Goal: Task Accomplishment & Management: Complete application form

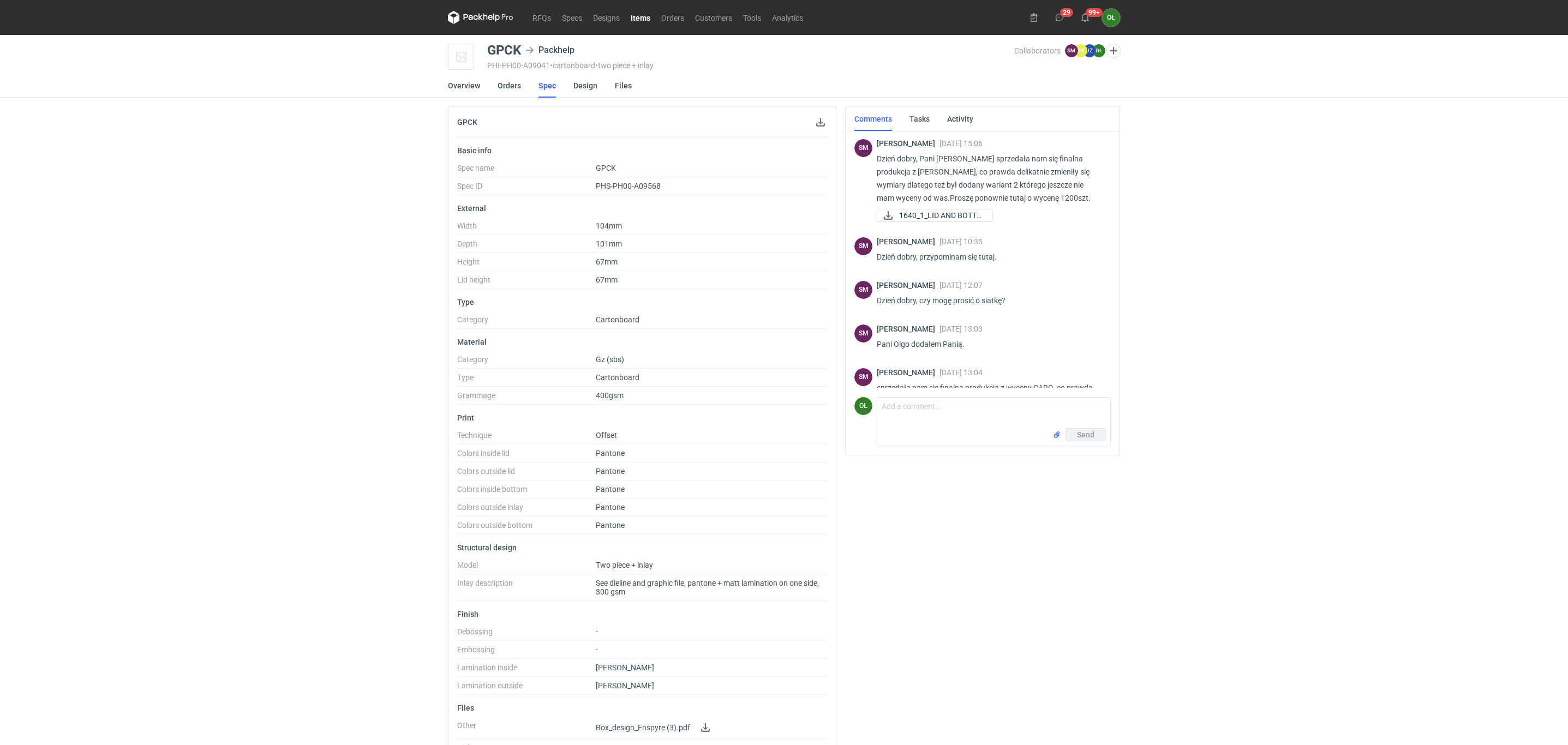
scroll to position [71, 0]
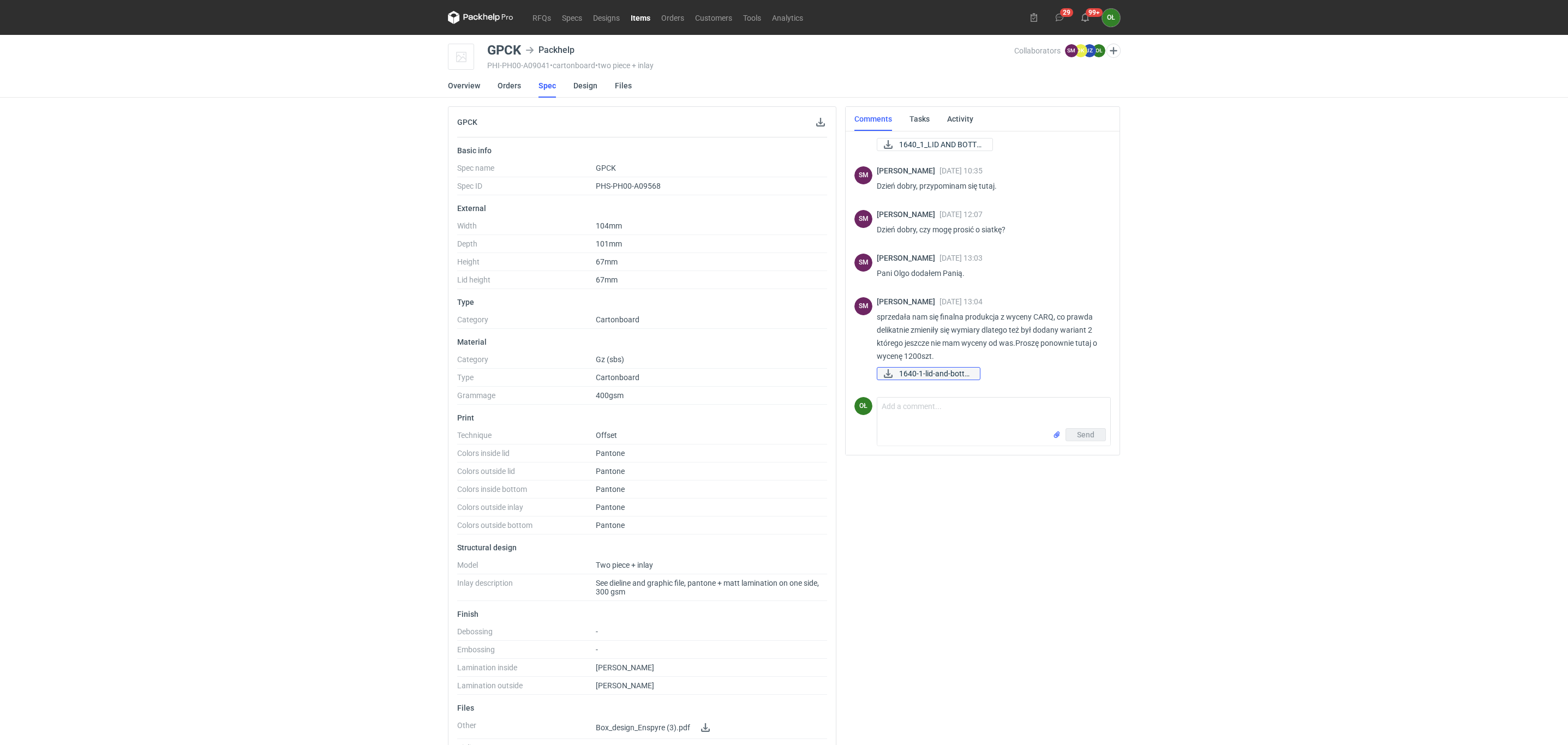
click at [959, 370] on span "1640-1-lid-and-botto..." at bounding box center [935, 373] width 72 height 12
click at [30, 267] on div "RFQs Specs Designs Items Orders Customers Tools Analytics 29 99+ OŁ [PERSON_NAM…" at bounding box center [784, 372] width 1568 height 745
click at [511, 87] on link "Orders" at bounding box center [509, 86] width 24 height 24
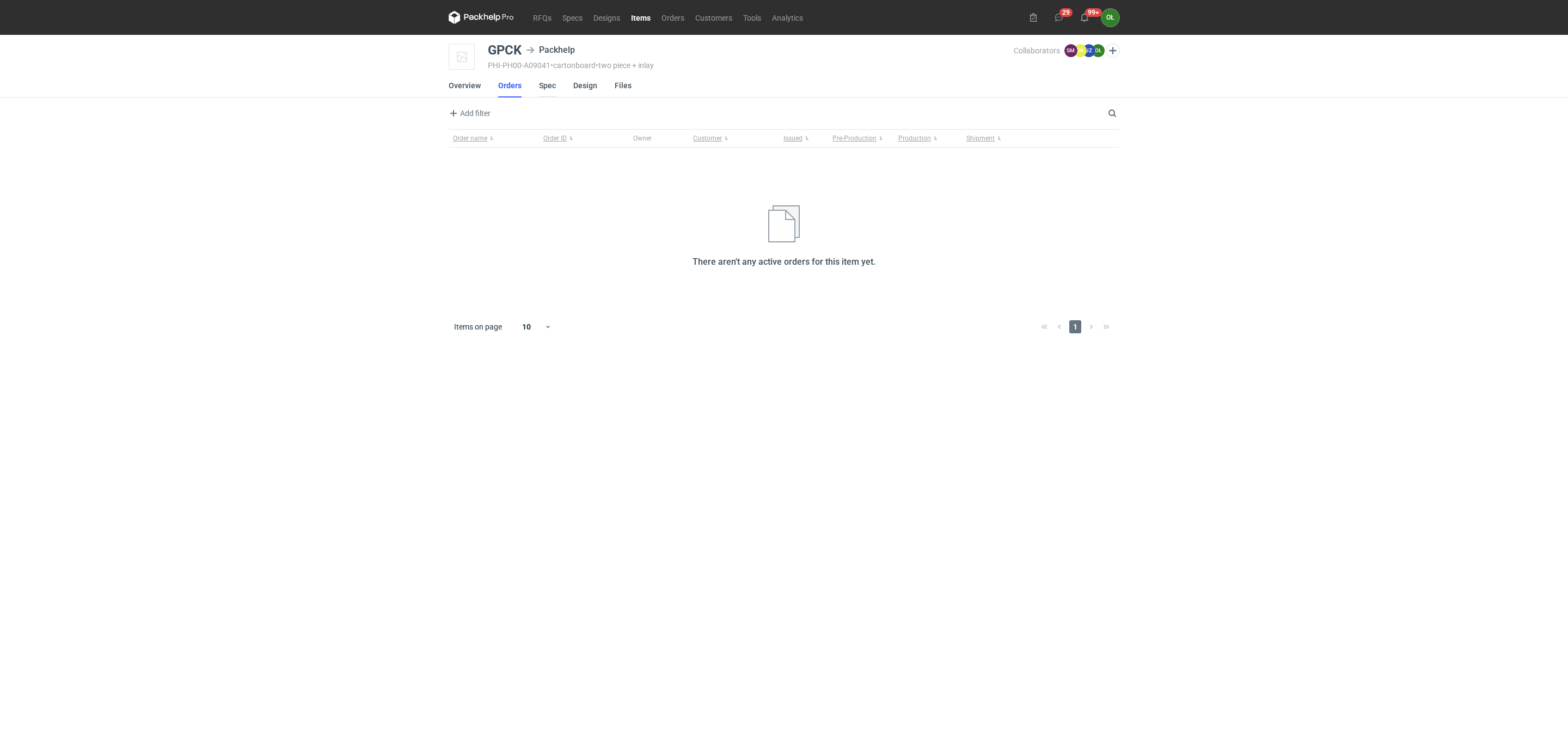
click at [542, 92] on link "Spec" at bounding box center [547, 86] width 17 height 24
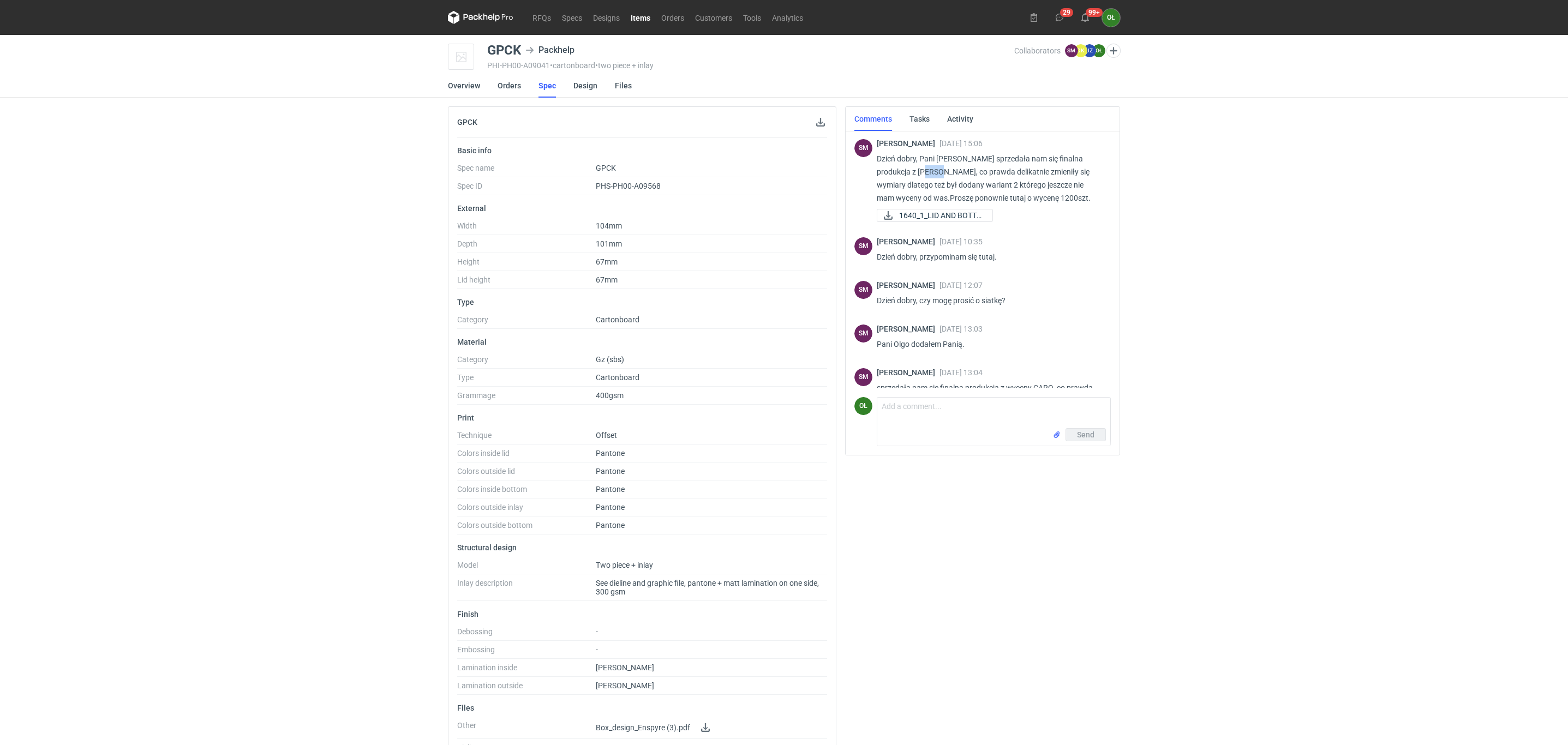
drag, startPoint x: 911, startPoint y: 173, endPoint x: 928, endPoint y: 173, distance: 17.0
click at [928, 173] on p "Dzień dobry, Pani [PERSON_NAME] sprzedała nam się finalna produkcja z [PERSON_N…" at bounding box center [989, 178] width 225 height 52
copy p "CARQ"
click at [542, 19] on link "RFQs" at bounding box center [542, 17] width 29 height 13
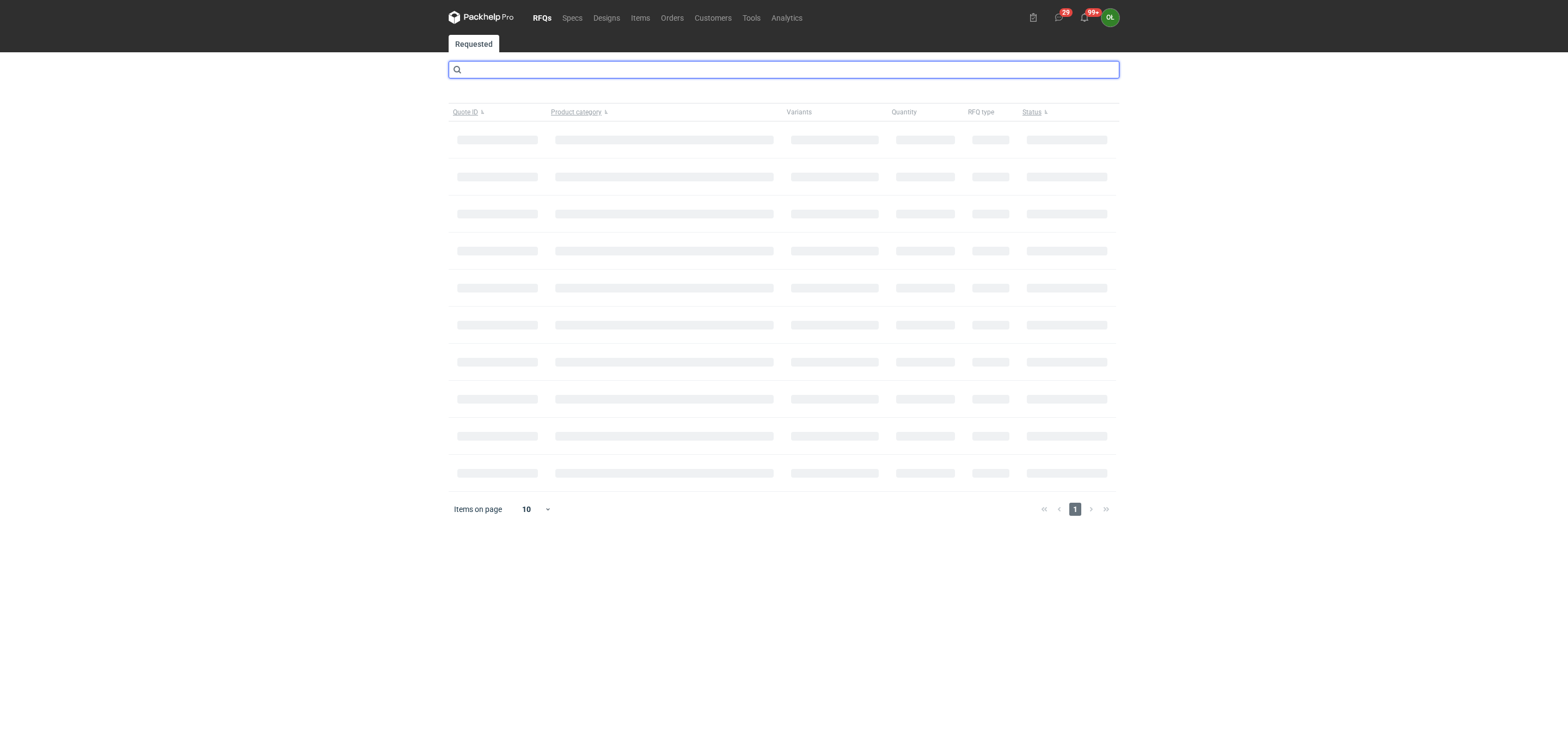
click at [486, 70] on input "text" at bounding box center [784, 69] width 671 height 17
type input "CARQ"
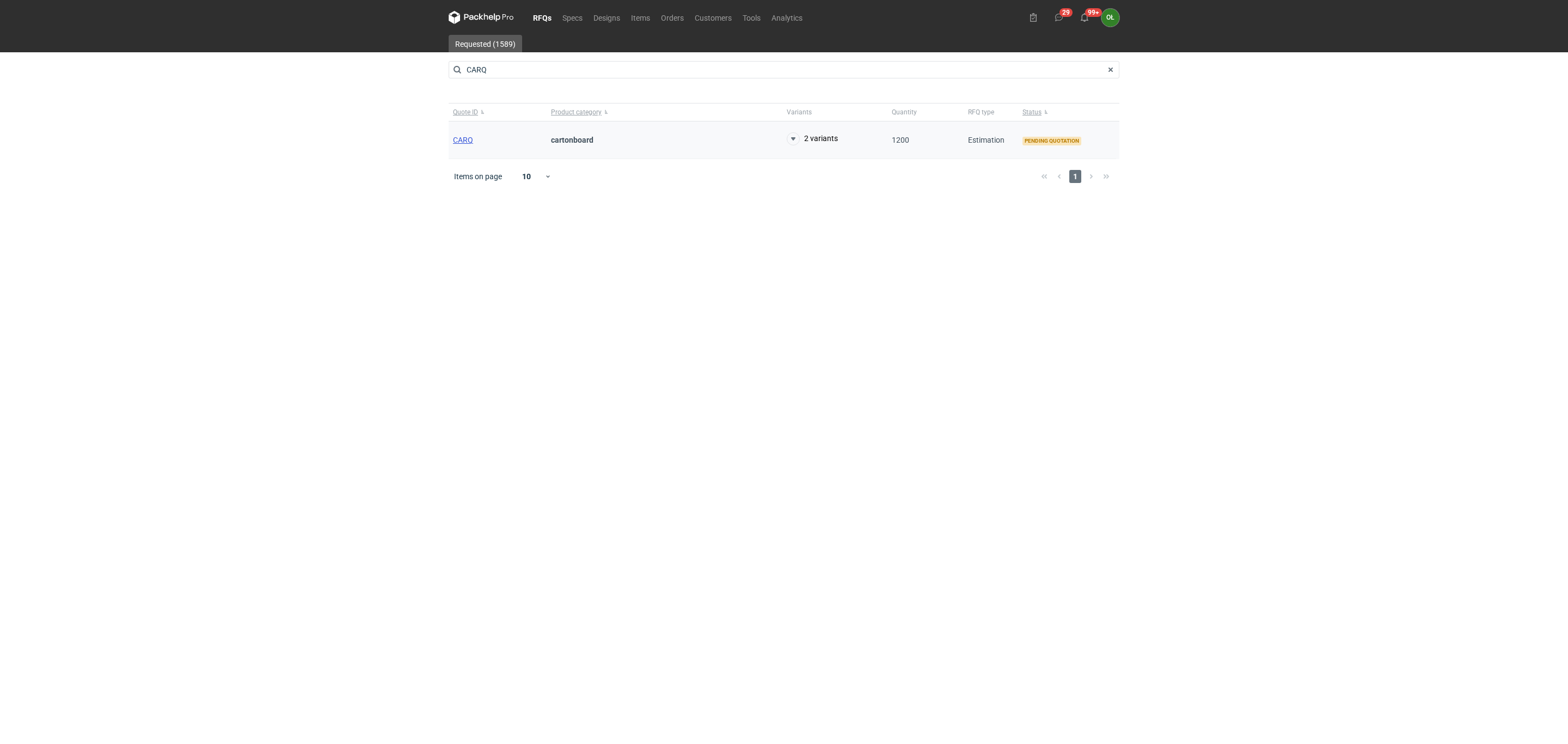
click at [460, 136] on span "CARQ" at bounding box center [463, 140] width 20 height 9
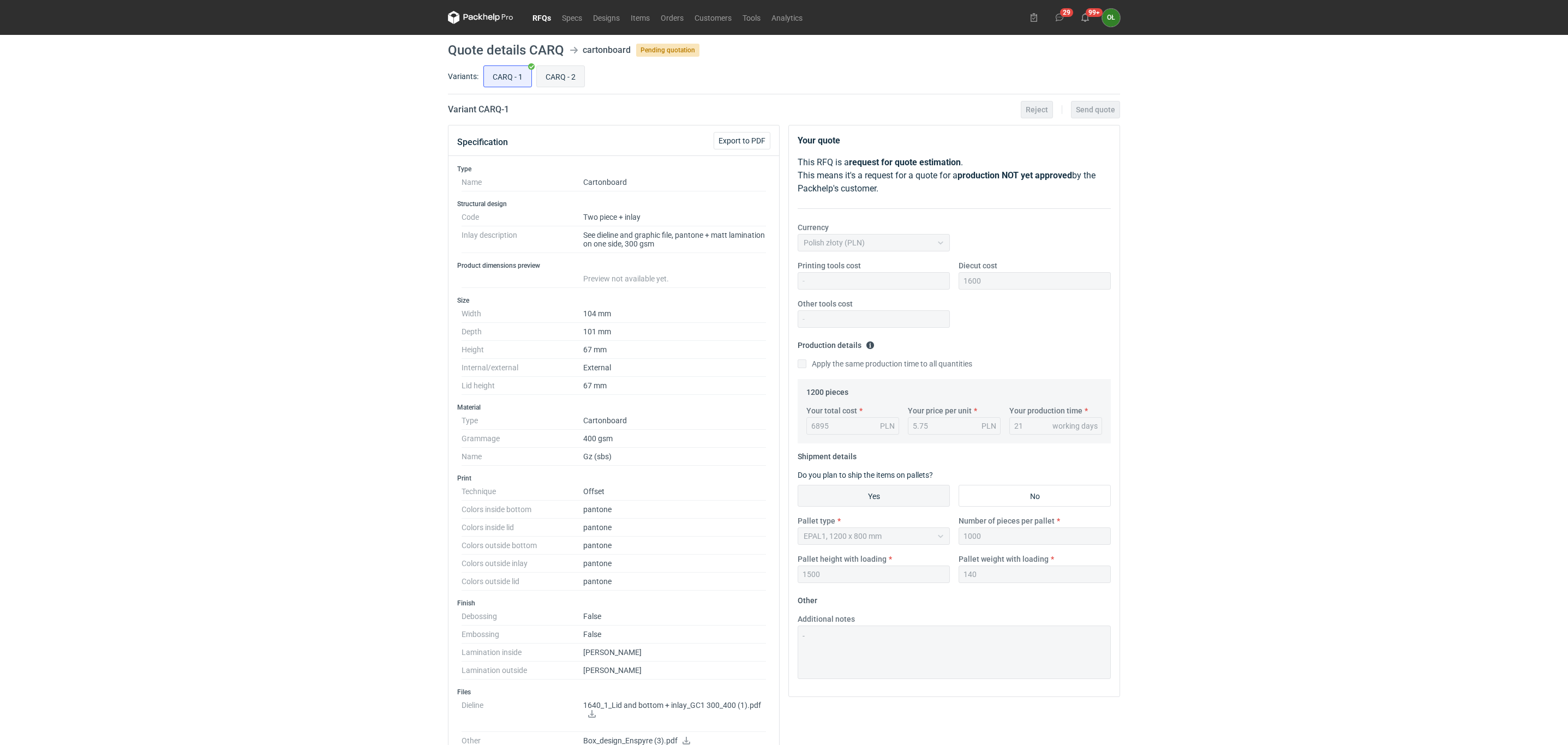
click at [574, 84] on input "CARQ - 2" at bounding box center [561, 76] width 47 height 20
radio input "true"
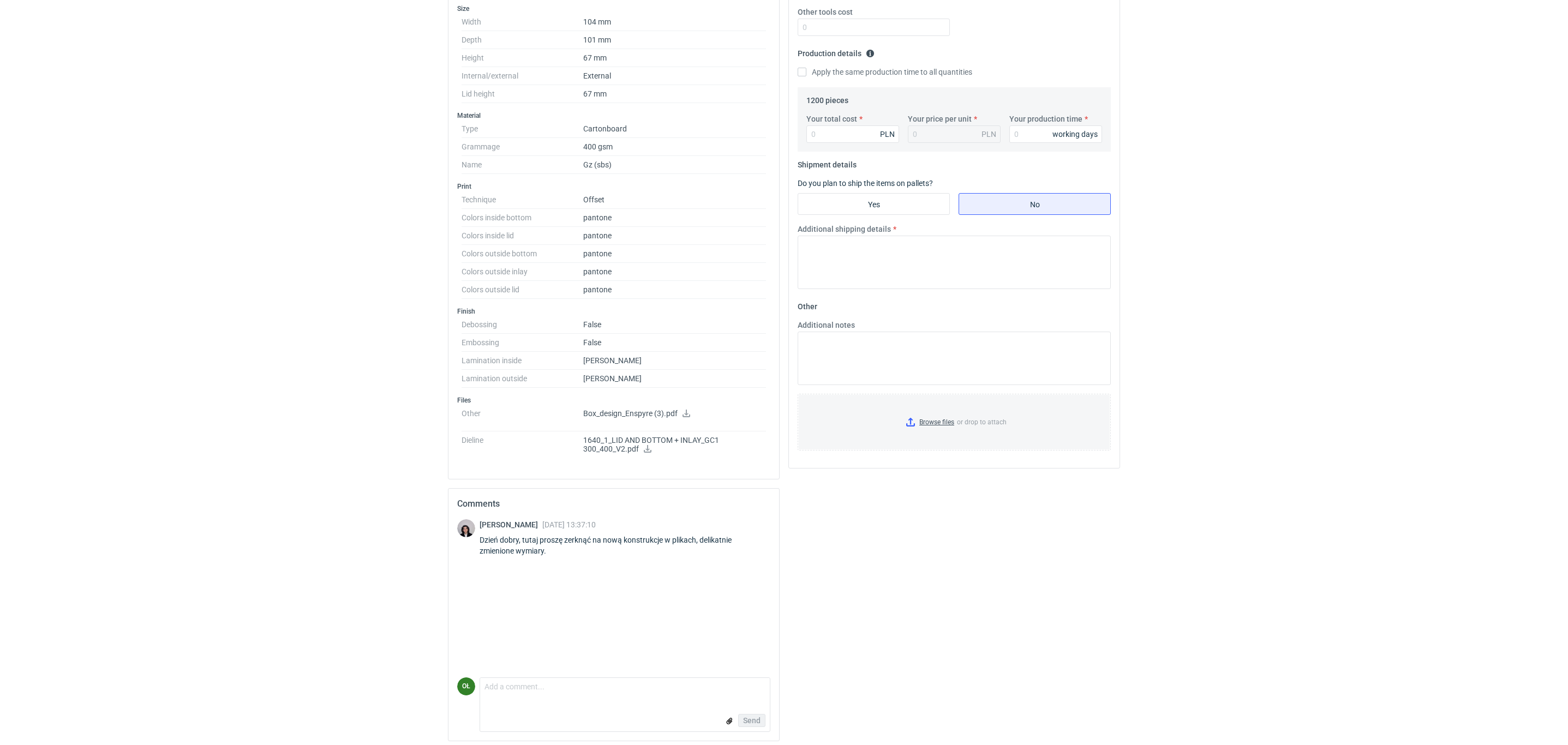
scroll to position [300, 0]
click at [644, 447] on icon at bounding box center [648, 443] width 9 height 7
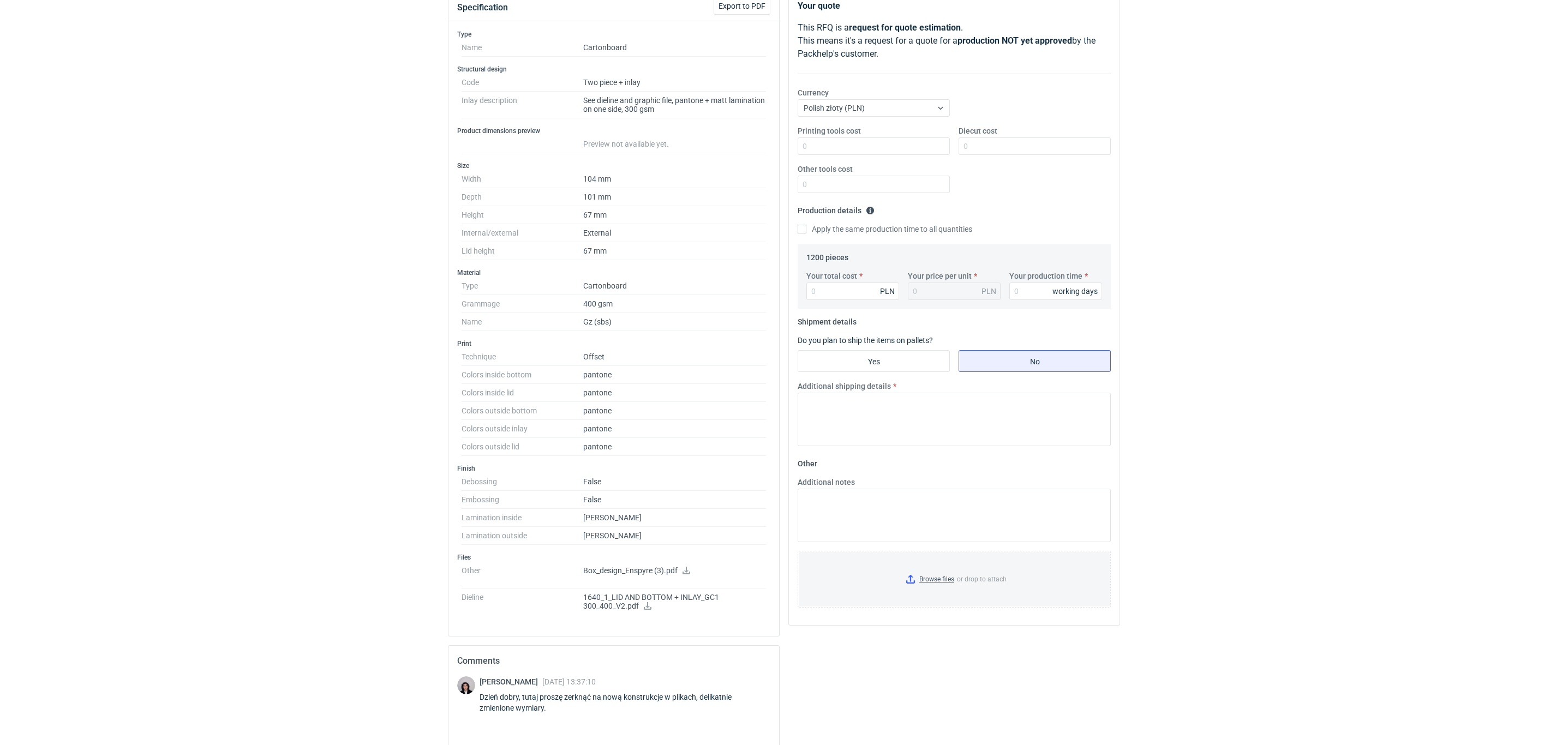
scroll to position [0, 0]
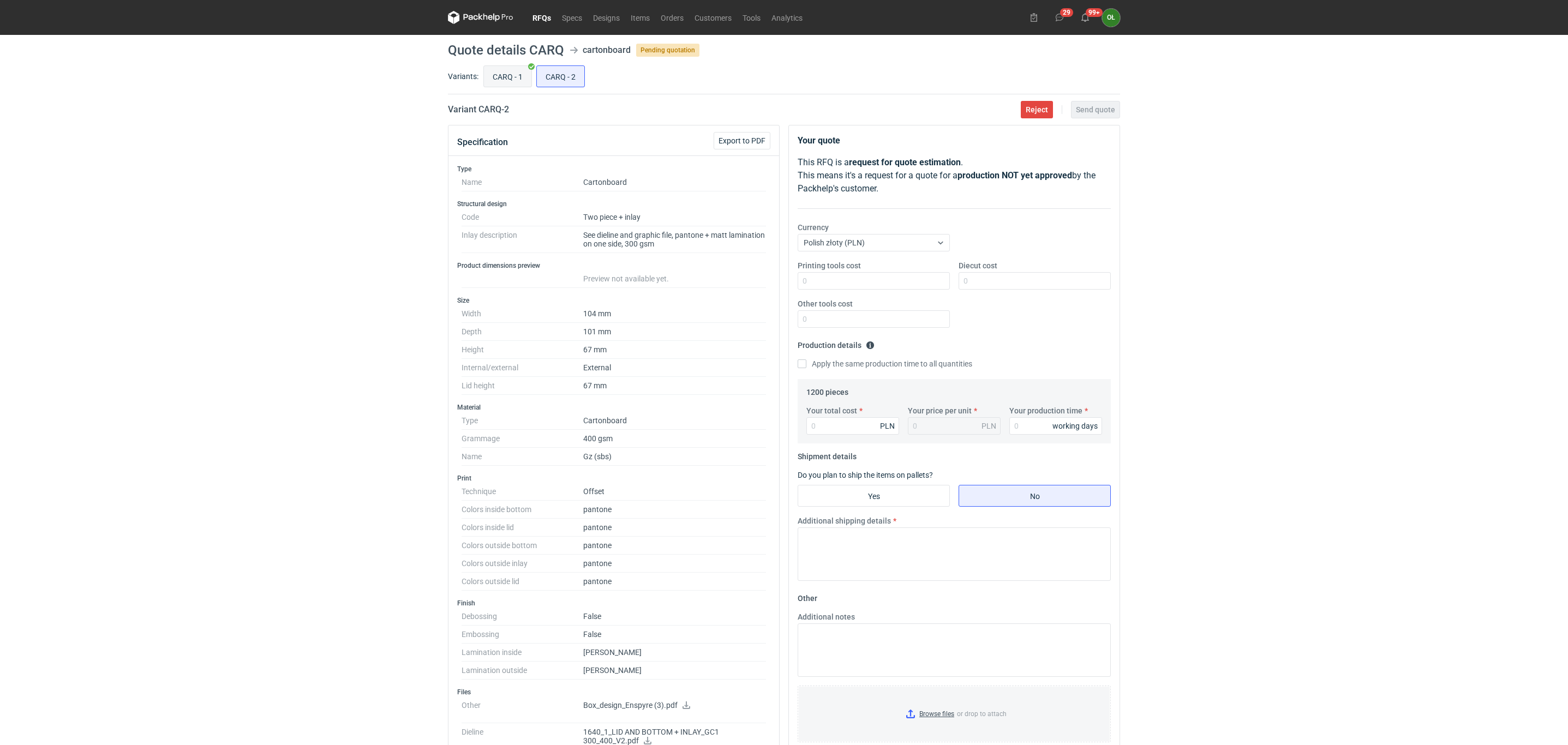
click at [516, 74] on input "CARQ - 1" at bounding box center [508, 76] width 47 height 20
radio input "true"
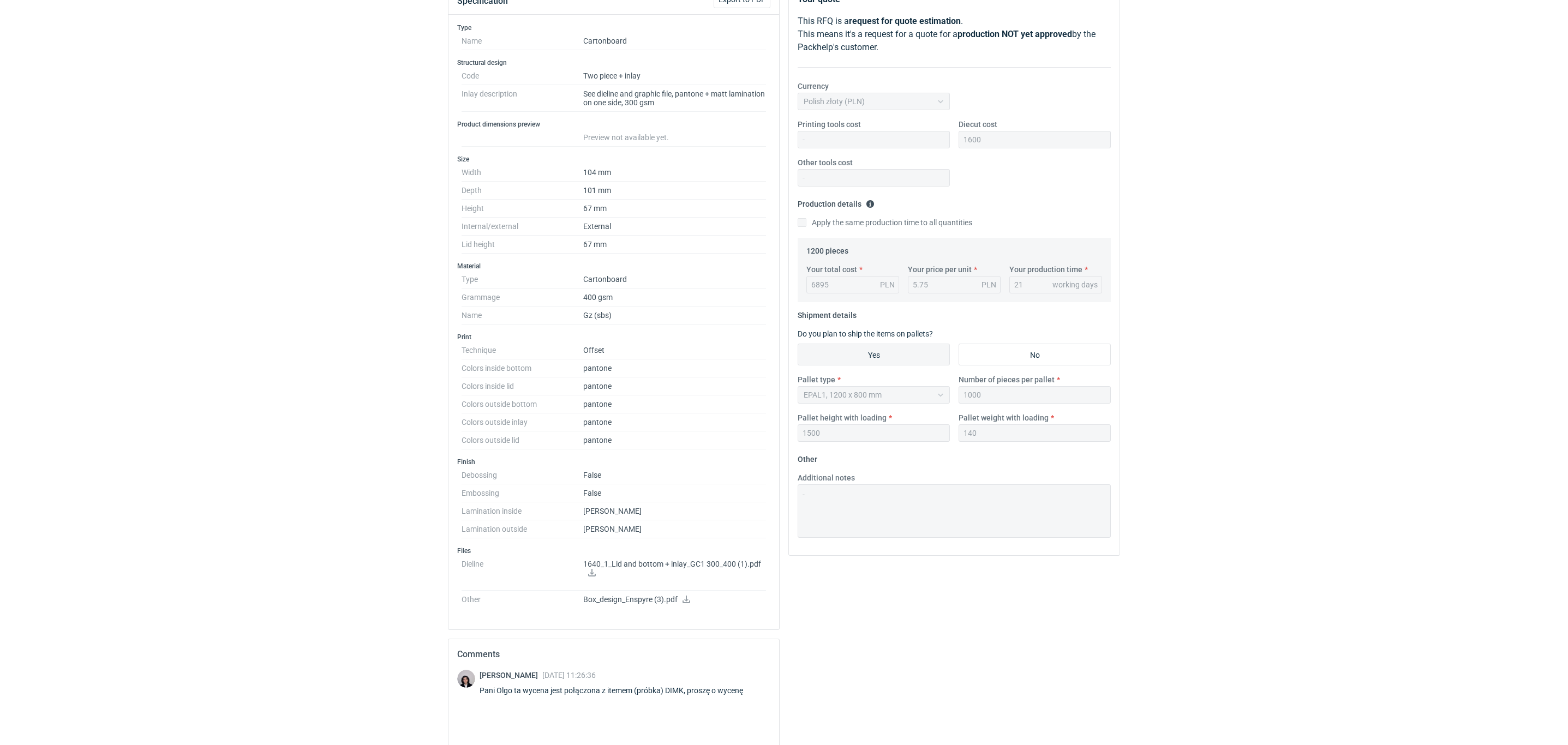
scroll to position [163, 0]
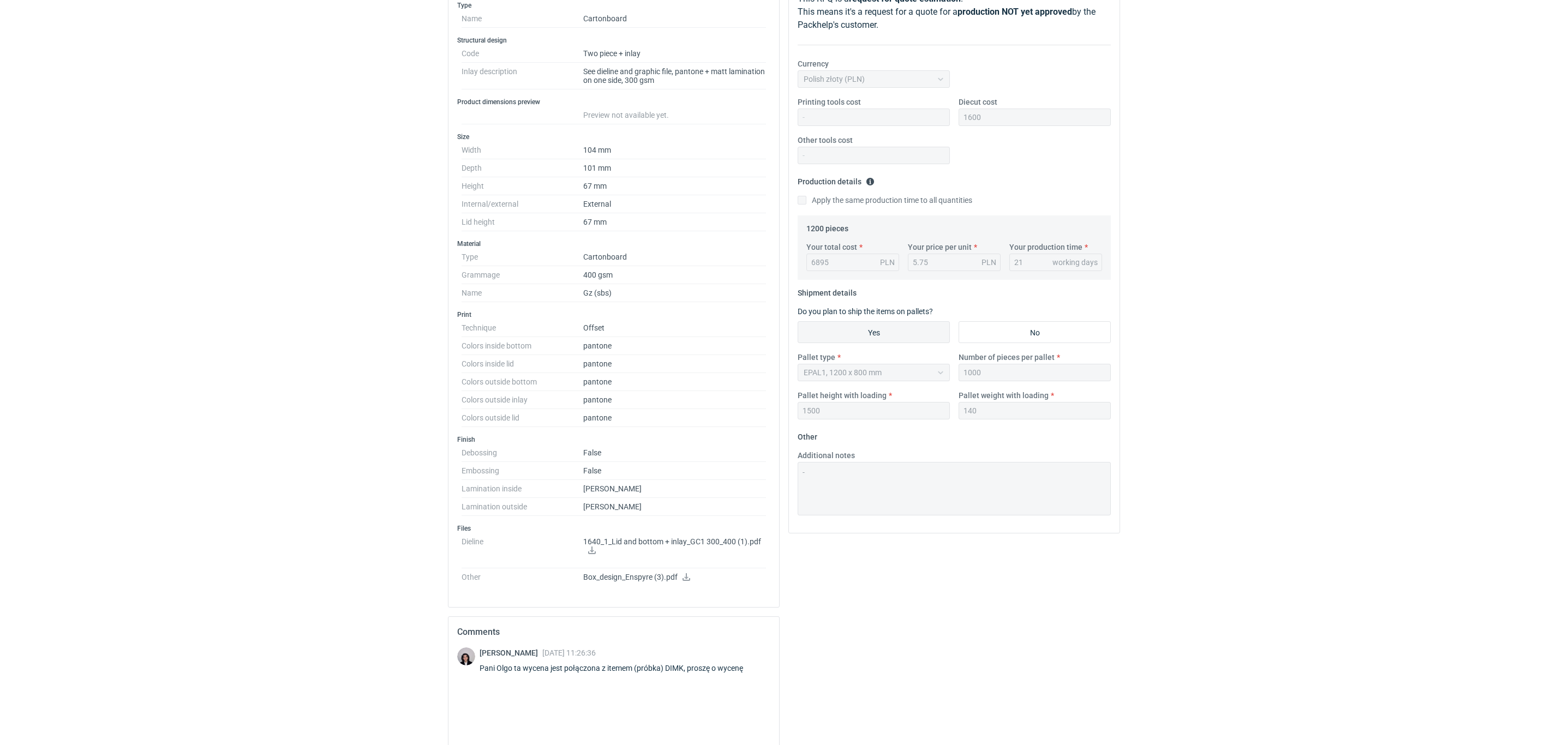
click at [713, 549] on p "1640_1_Lid and bottom + inlay_GC1 300_400 (1).pdf" at bounding box center [675, 546] width 183 height 19
click at [588, 554] on icon at bounding box center [592, 550] width 9 height 7
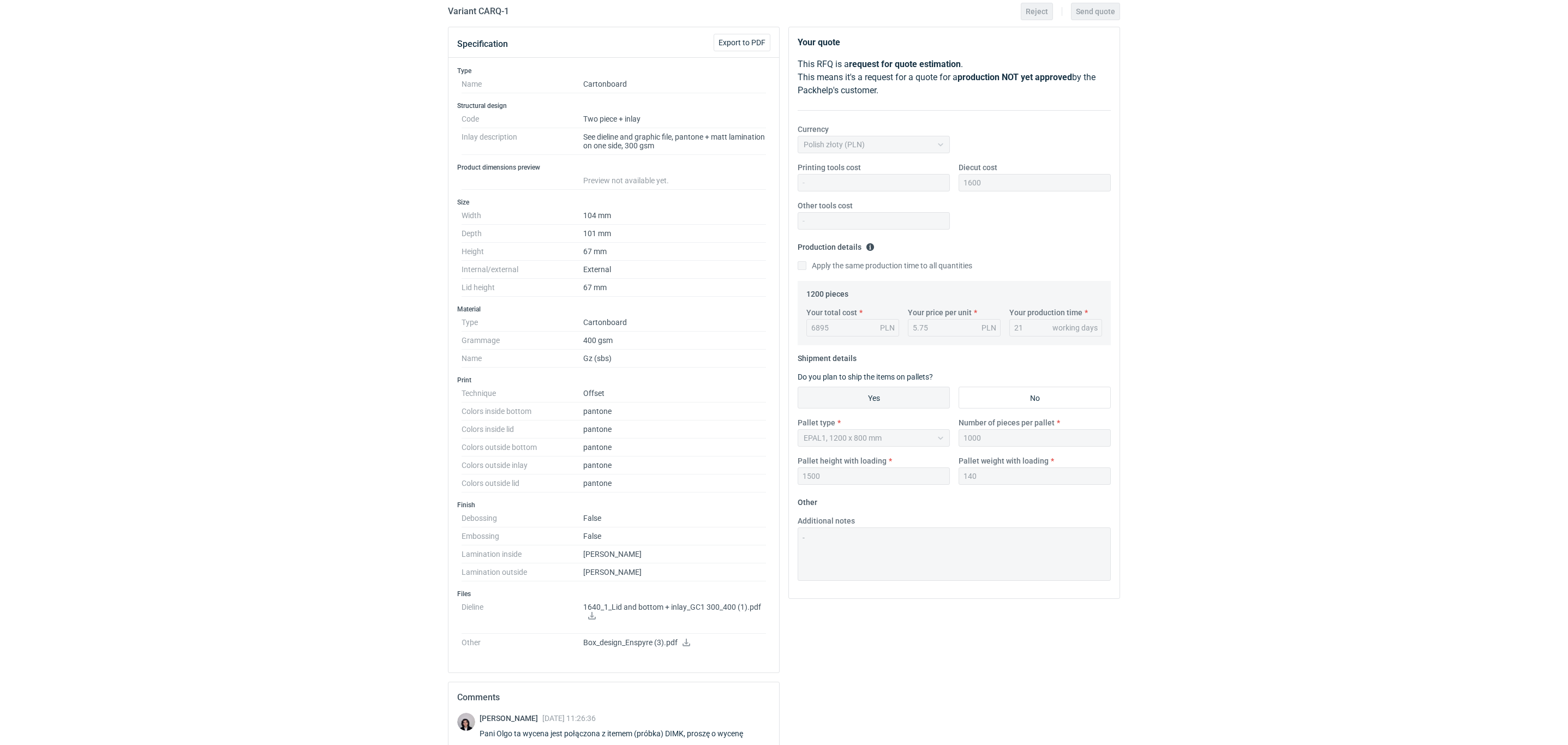
scroll to position [190, 0]
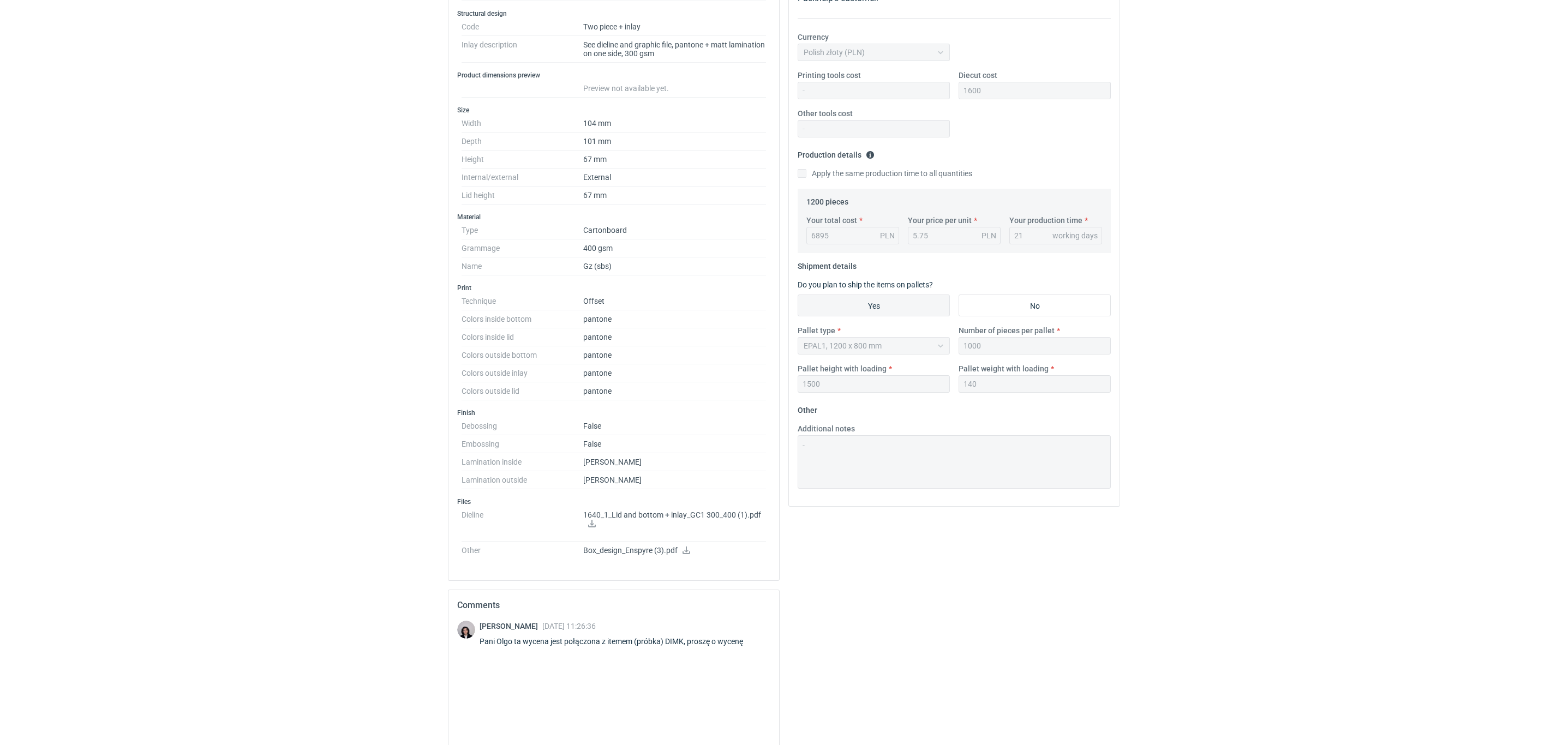
drag, startPoint x: 0, startPoint y: 105, endPoint x: 14, endPoint y: 105, distance: 14.0
click at [0, 105] on div "RFQs Specs Designs Items Orders Customers Tools Analytics 29 99+ OŁ [PERSON_NAM…" at bounding box center [784, 182] width 1568 height 745
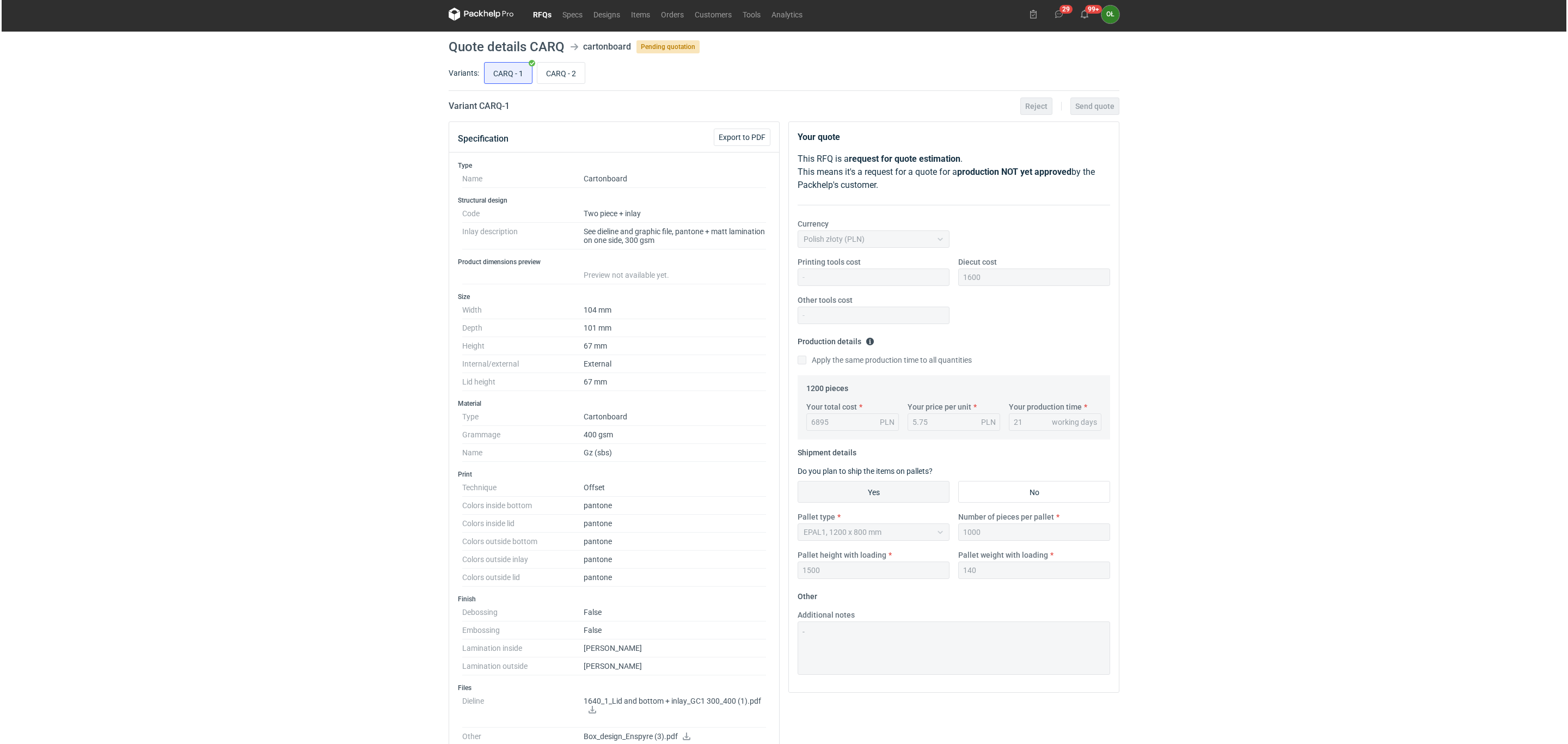
scroll to position [0, 0]
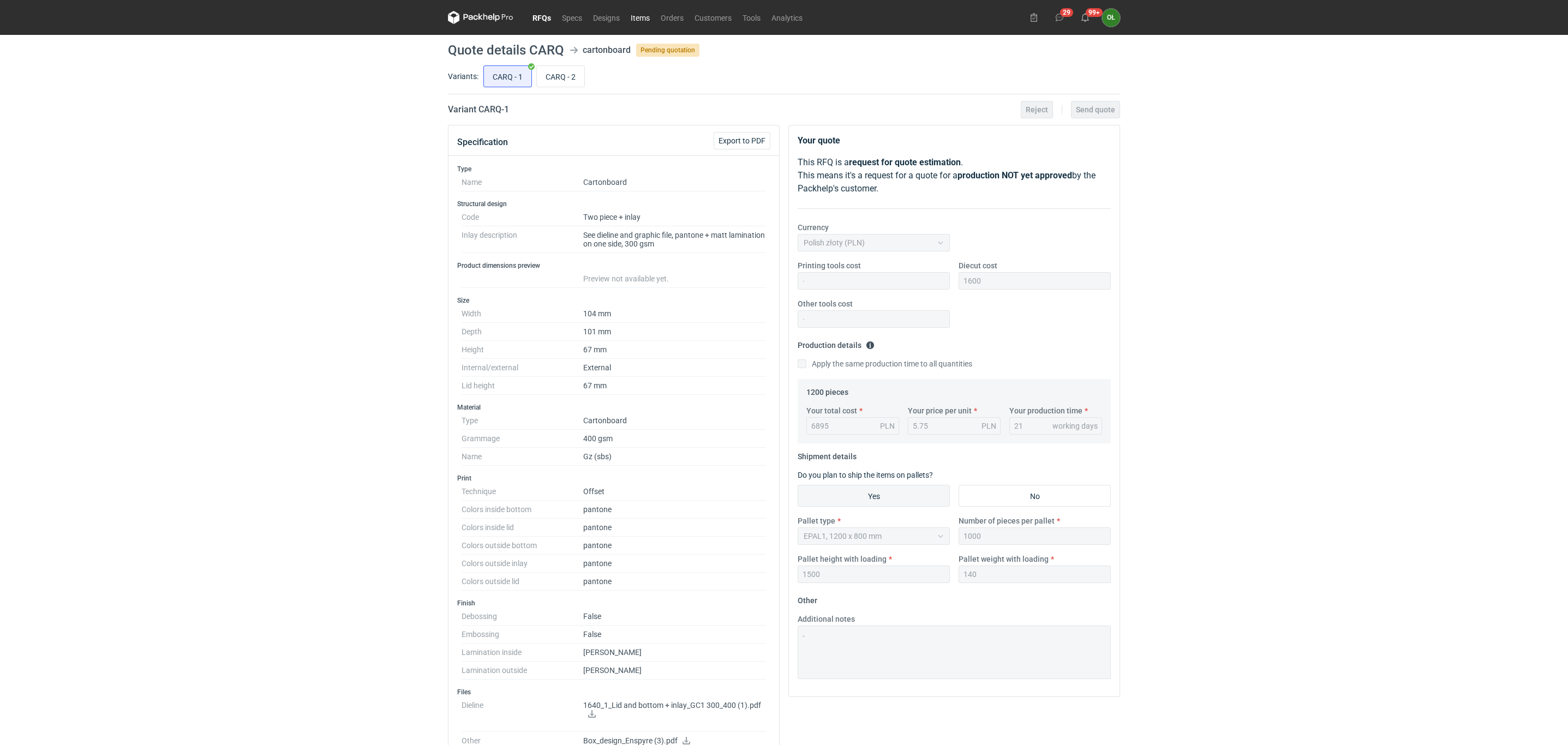
click at [650, 17] on link "Items" at bounding box center [640, 17] width 30 height 13
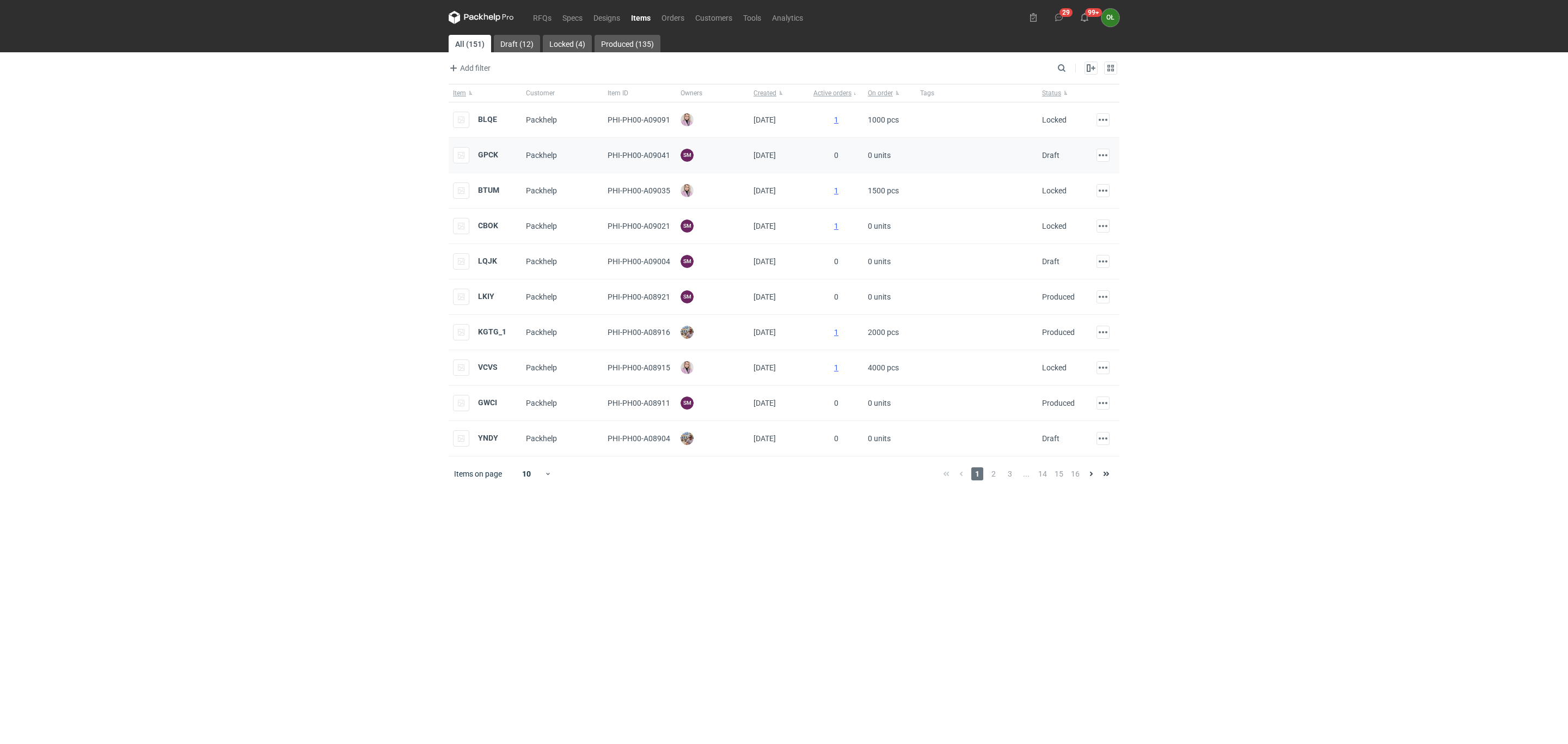
click at [479, 162] on div "GPCK" at bounding box center [476, 155] width 45 height 16
click at [479, 153] on strong "GPCK" at bounding box center [488, 154] width 20 height 9
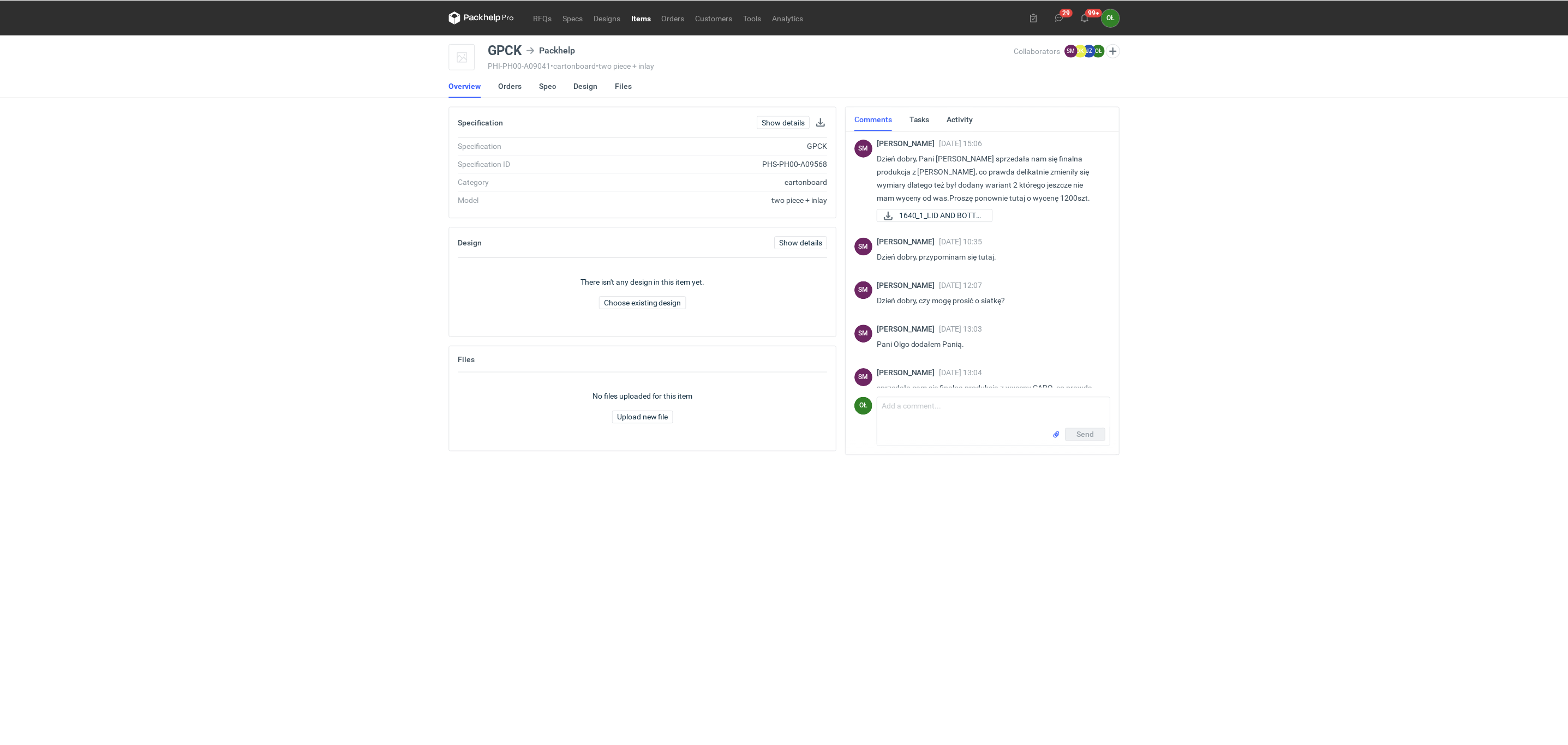
scroll to position [71, 0]
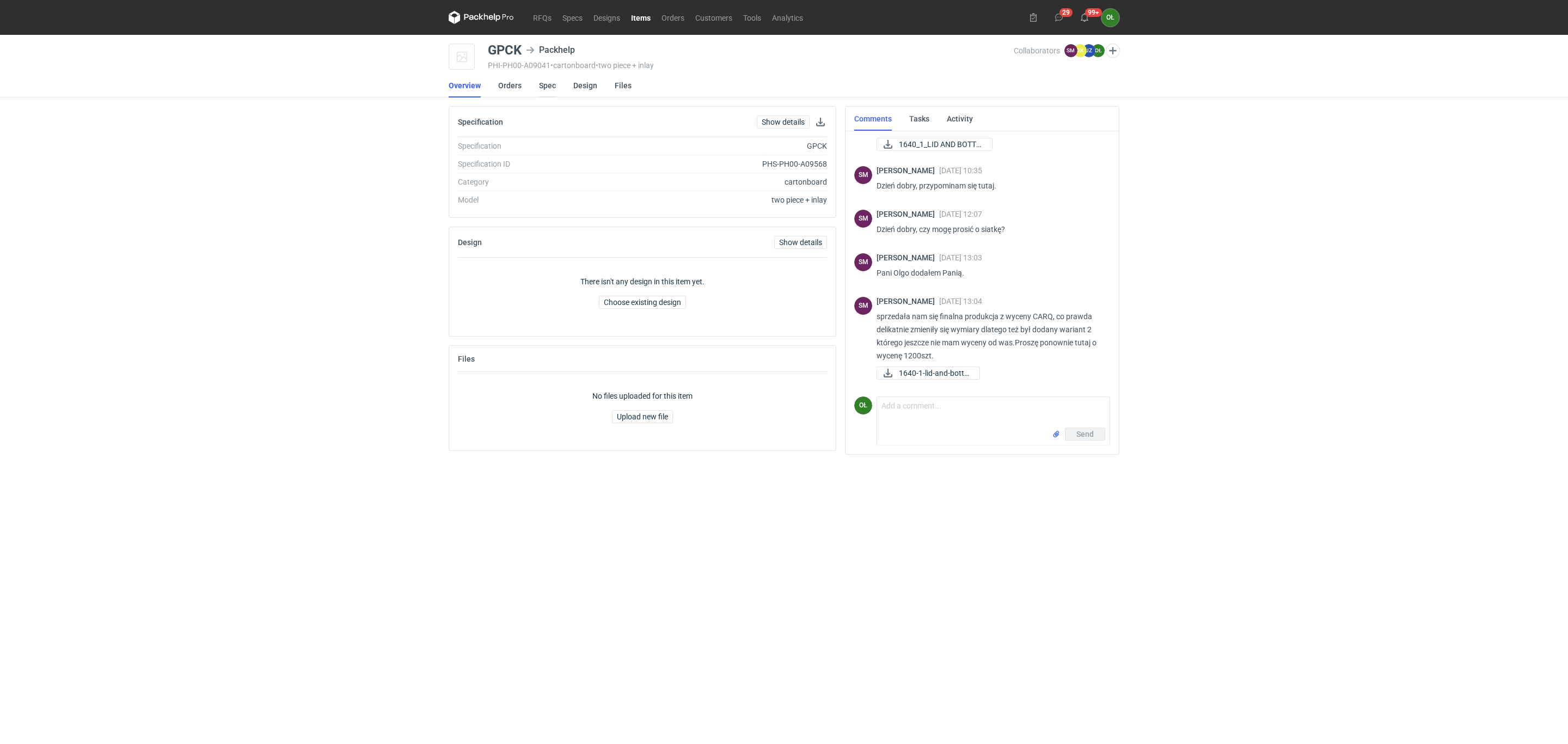
click at [544, 79] on link "Spec" at bounding box center [547, 86] width 17 height 24
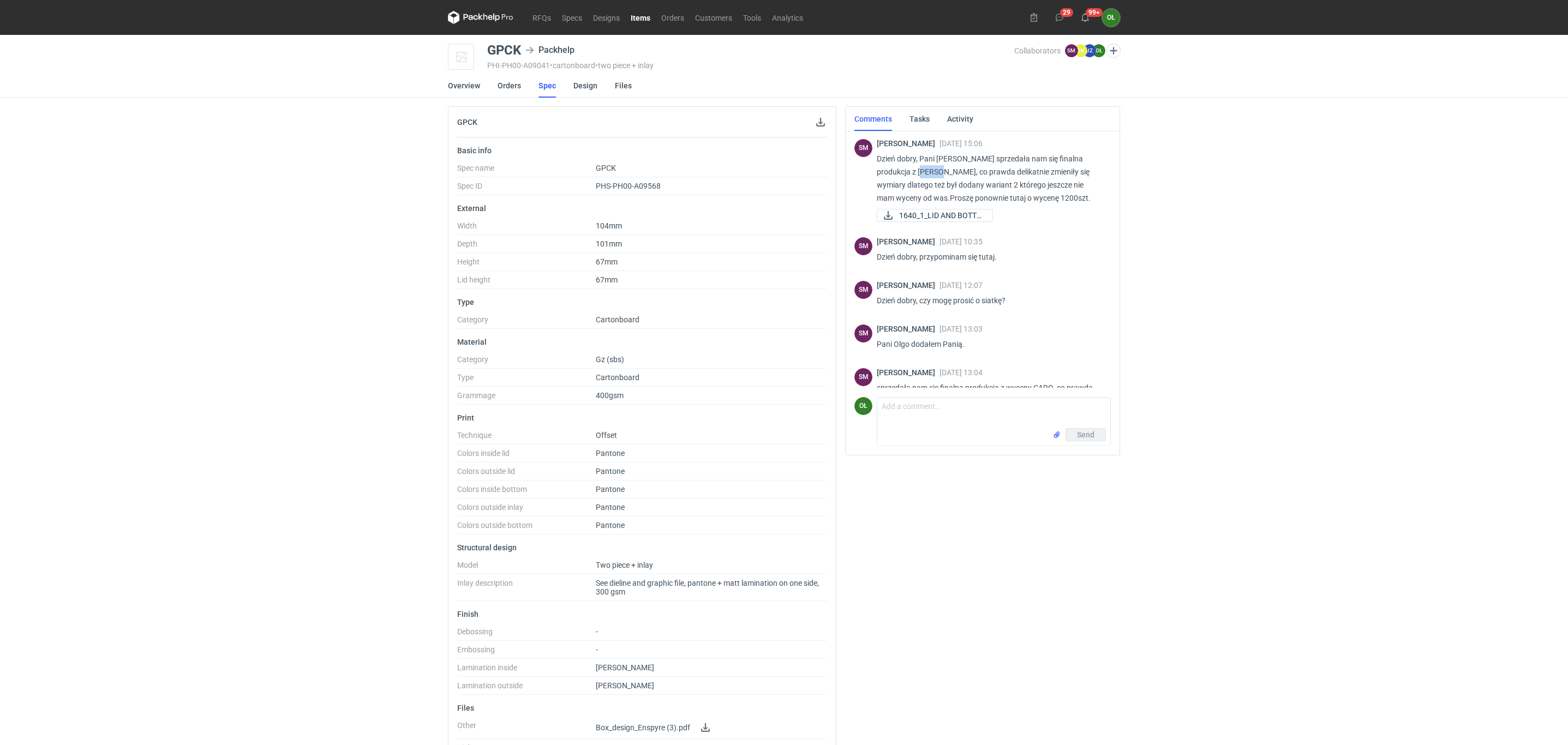
drag, startPoint x: 908, startPoint y: 170, endPoint x: 927, endPoint y: 170, distance: 19.0
click at [927, 170] on p "Dzień dobry, Pani [PERSON_NAME] sprzedała nam się finalna produkcja z [PERSON_N…" at bounding box center [989, 178] width 225 height 52
copy p "CARQ"
click at [534, 15] on link "RFQs" at bounding box center [542, 17] width 29 height 13
click at [491, 10] on nav "RFQs Specs Designs Items Orders Customers Tools Analytics" at bounding box center [627, 17] width 360 height 35
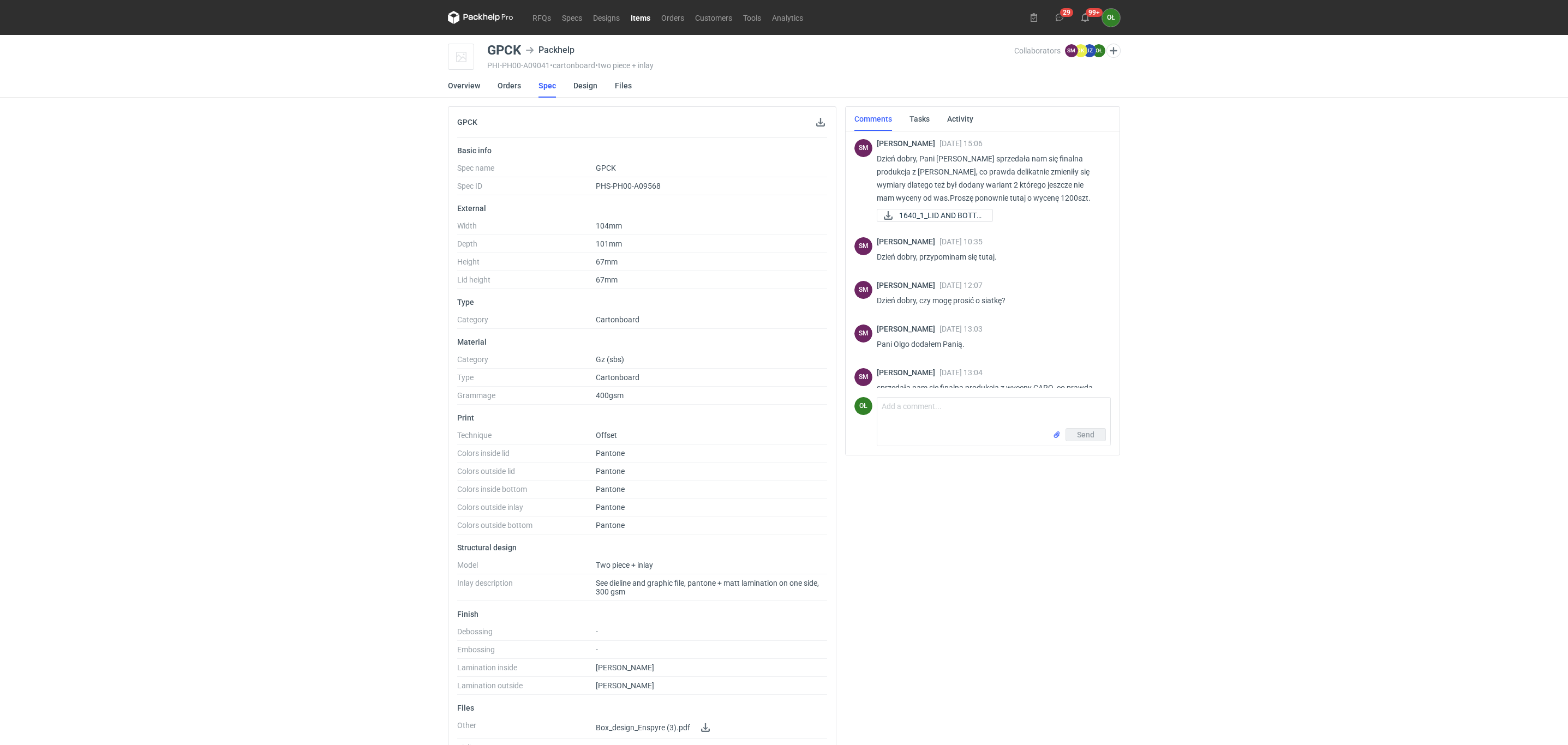
click at [500, 15] on icon at bounding box center [480, 17] width 65 height 13
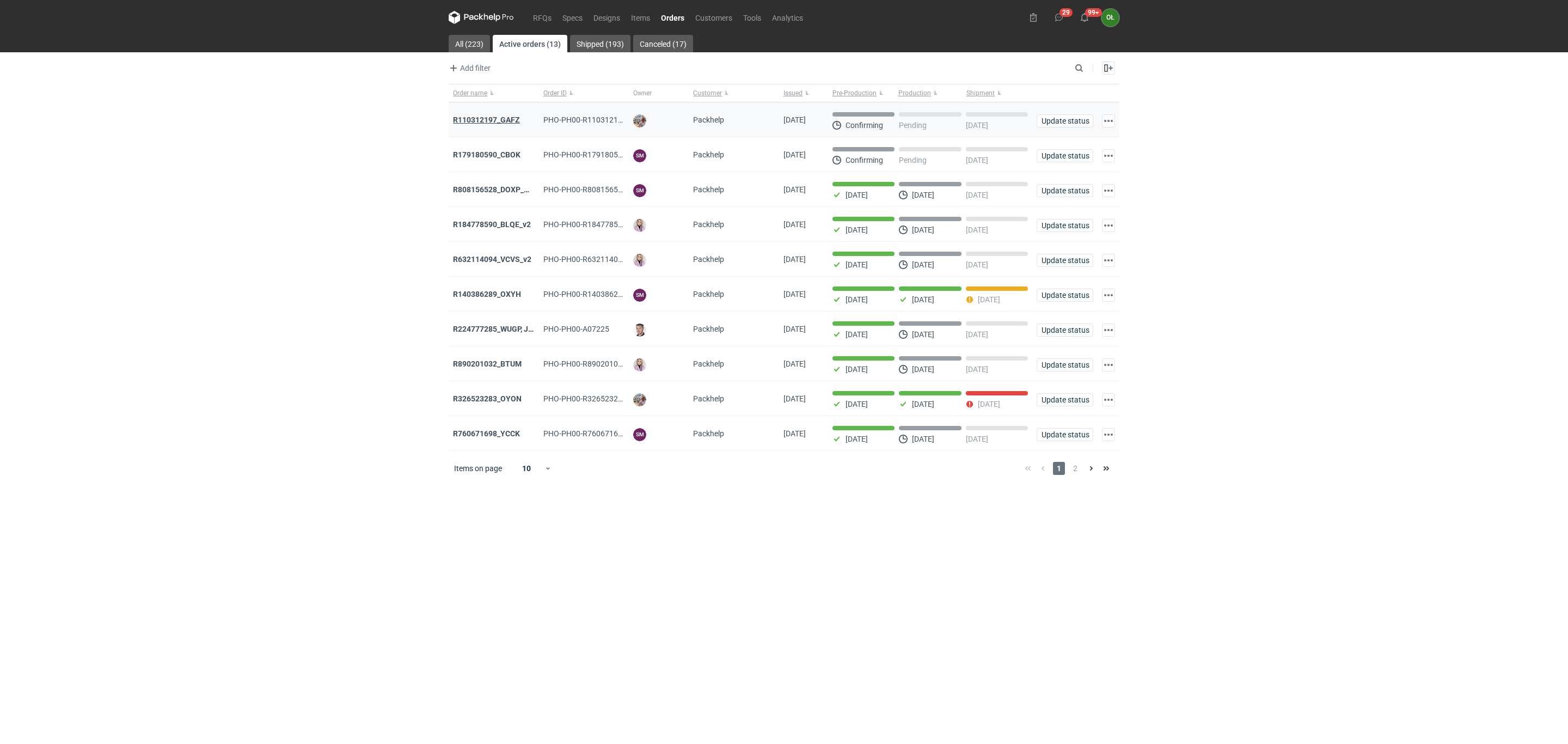
click at [512, 116] on strong "R110312197_GAFZ" at bounding box center [486, 119] width 67 height 9
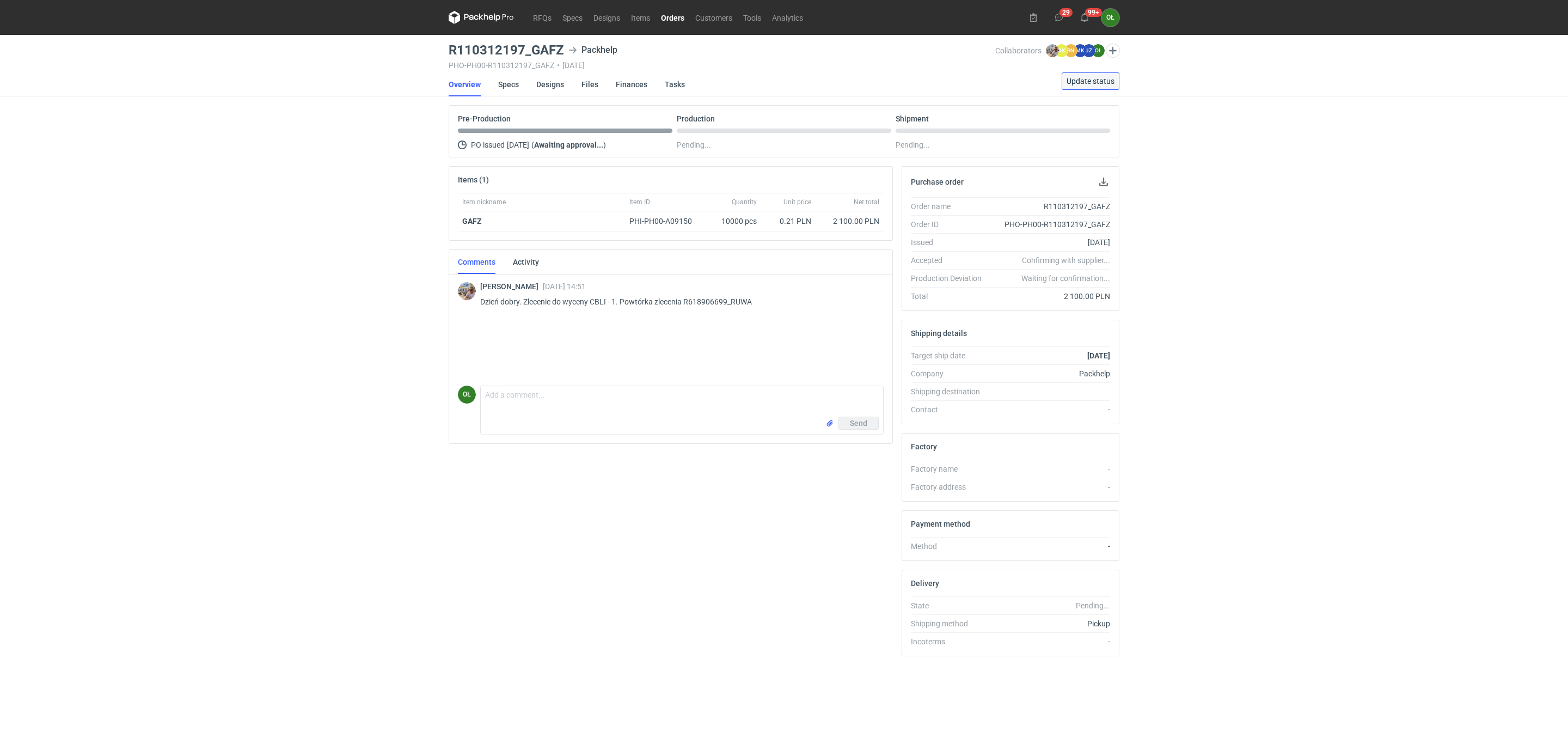
click at [1077, 84] on span "Update status" at bounding box center [1090, 80] width 48 height 7
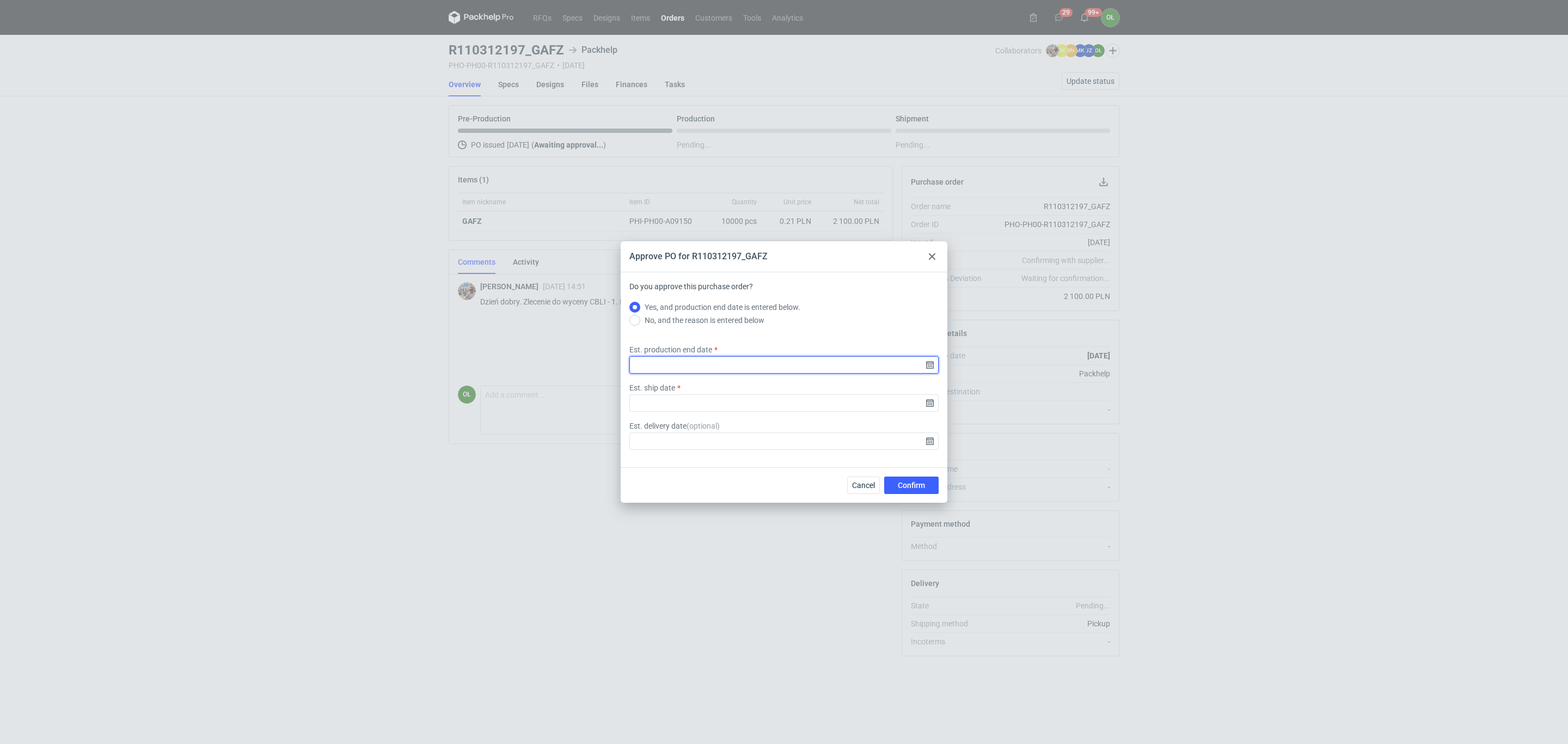
click at [928, 368] on input "Est. production end date" at bounding box center [784, 364] width 309 height 17
click at [841, 287] on div "[DATE] Su Mo Tu We Th Fr Sa 31 1 2 3 4 5 6 7 8 9 10 11 12 13 14 15 16 17 18 19 …" at bounding box center [784, 357] width 140 height 150
click at [840, 292] on icon "Go forward 1 month" at bounding box center [840, 294] width 9 height 9
click at [742, 370] on button "13" at bounding box center [749, 368] width 17 height 17
click at [933, 361] on input "[DATE]" at bounding box center [784, 364] width 309 height 17
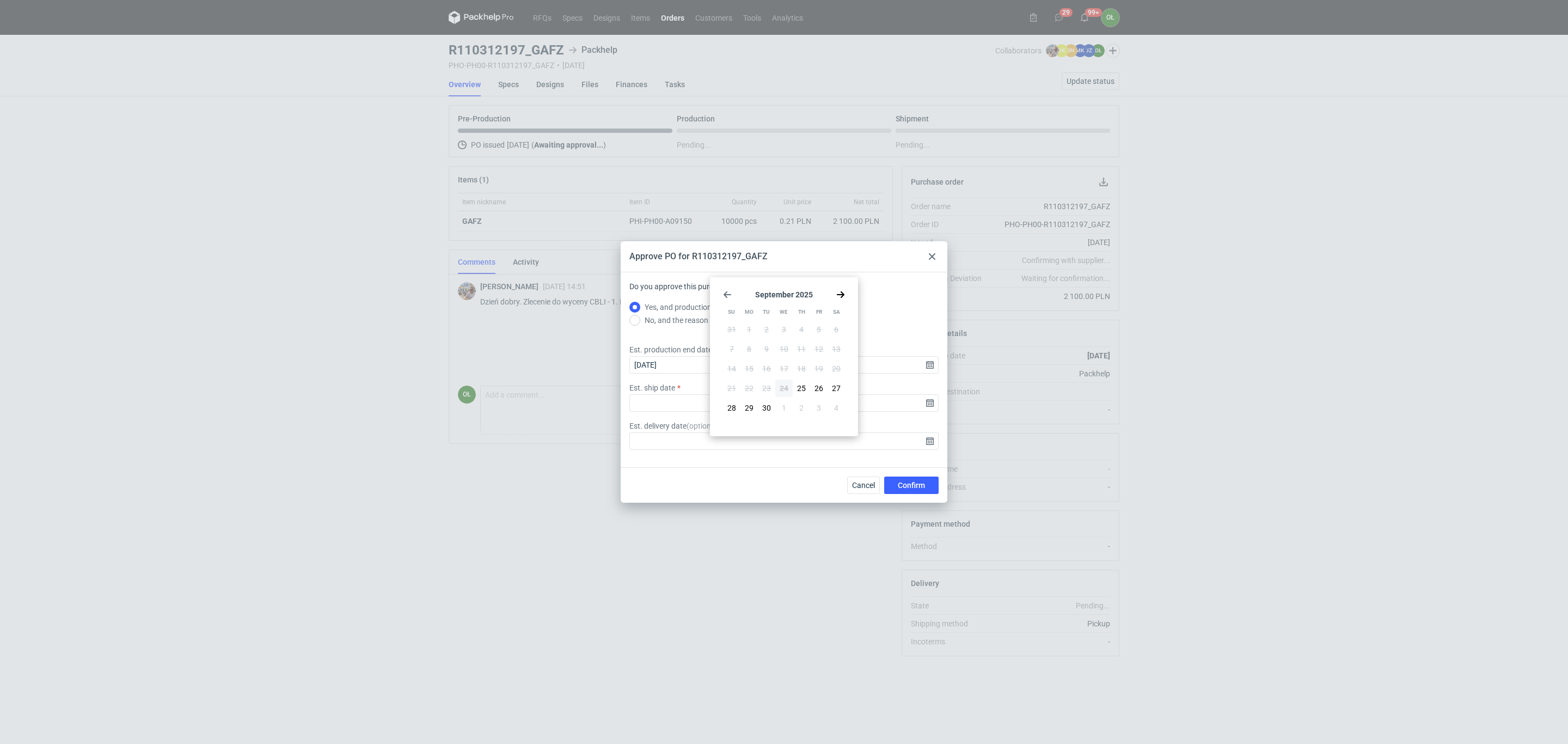
click at [836, 294] on icon "Go forward 1 month" at bounding box center [840, 294] width 9 height 9
click at [817, 349] on span "10" at bounding box center [819, 348] width 9 height 11
type input "[DATE]"
click at [928, 404] on input "Est. ship date" at bounding box center [784, 402] width 309 height 17
click at [843, 295] on use "Go forward 1 month" at bounding box center [840, 295] width 7 height 6
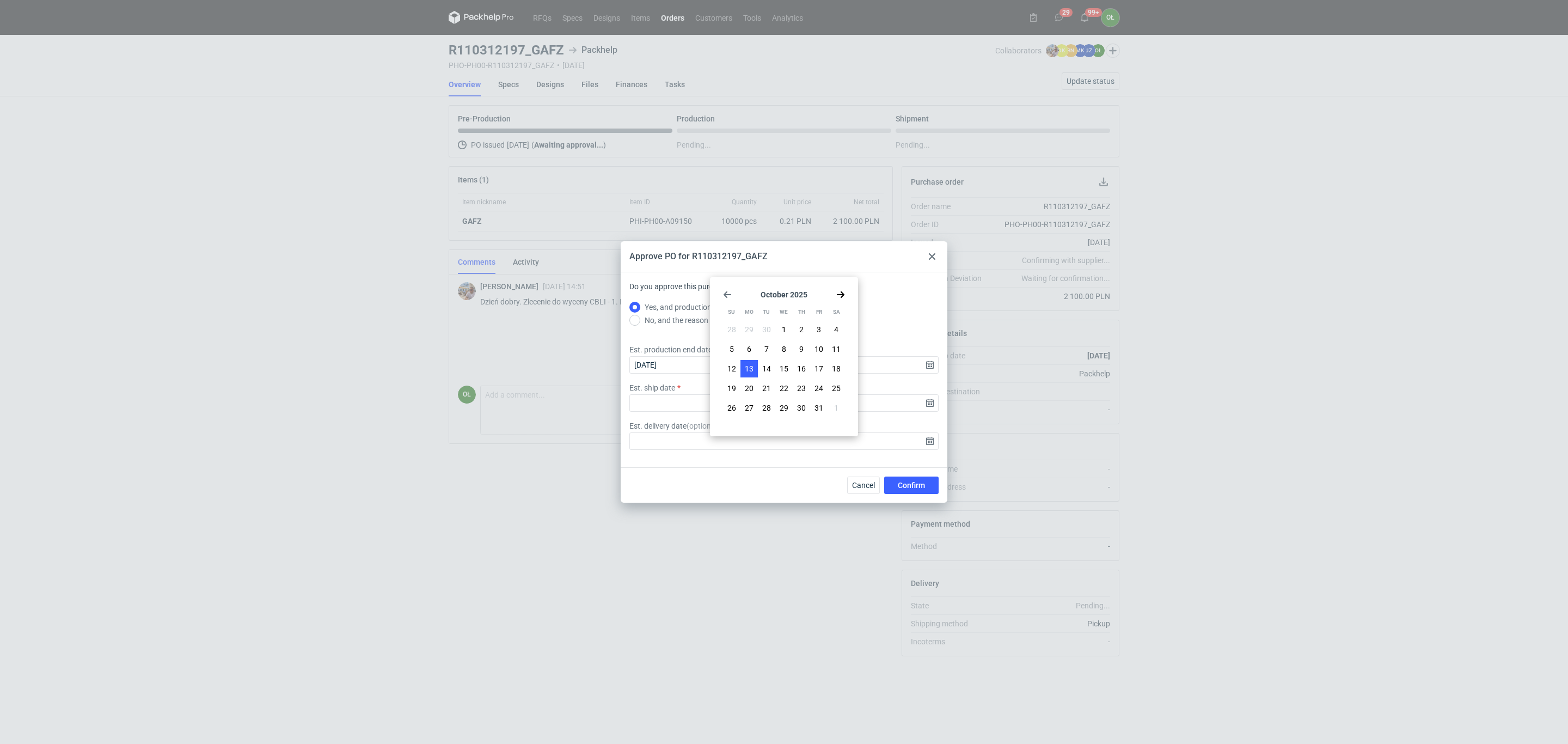
click at [747, 368] on span "13" at bounding box center [749, 368] width 9 height 11
type input "[DATE]"
click at [924, 485] on span "Confirm" at bounding box center [912, 485] width 28 height 7
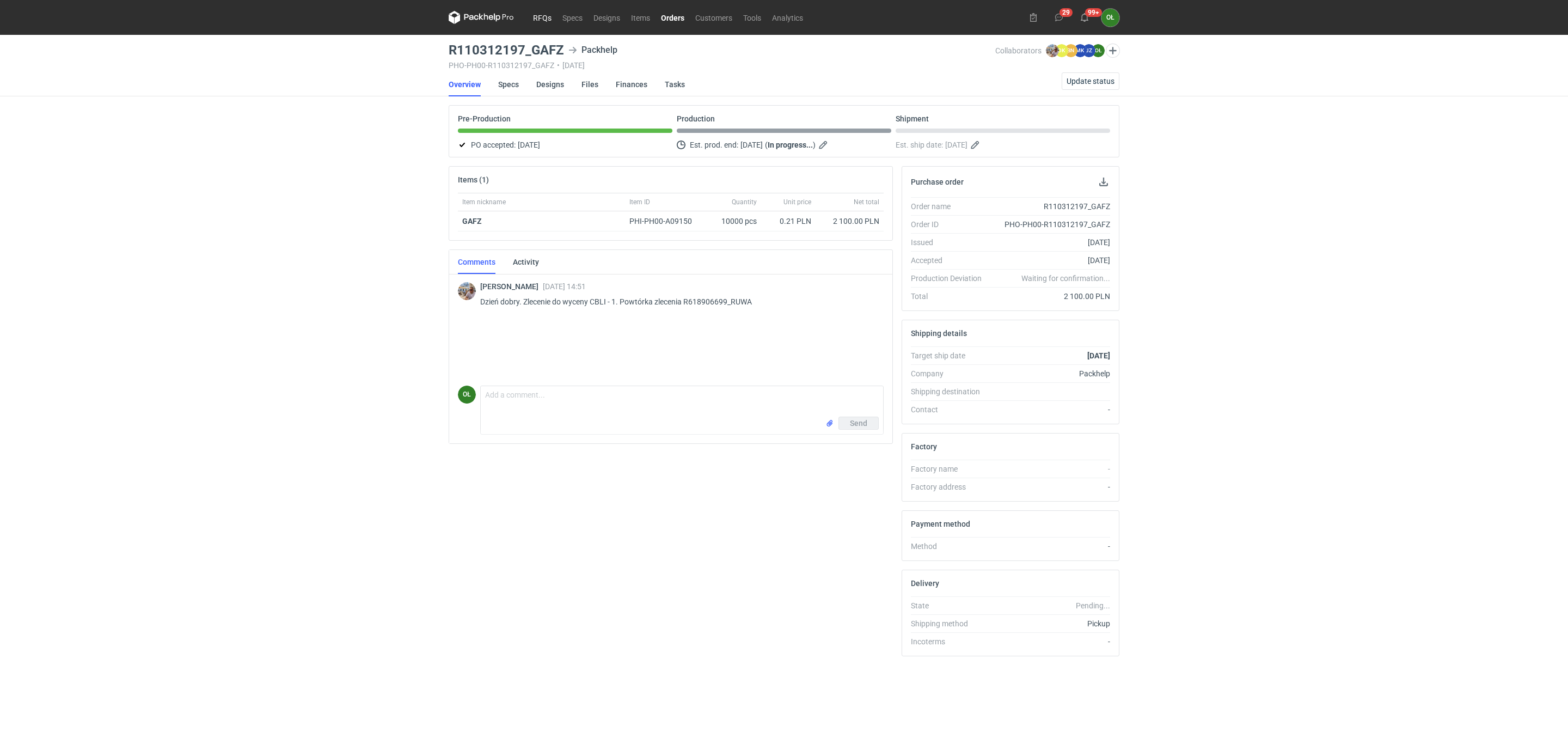
click at [534, 13] on link "RFQs" at bounding box center [542, 17] width 29 height 13
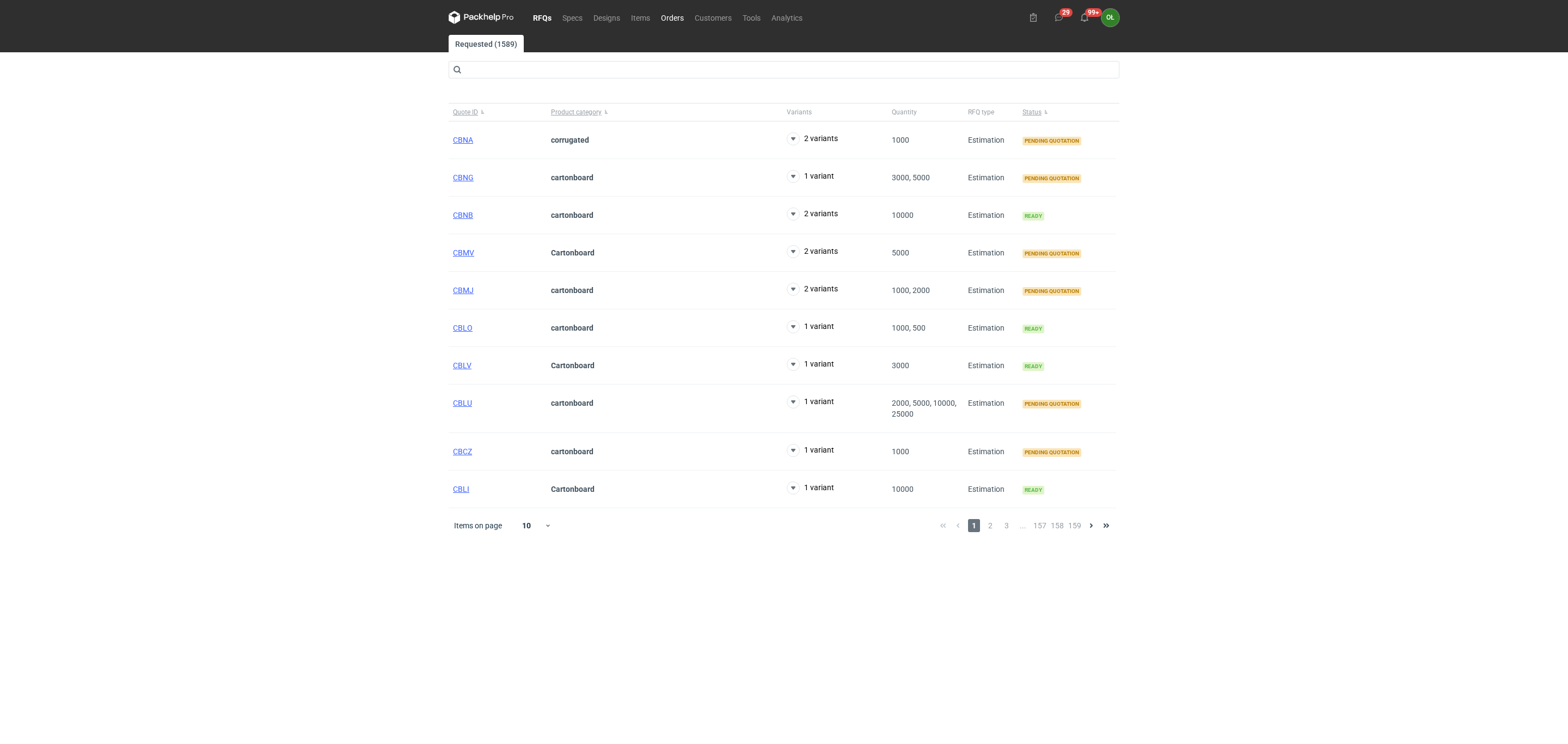
click at [668, 17] on link "Orders" at bounding box center [672, 17] width 34 height 13
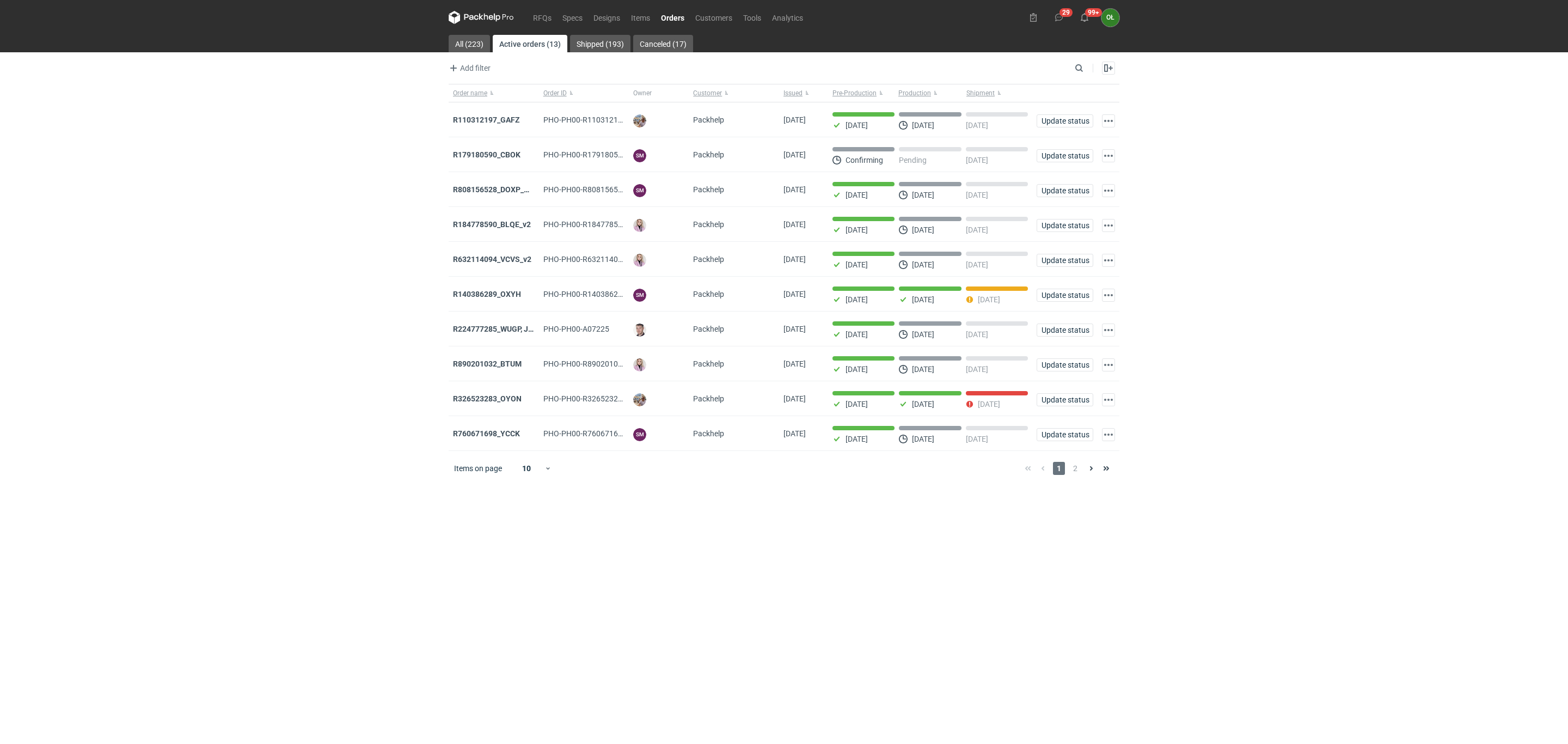
click at [283, 465] on div "RFQs Specs Designs Items Orders Customers Tools Analytics 29 99+ OŁ [PERSON_NAM…" at bounding box center [784, 372] width 1568 height 744
click at [541, 14] on link "RFQs" at bounding box center [542, 17] width 29 height 13
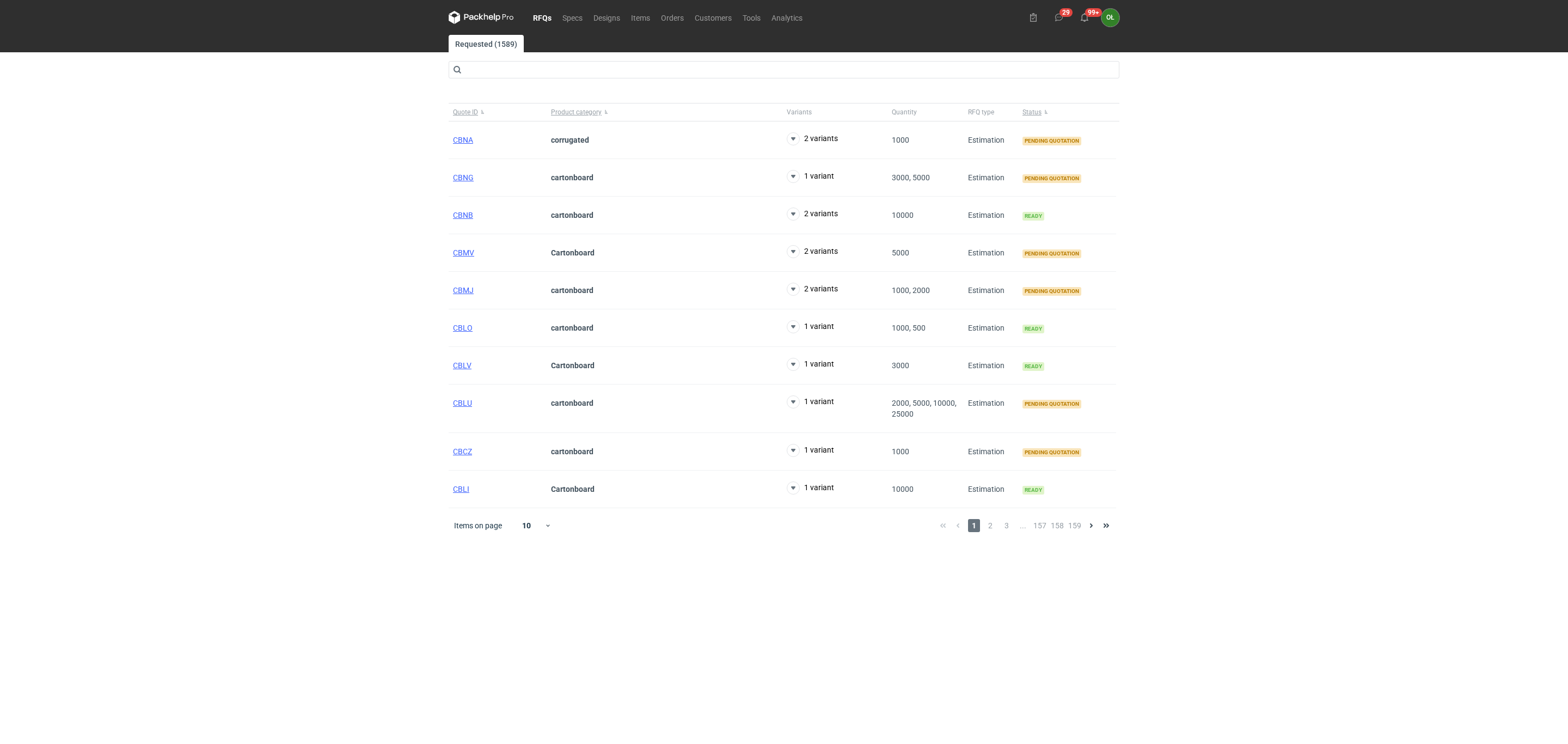
click at [451, 657] on main "Requested (1589) Quote ID Product category Variants Quantity RFQ type Status CB…" at bounding box center [784, 389] width 680 height 709
click at [678, 19] on link "Orders" at bounding box center [672, 17] width 34 height 13
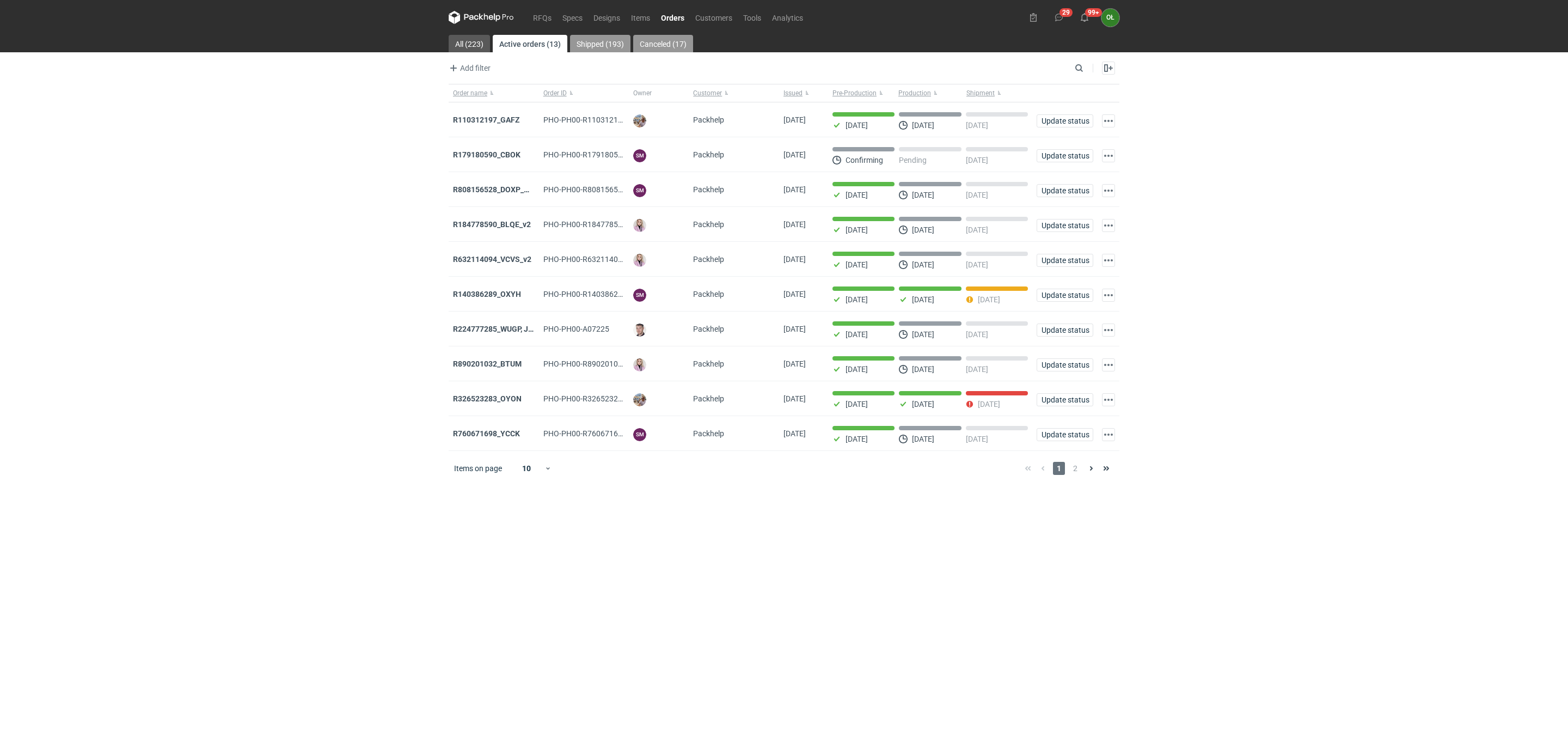
click at [613, 42] on link "Shipped (193)" at bounding box center [600, 43] width 60 height 17
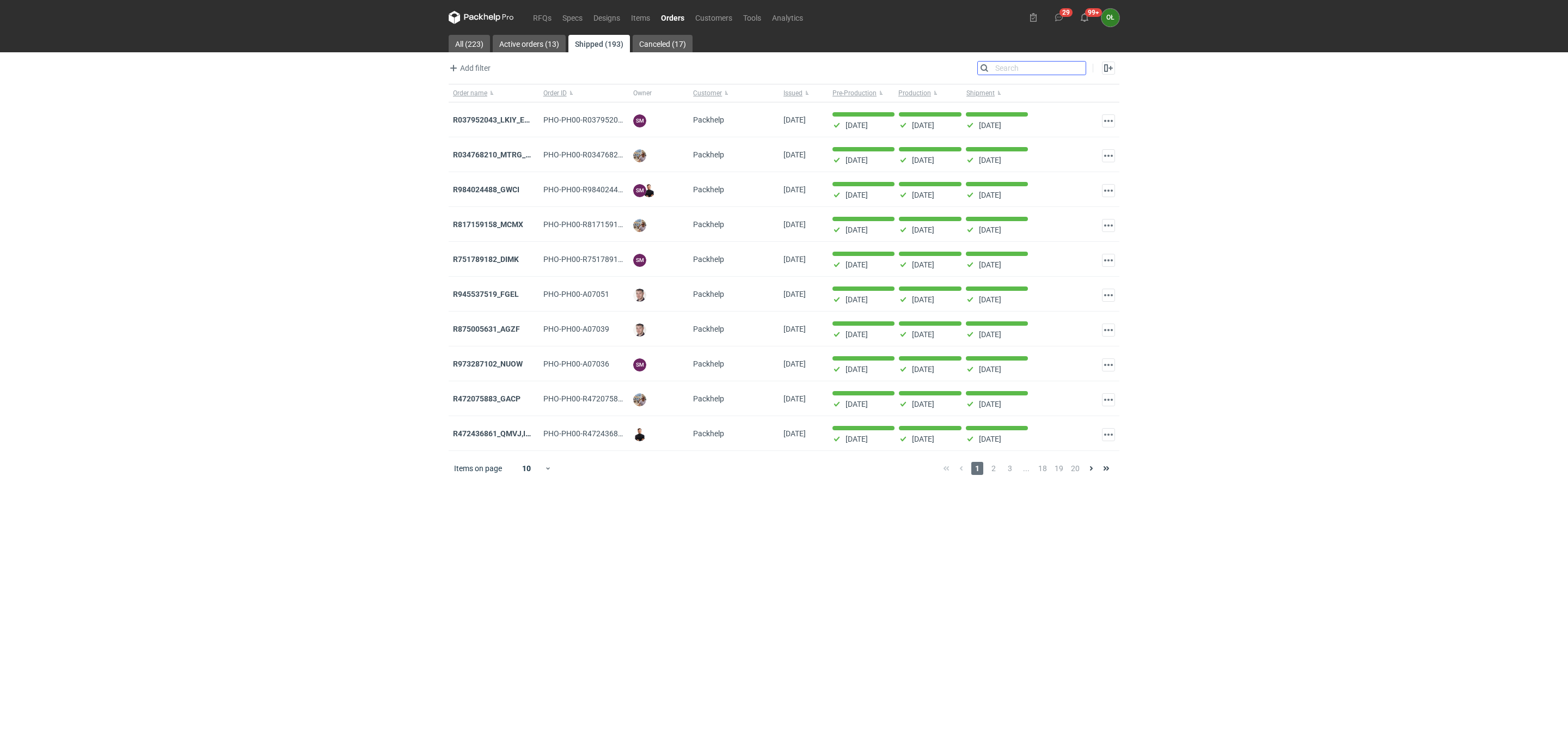
click at [1073, 67] on input "Search" at bounding box center [1031, 68] width 108 height 13
click at [548, 17] on link "RFQs" at bounding box center [542, 17] width 29 height 13
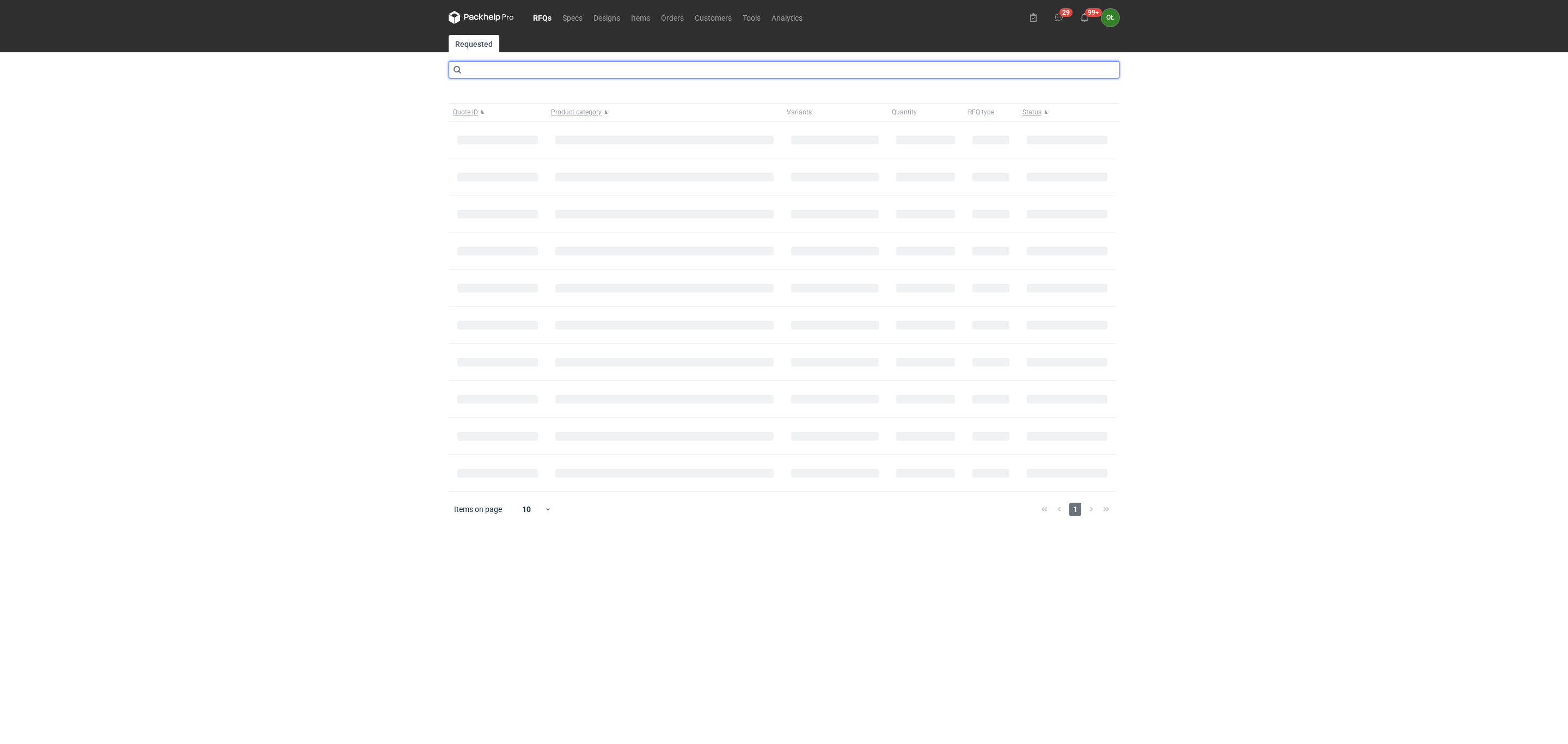
click at [520, 67] on input "text" at bounding box center [784, 69] width 671 height 17
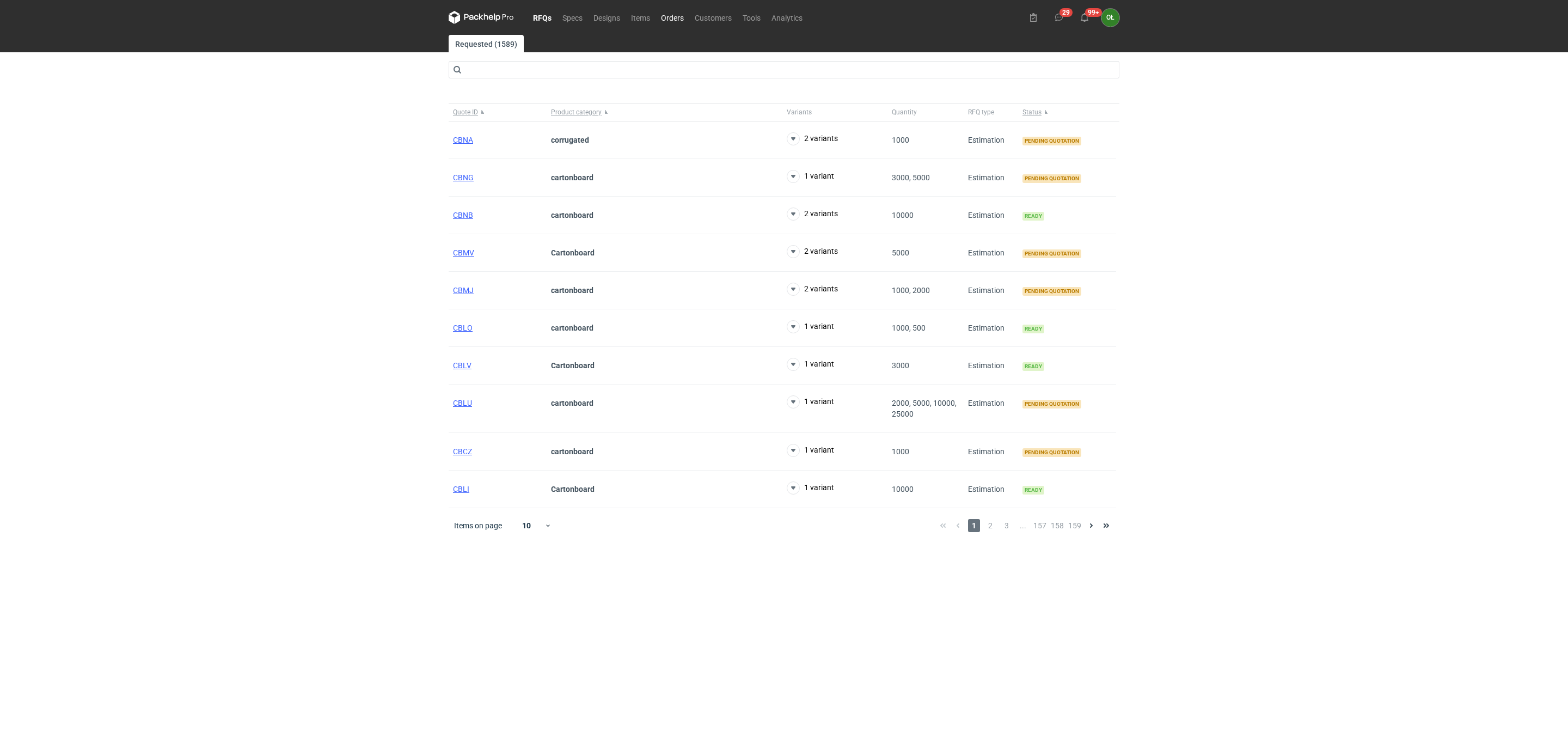
click at [672, 16] on link "Orders" at bounding box center [672, 17] width 34 height 13
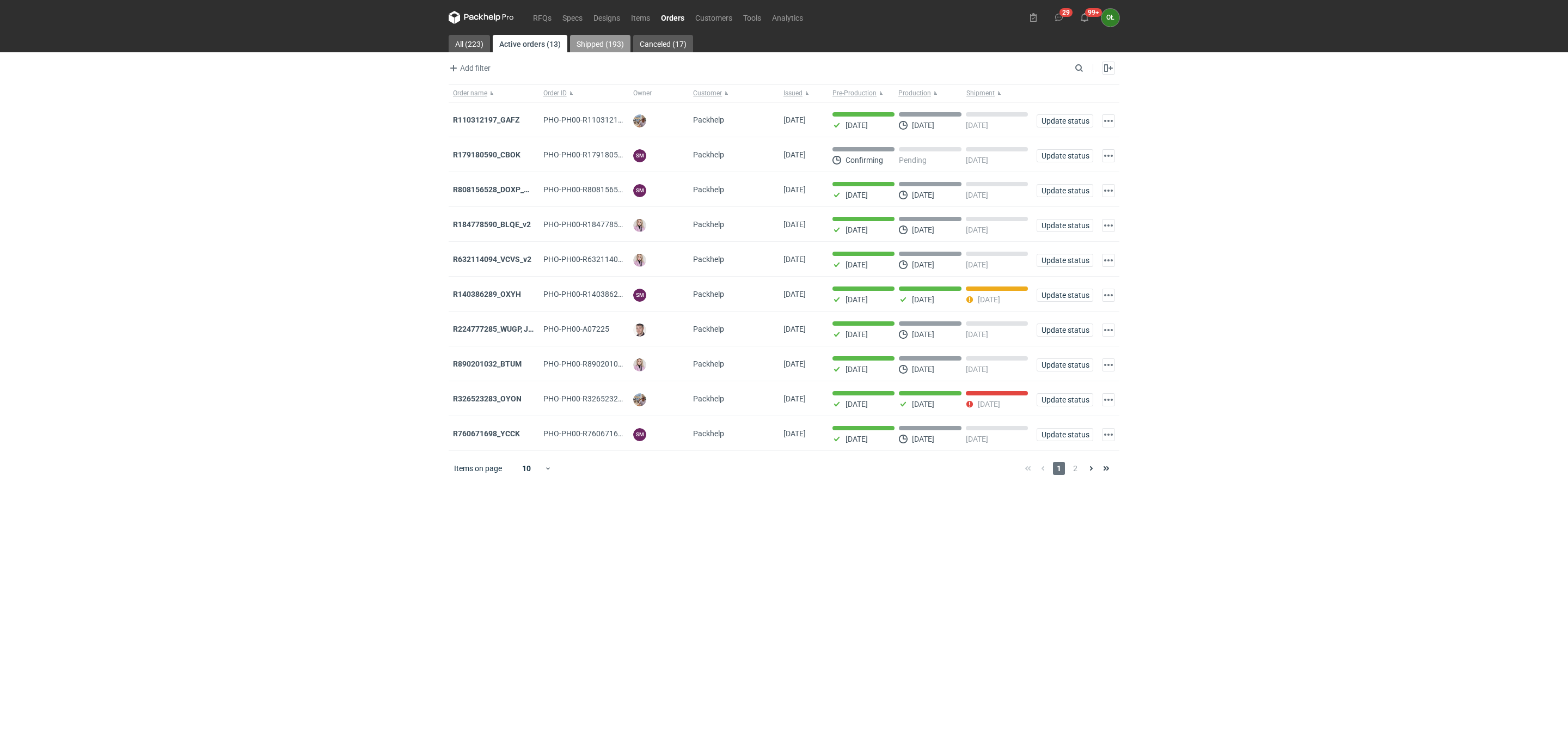
click at [617, 48] on link "Shipped (193)" at bounding box center [600, 43] width 60 height 17
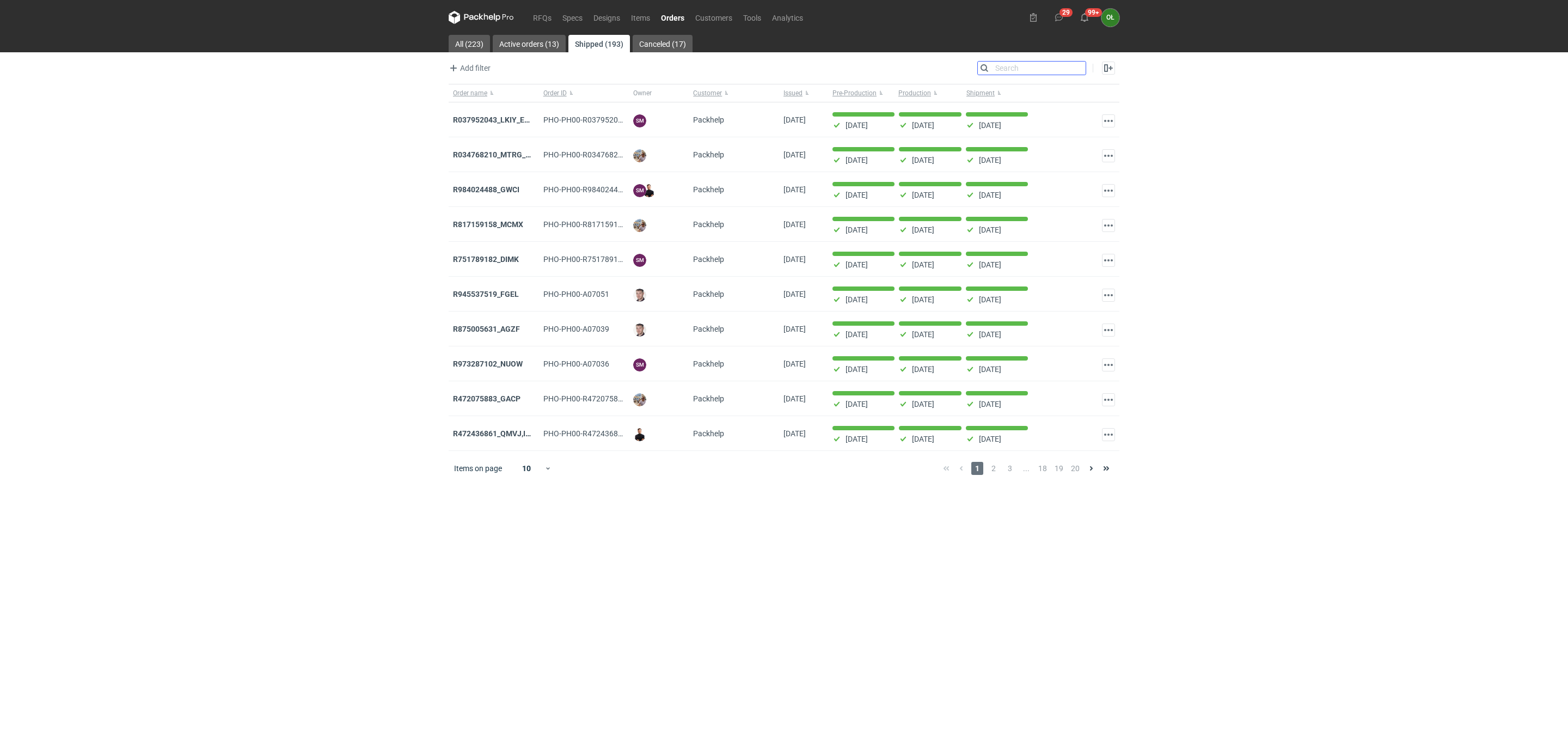
click at [1075, 62] on input "Search" at bounding box center [1031, 68] width 108 height 13
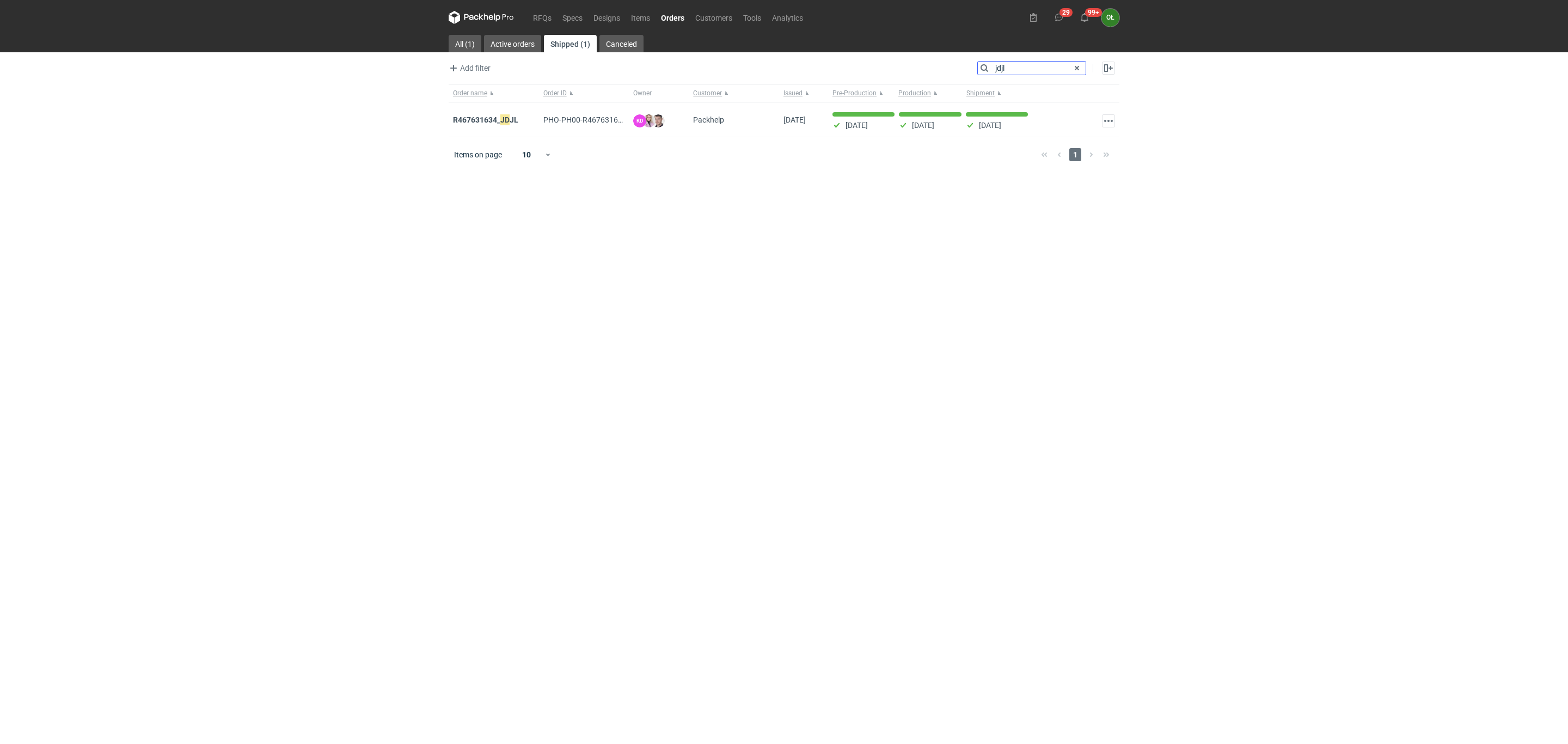
type input "jdjl"
click at [515, 124] on em "JDJL" at bounding box center [509, 119] width 18 height 12
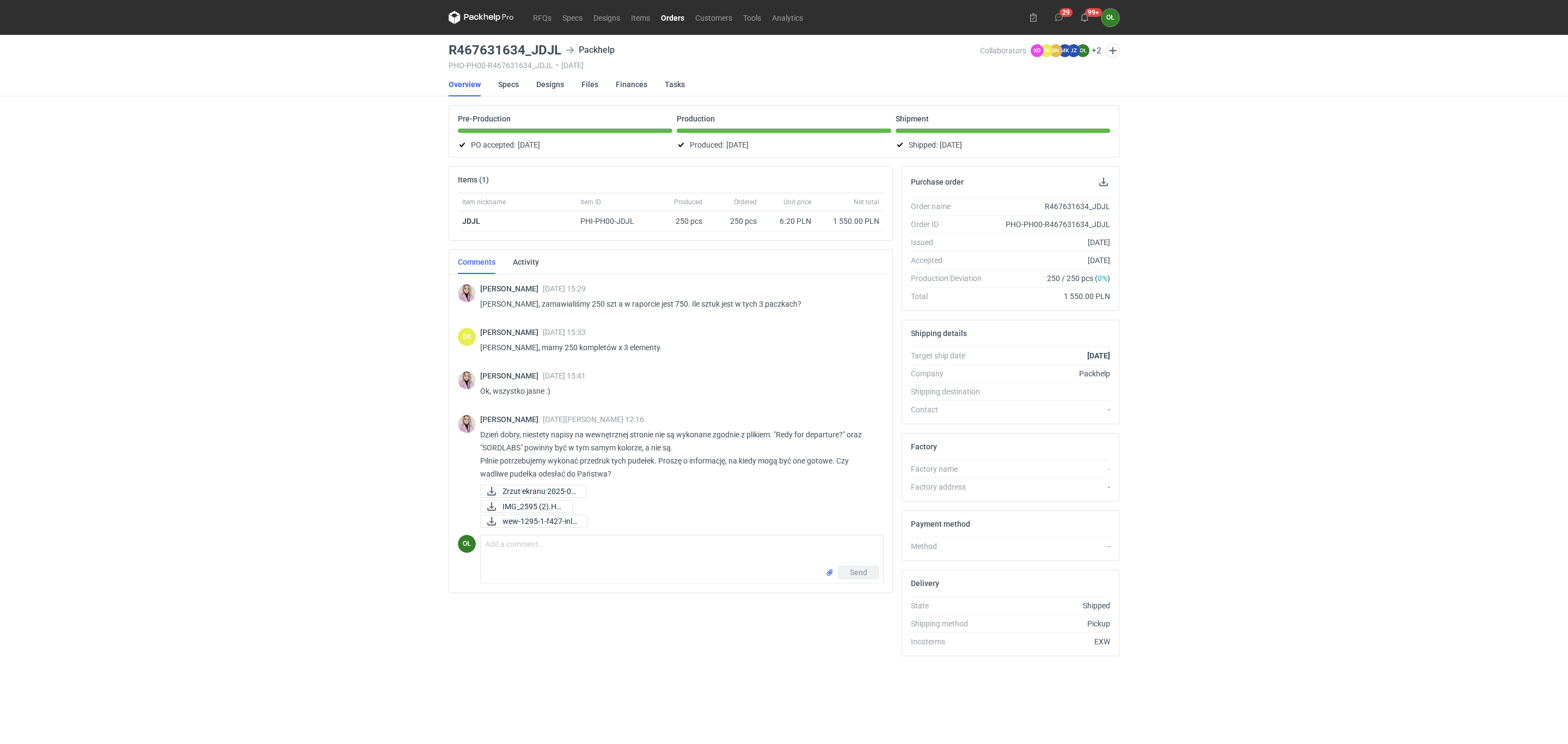
scroll to position [435, 0]
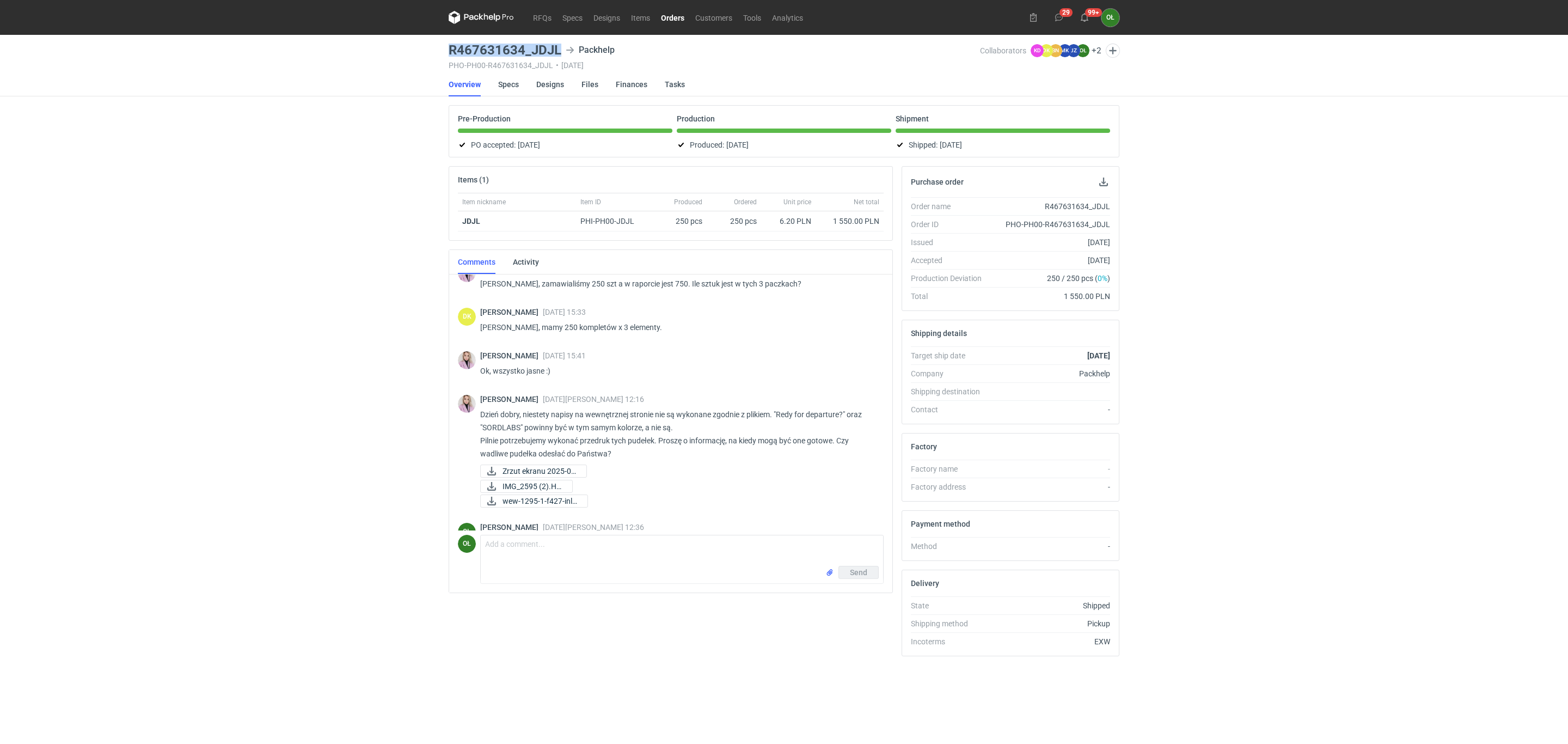
drag, startPoint x: 447, startPoint y: 50, endPoint x: 560, endPoint y: 51, distance: 113.0
click at [560, 51] on main "R467631634_JDJL Packhelp PHO-PH00-R467631634_JDJL • [DATE] Collaborators KD [PE…" at bounding box center [784, 389] width 680 height 709
copy h3 "R467631634_JDJL"
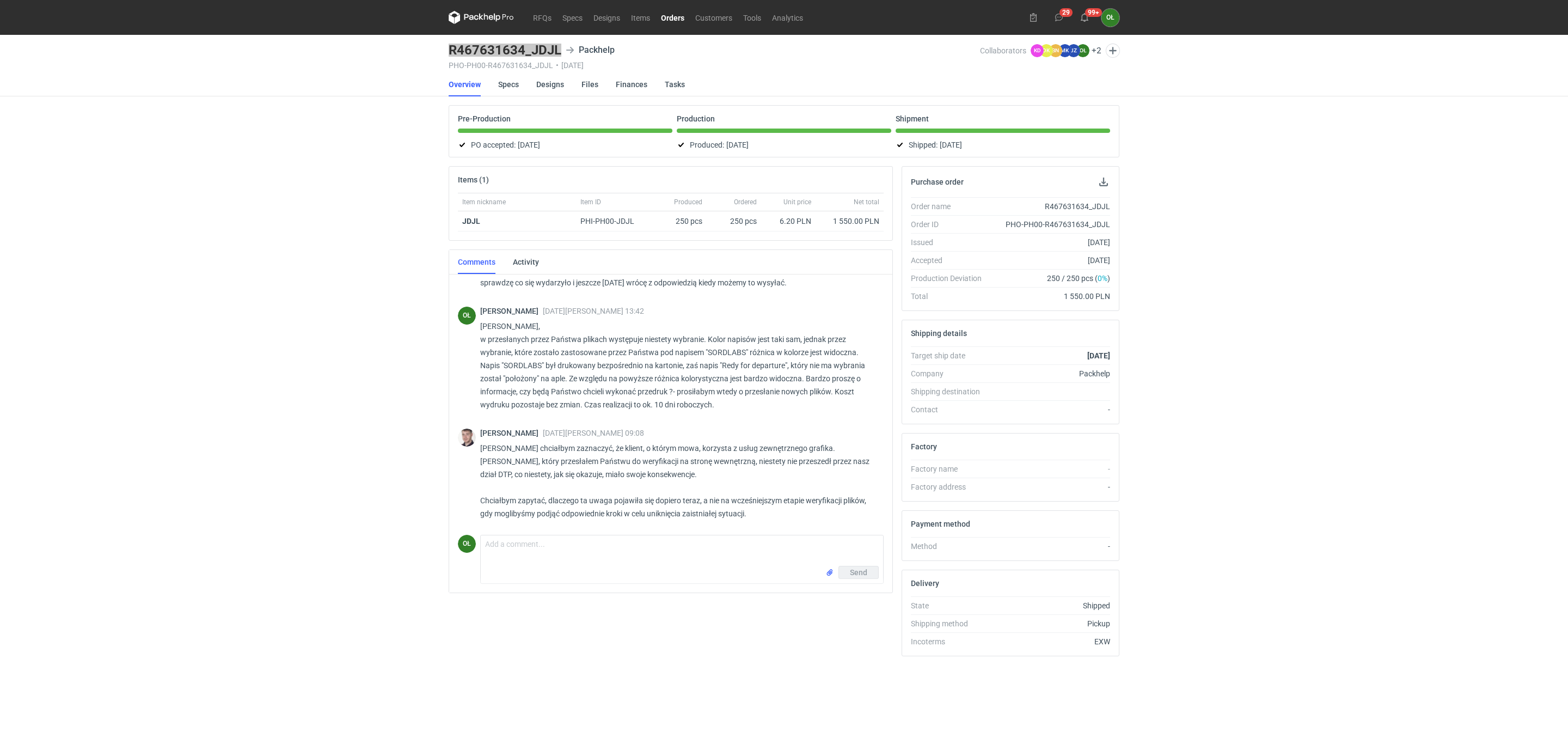
scroll to position [898, 0]
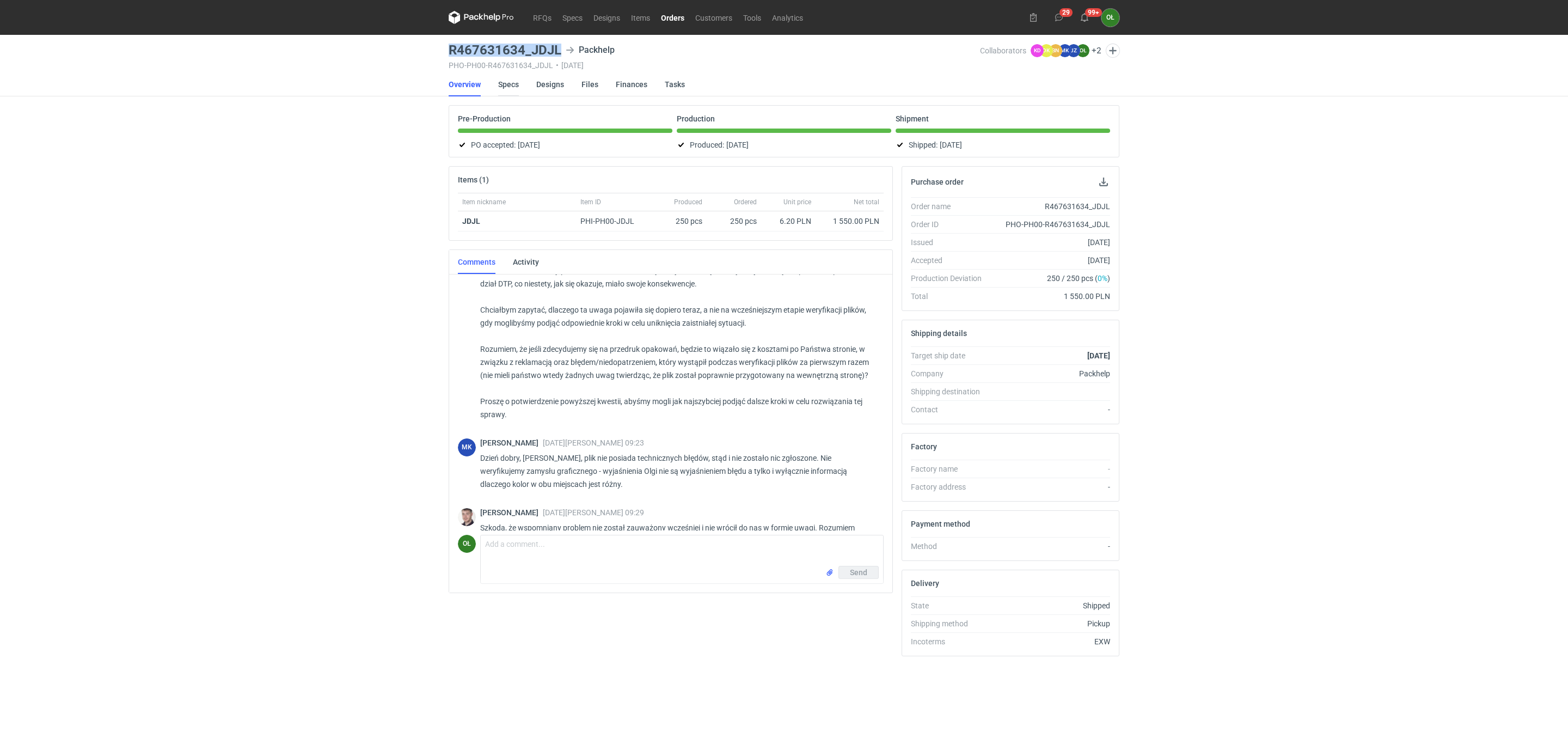
click at [513, 80] on link "Specs" at bounding box center [508, 84] width 20 height 24
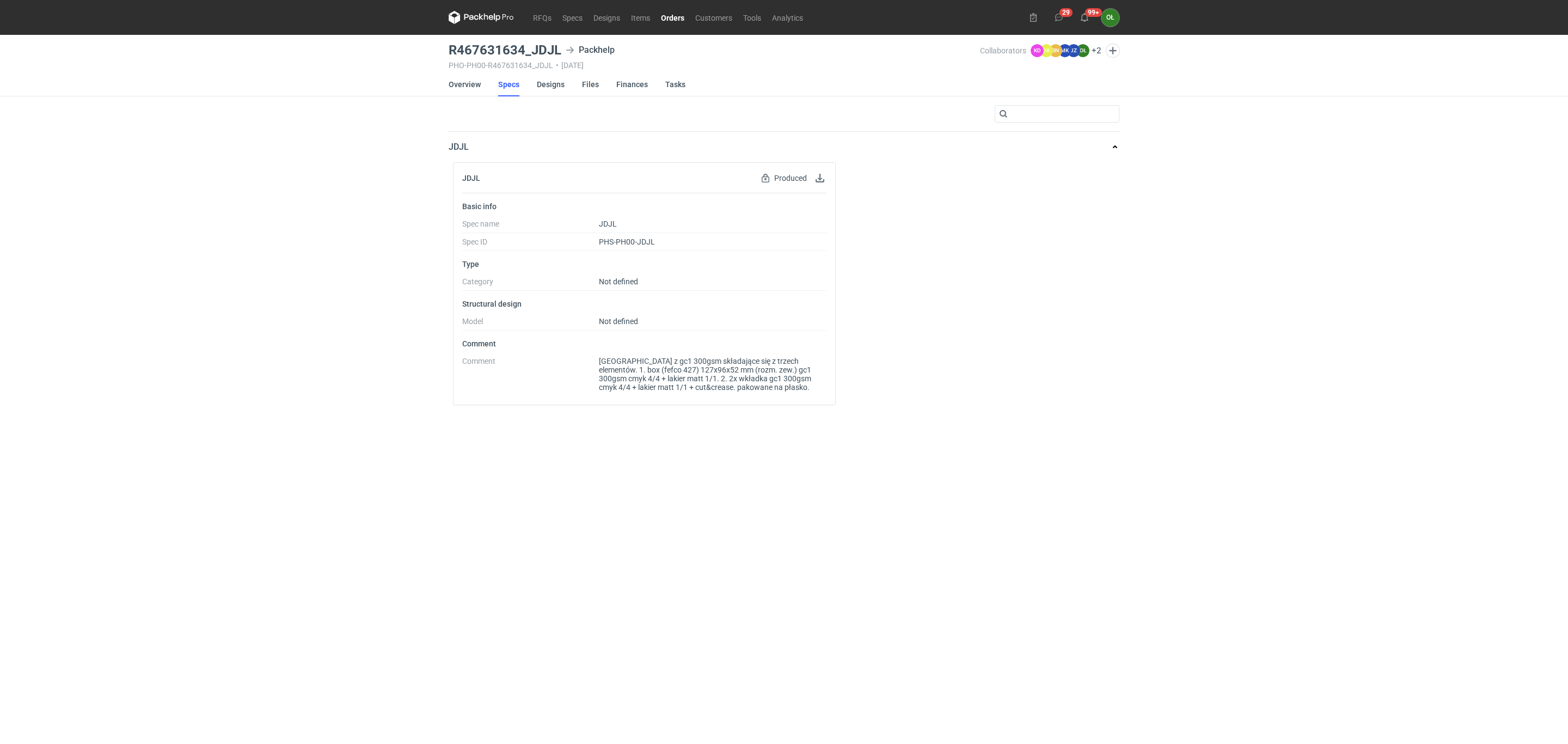
click at [681, 15] on link "Orders" at bounding box center [672, 17] width 34 height 13
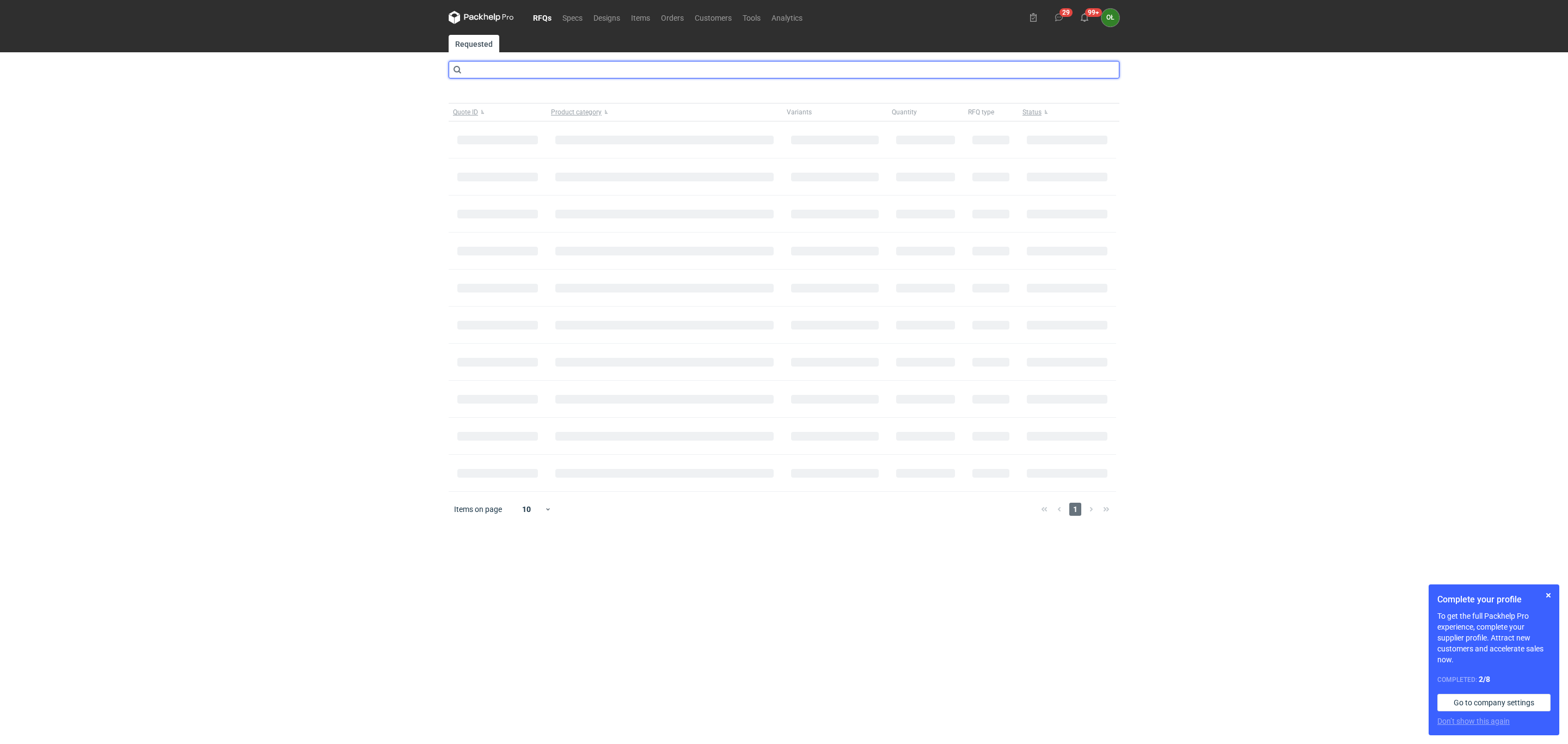
click at [516, 66] on input "text" at bounding box center [784, 69] width 671 height 17
type input "CARQ"
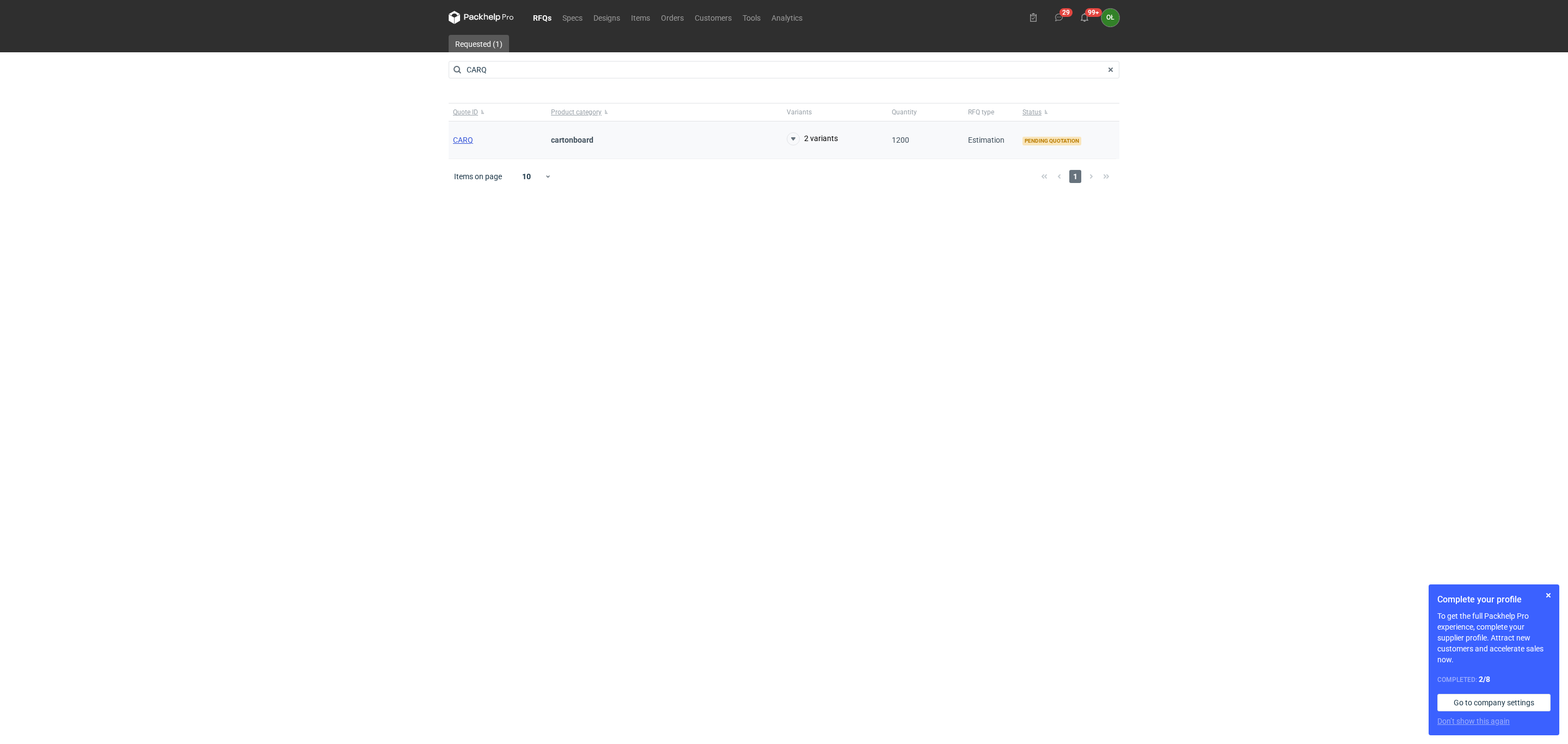
click at [462, 140] on span "CARQ" at bounding box center [463, 140] width 20 height 9
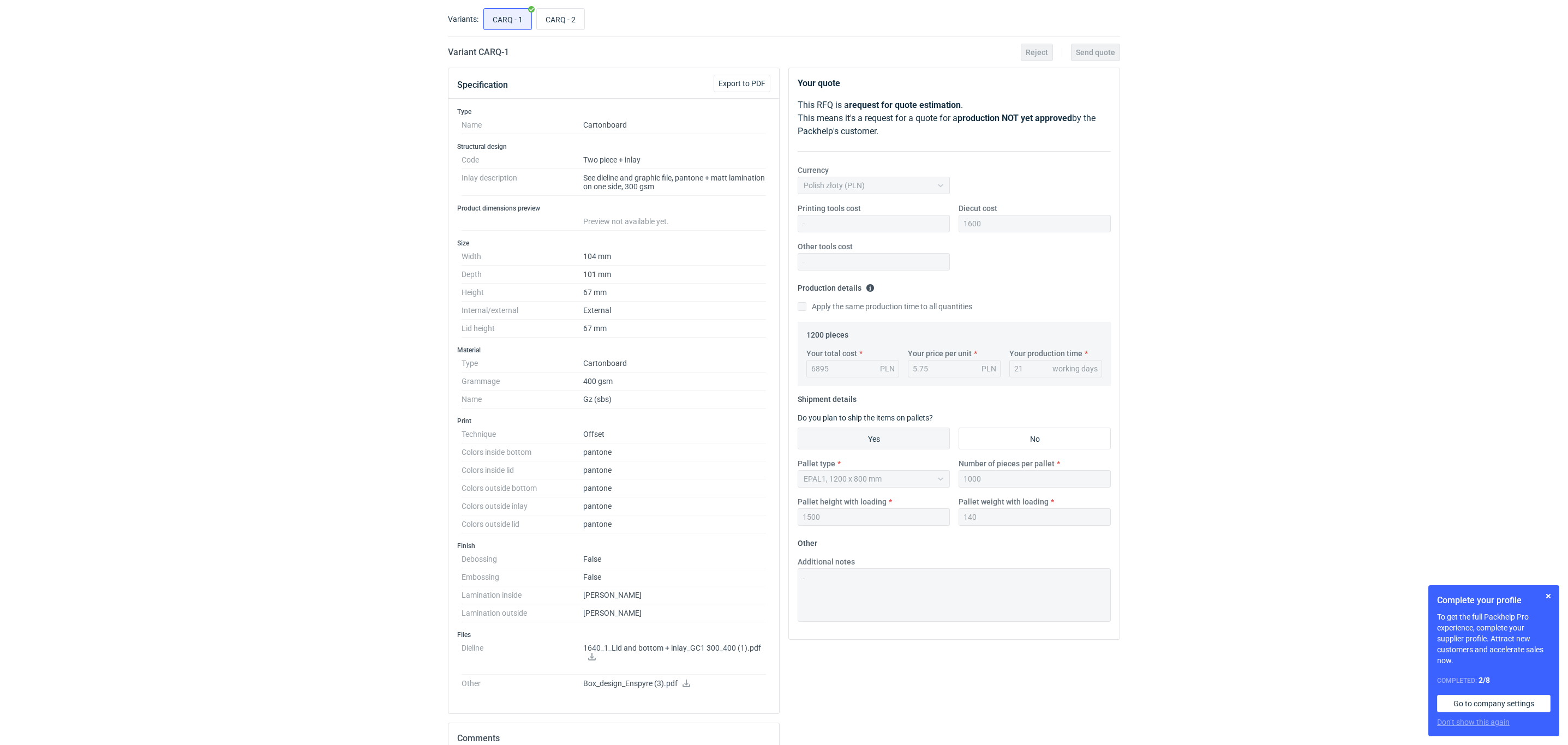
scroll to position [218, 0]
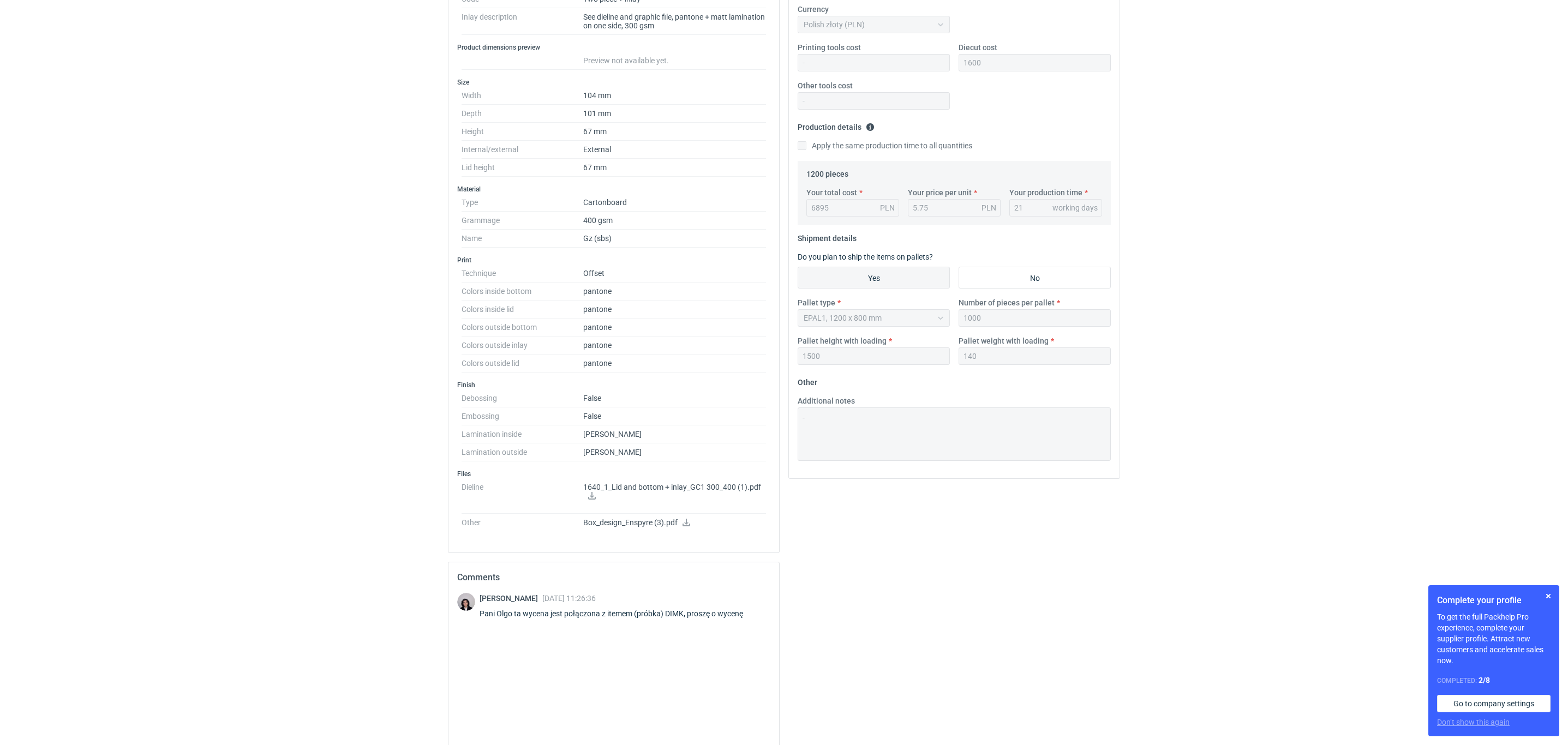
click at [317, 433] on div "RFQs Specs Designs Items Orders Customers Tools Analytics 29 99+ OŁ [PERSON_NAM…" at bounding box center [784, 155] width 1568 height 745
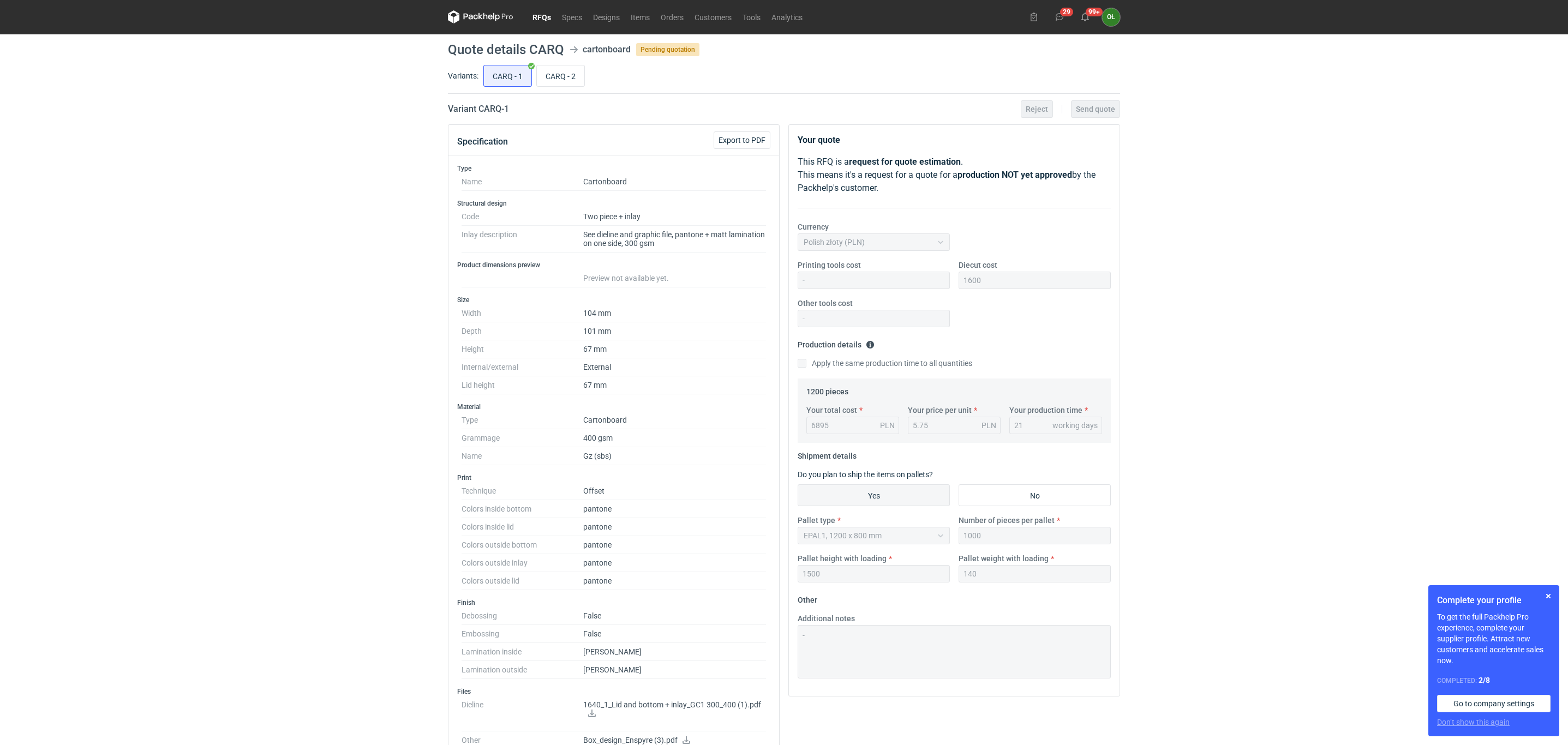
scroll to position [0, 0]
click at [579, 76] on input "CARQ - 2" at bounding box center [561, 76] width 47 height 20
radio input "true"
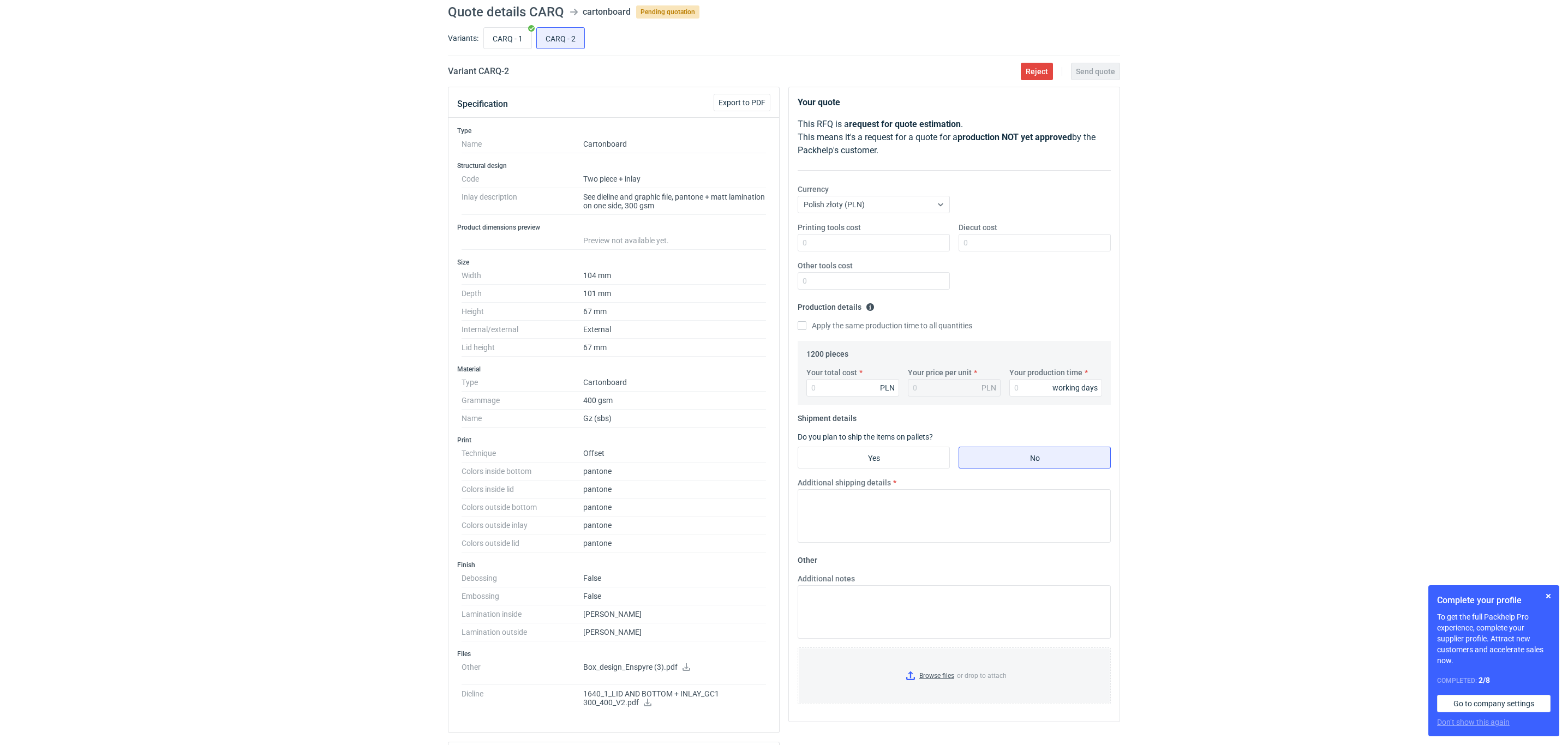
scroll to position [32, 0]
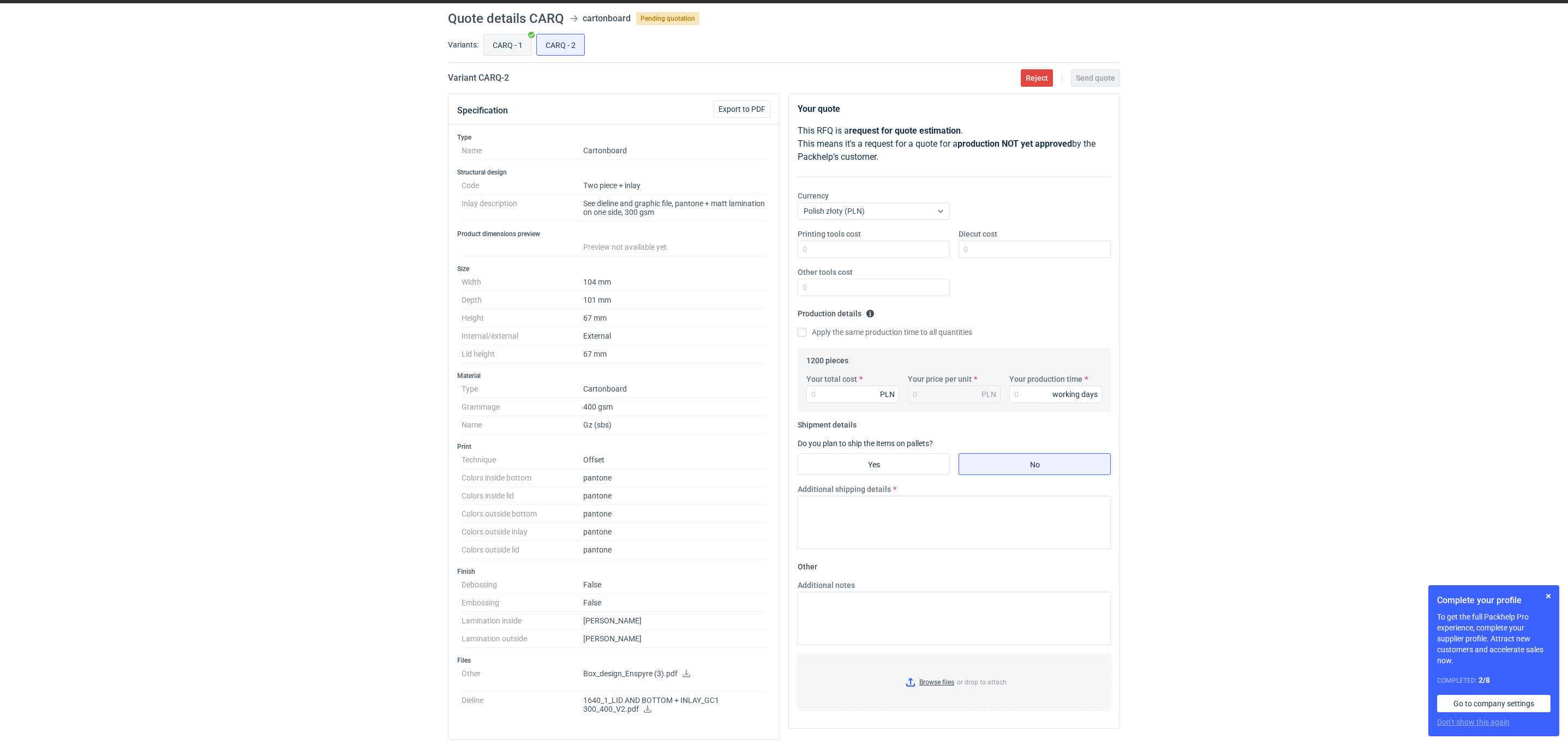
click at [503, 52] on input "CARQ - 1" at bounding box center [508, 44] width 47 height 20
radio input "true"
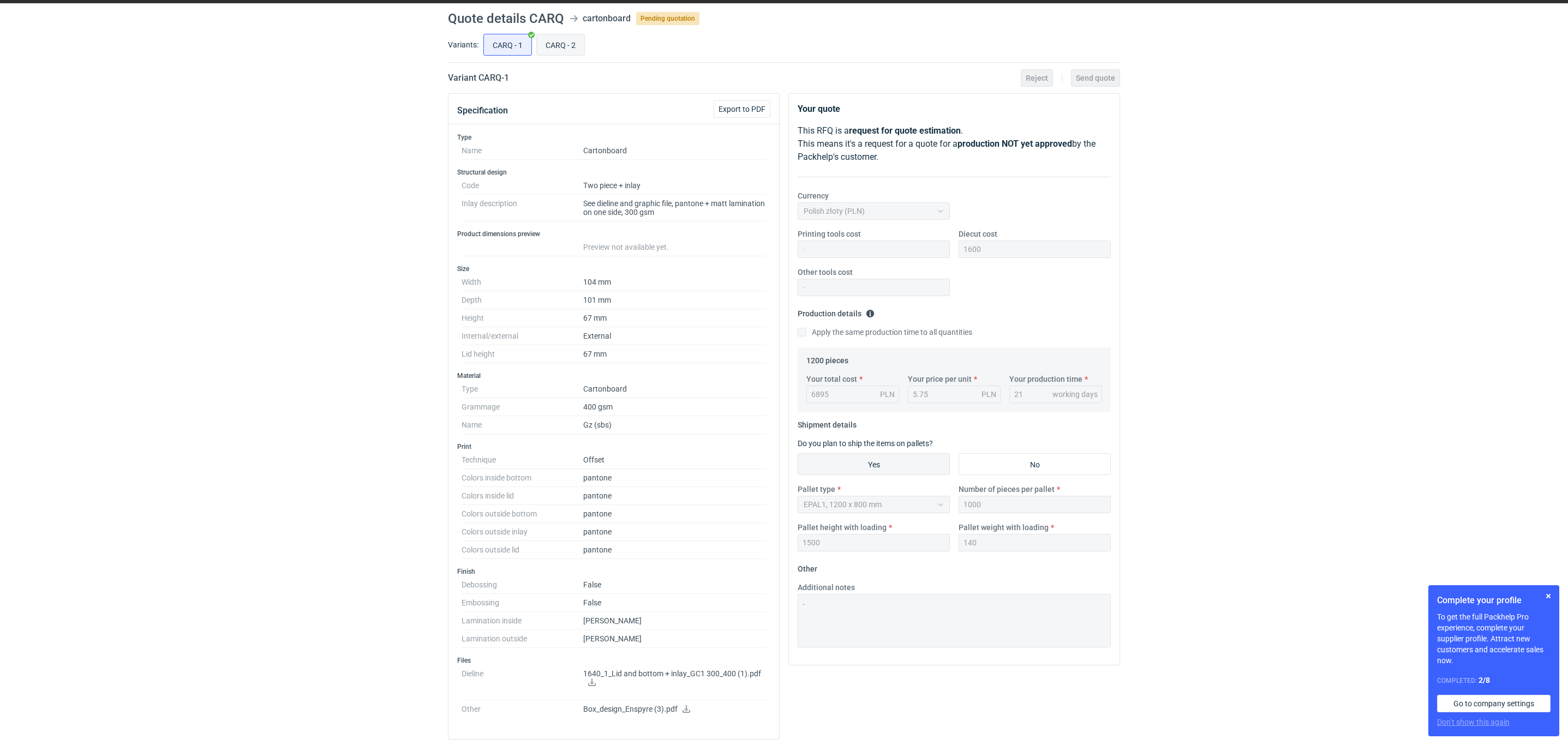
drag, startPoint x: 552, startPoint y: 45, endPoint x: 562, endPoint y: 50, distance: 11.2
click at [552, 45] on input "CARQ - 2" at bounding box center [561, 44] width 47 height 20
radio input "true"
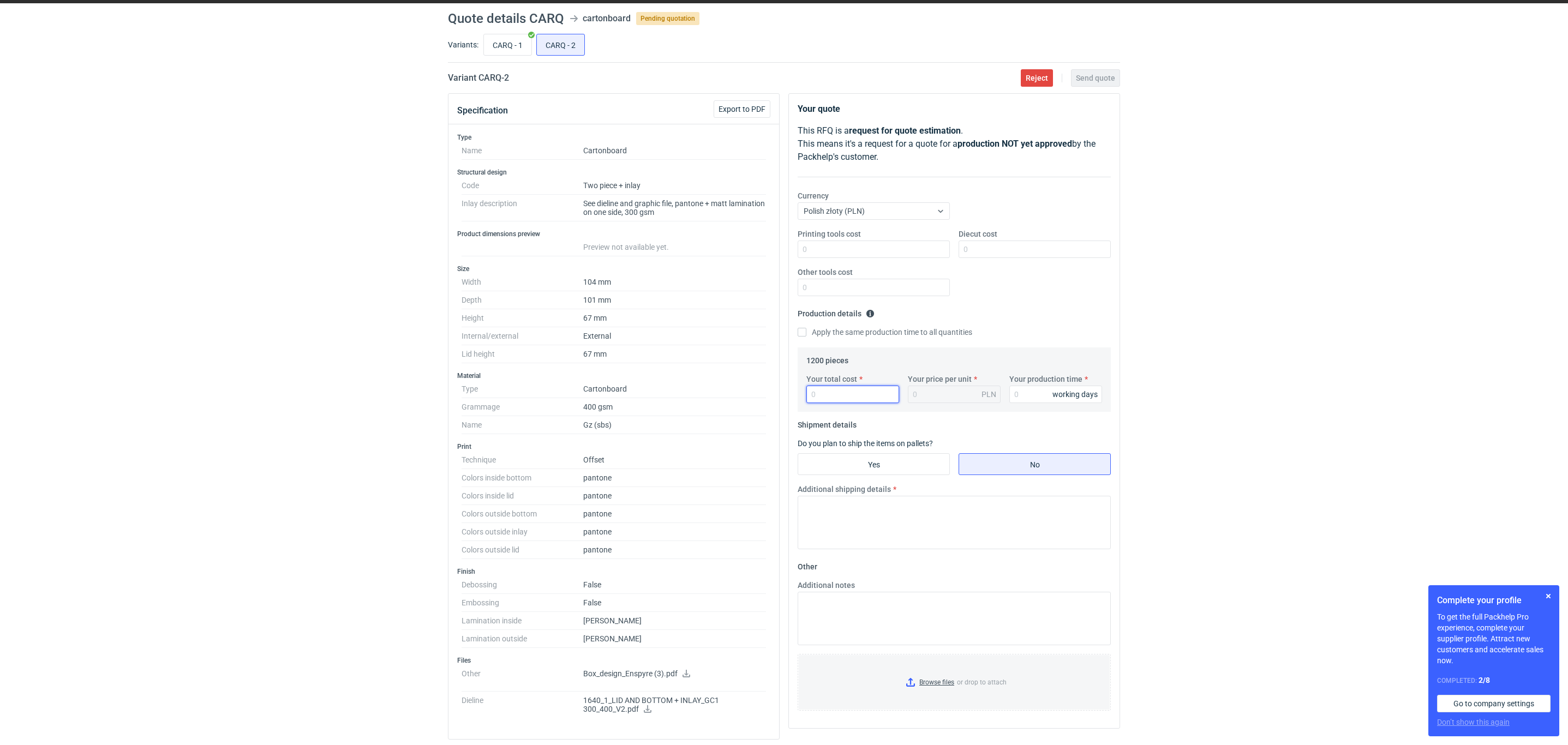
click at [856, 394] on input "Your total cost" at bounding box center [853, 394] width 93 height 17
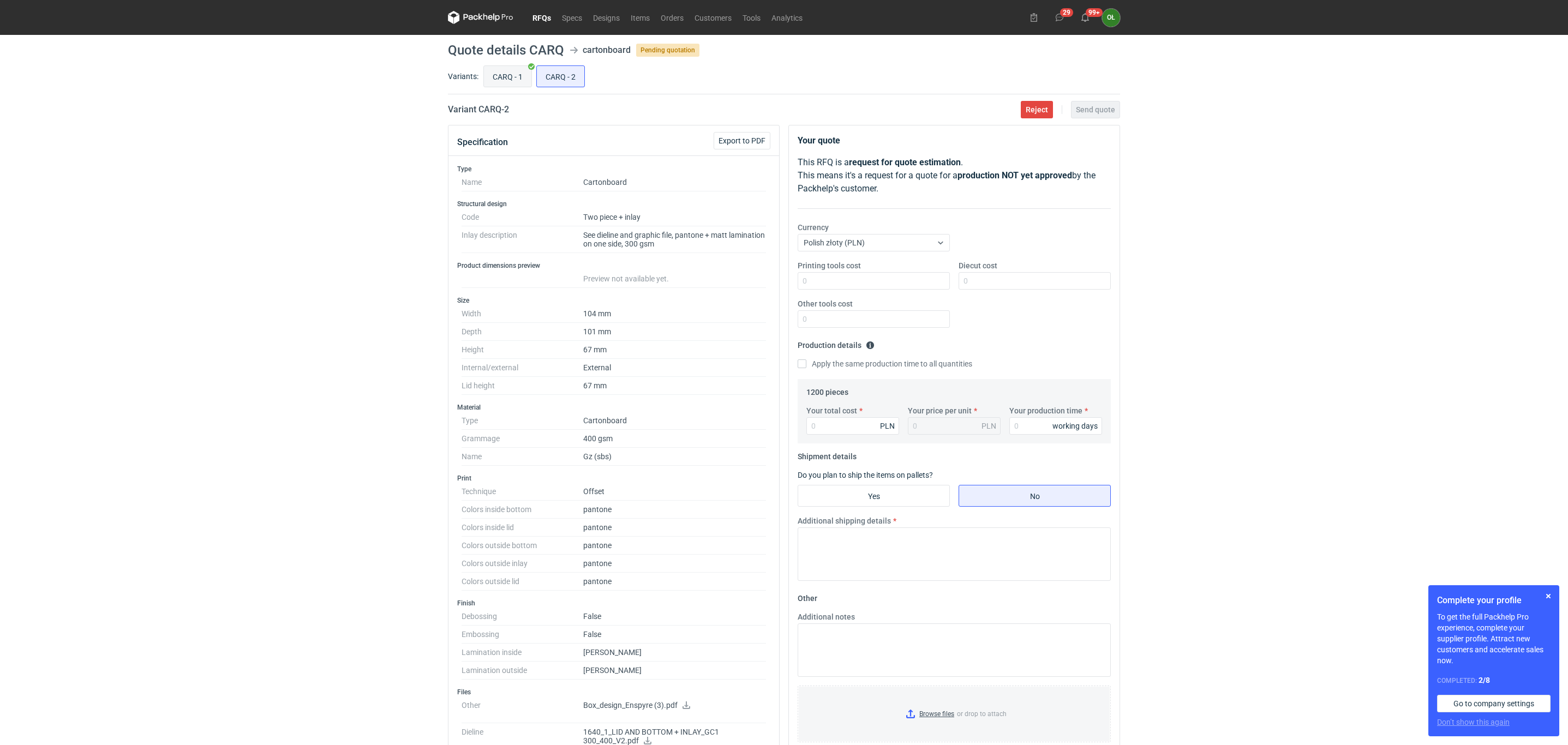
drag, startPoint x: 486, startPoint y: 64, endPoint x: 490, endPoint y: 77, distance: 13.6
click at [486, 65] on label "CARQ - 1" at bounding box center [508, 76] width 49 height 22
click at [491, 77] on input "CARQ - 1" at bounding box center [508, 76] width 47 height 20
radio input "true"
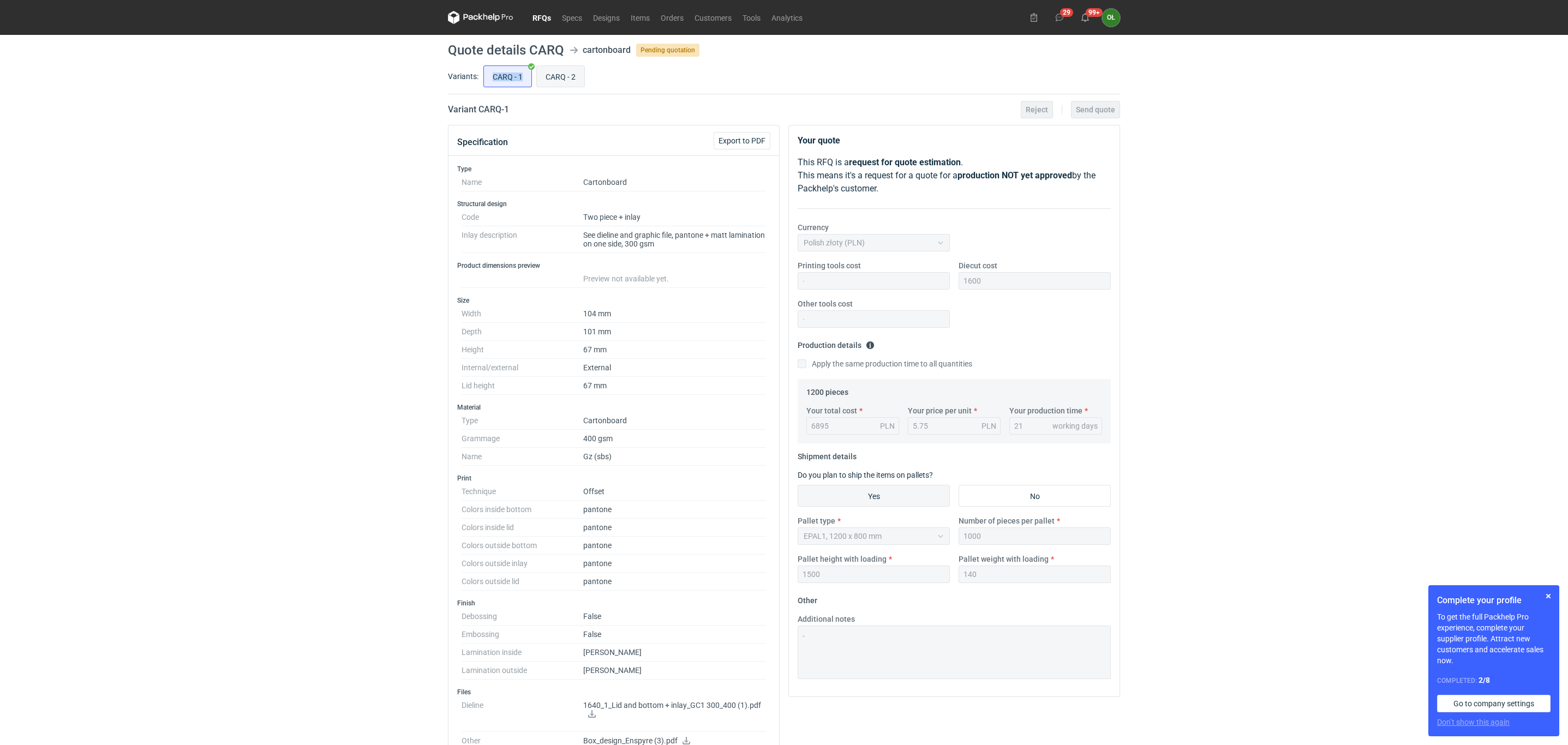
click at [552, 72] on input "CARQ - 2" at bounding box center [561, 76] width 47 height 20
radio input "true"
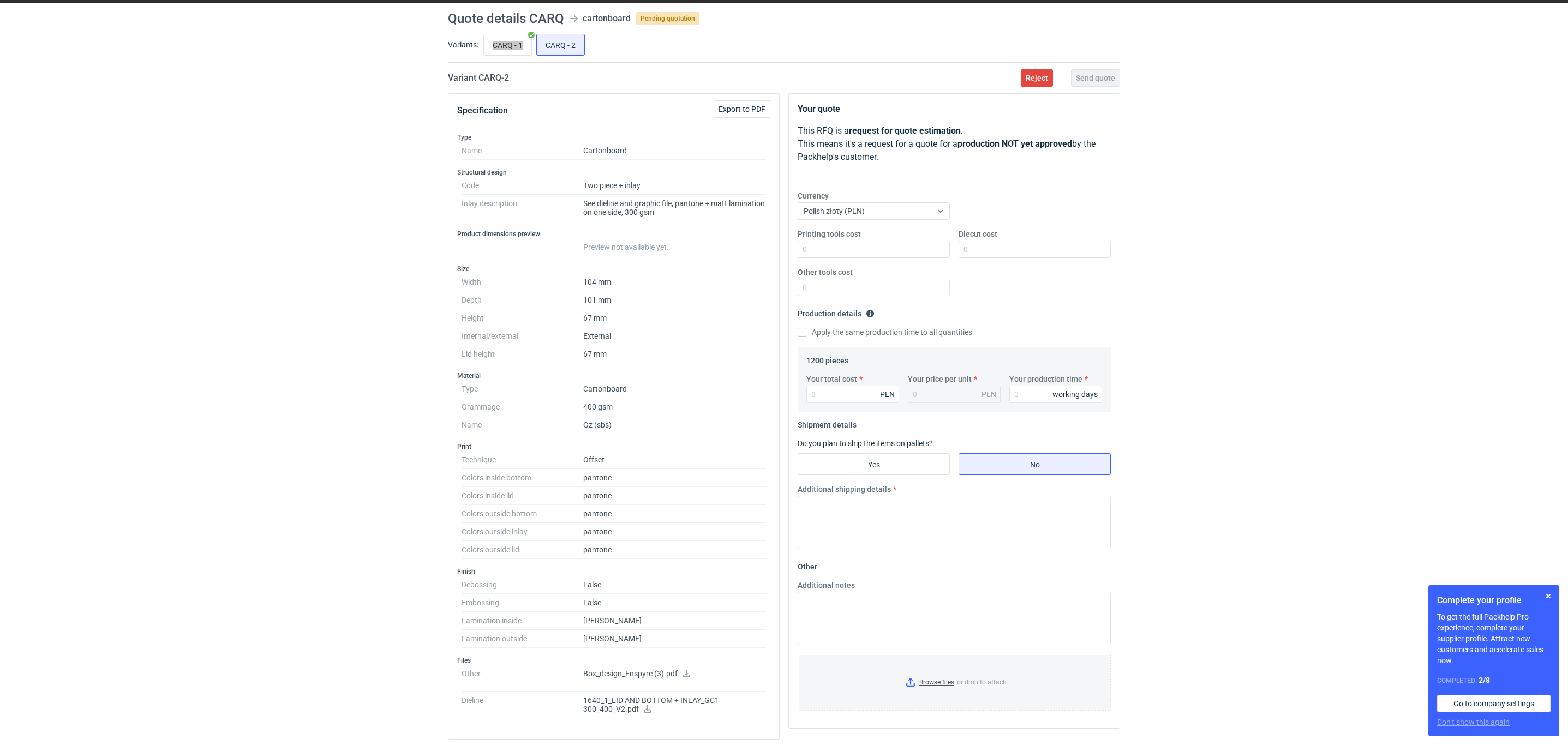
scroll to position [108, 0]
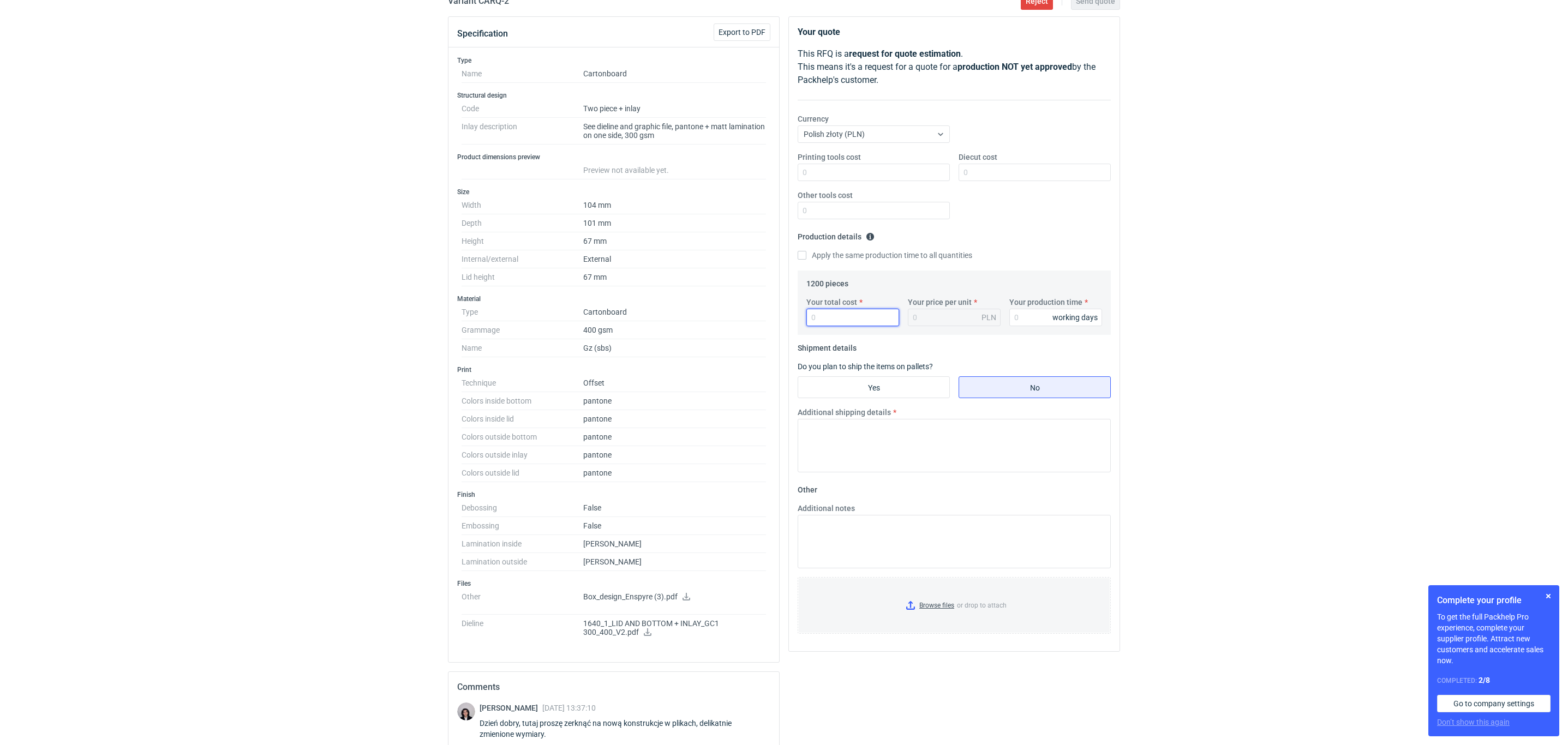
click at [849, 326] on input "Your total cost" at bounding box center [853, 316] width 93 height 17
click at [963, 170] on input "Diecut cost" at bounding box center [1034, 172] width 152 height 17
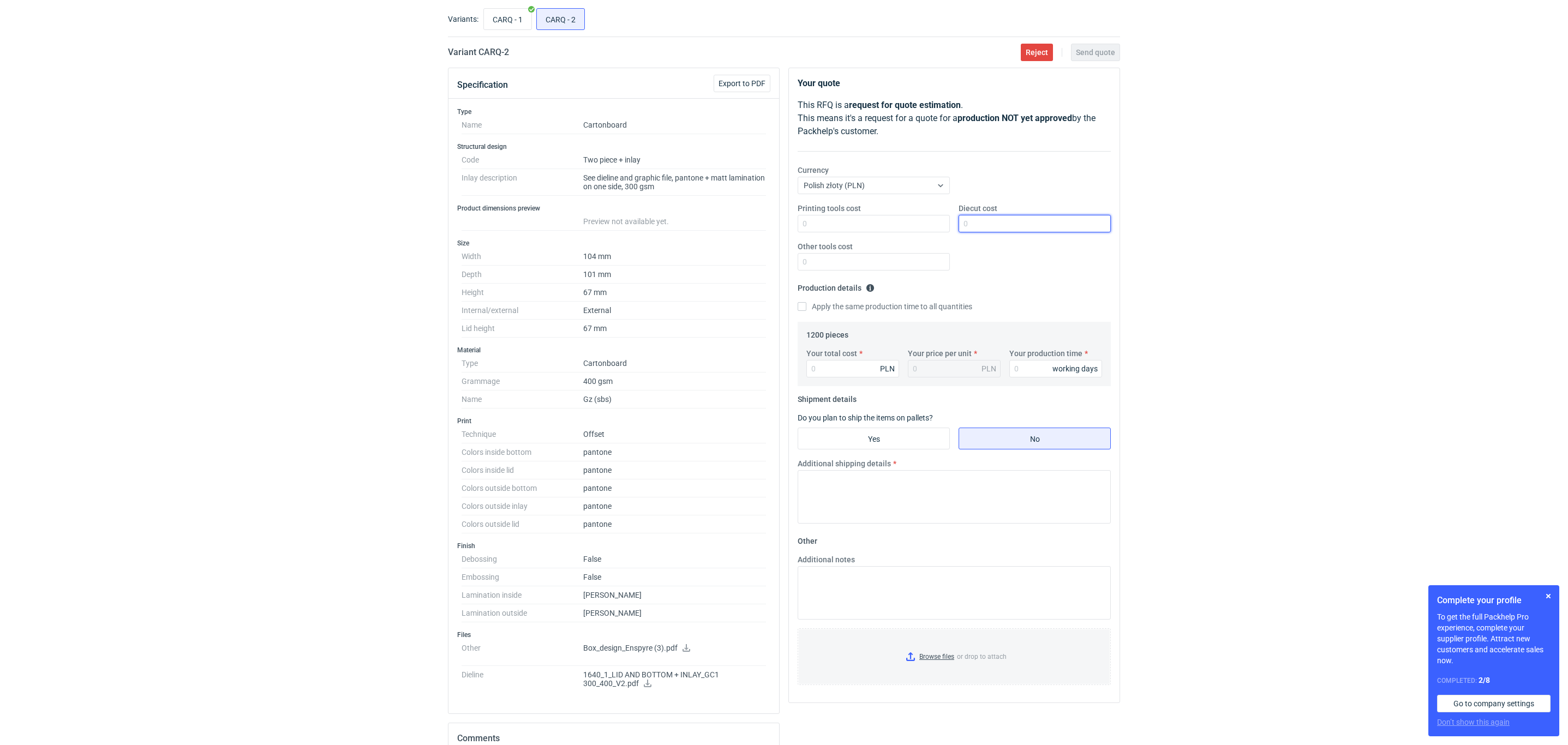
scroll to position [0, 0]
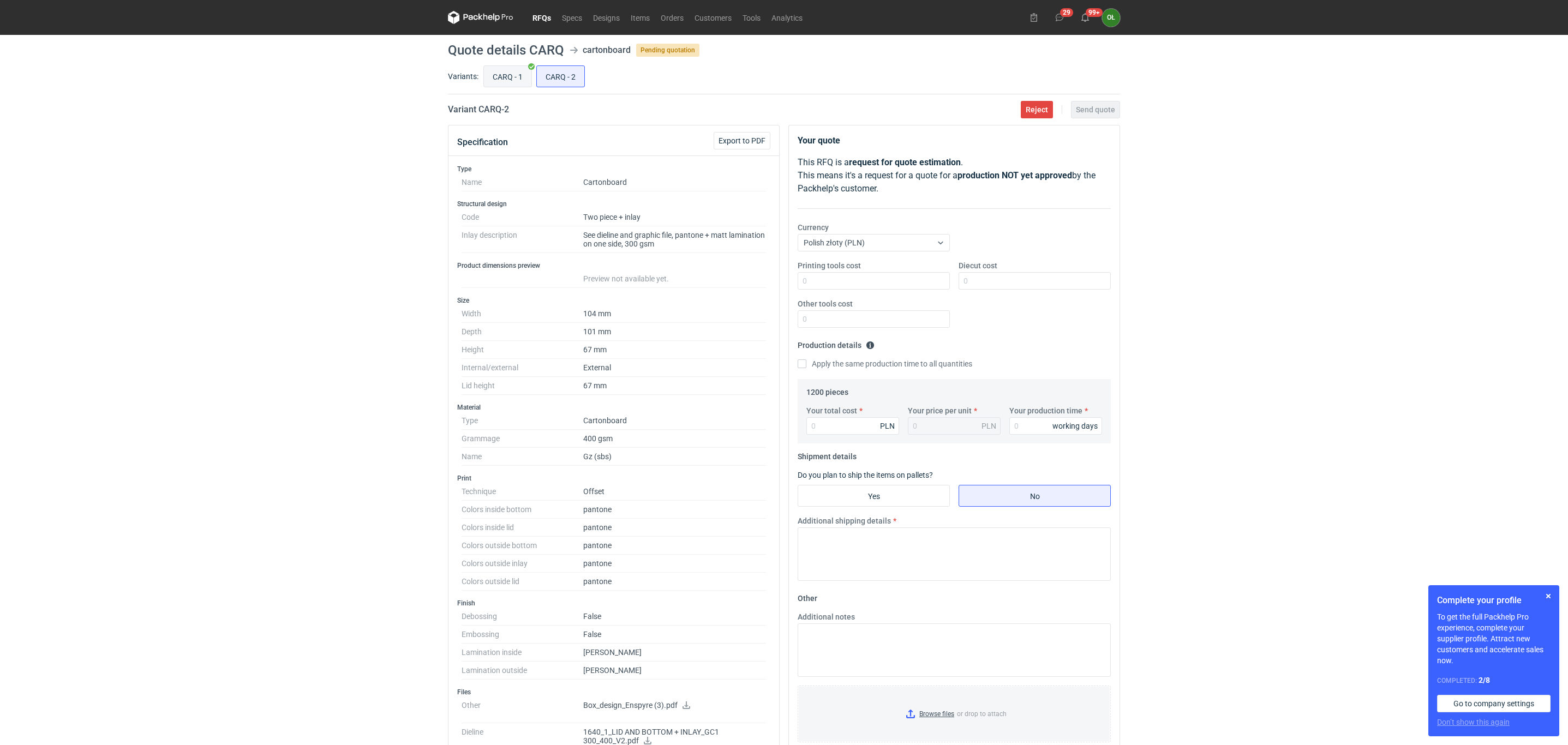
click at [524, 70] on input "CARQ - 1" at bounding box center [508, 76] width 47 height 20
radio input "true"
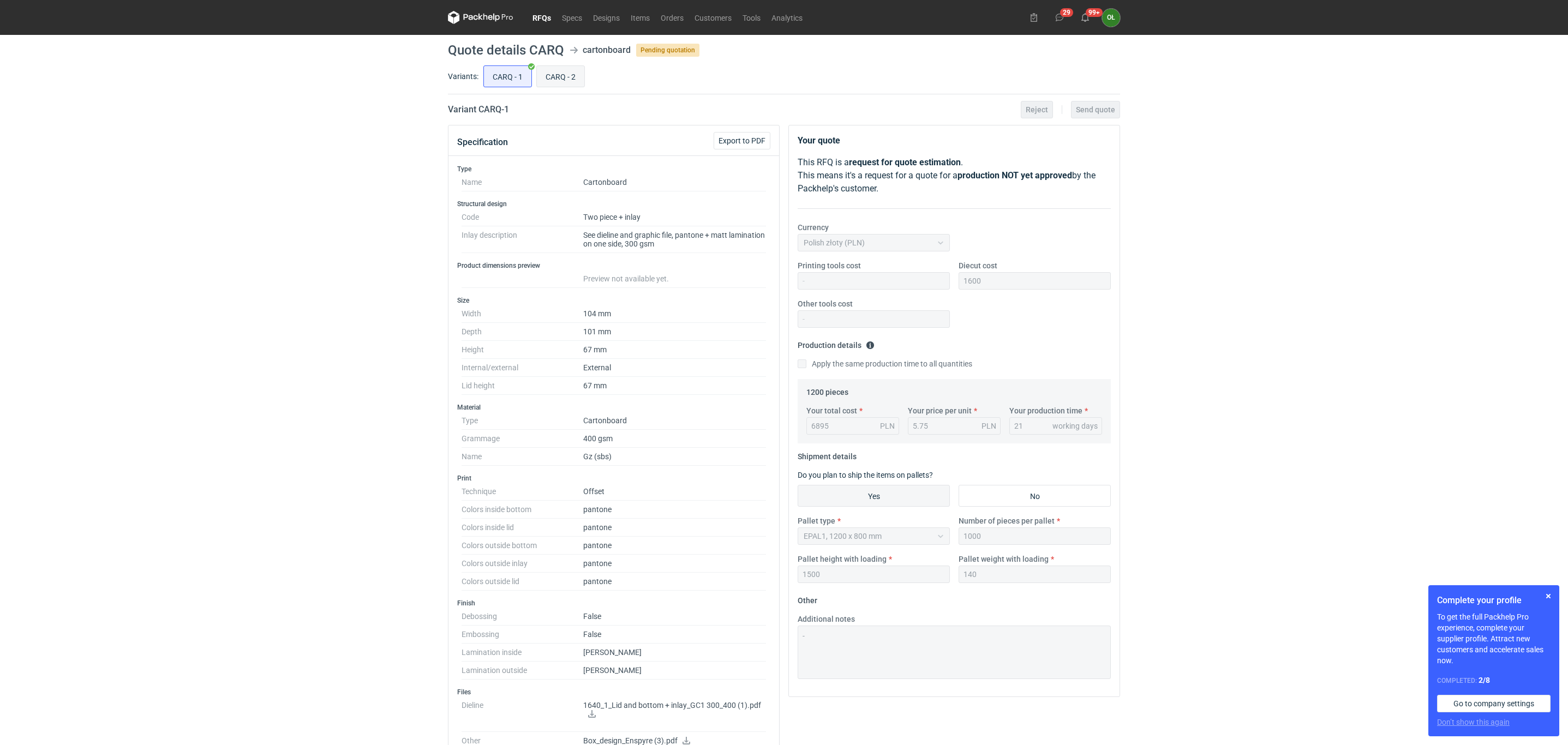
click at [553, 74] on input "CARQ - 2" at bounding box center [561, 76] width 47 height 20
radio input "true"
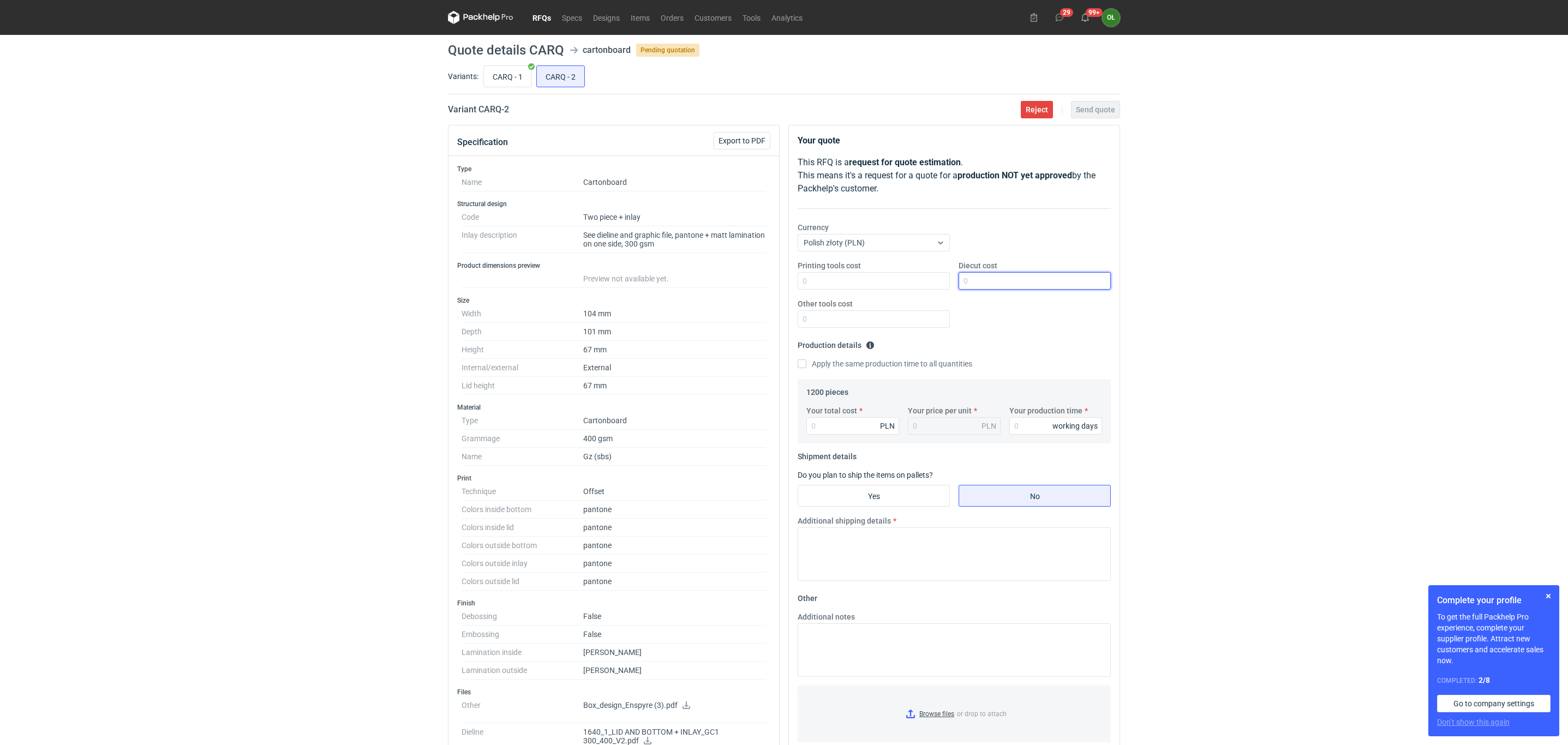
click at [972, 275] on input "Diecut cost" at bounding box center [1034, 281] width 152 height 17
type input "1600"
click at [999, 342] on fieldset "Production details Please provide the expected time of production in working da…" at bounding box center [954, 358] width 313 height 42
click at [849, 439] on div "Your total cost PLN Your price per unit PLN Your production time working days" at bounding box center [954, 424] width 304 height 38
click at [844, 430] on input "Your total cost" at bounding box center [853, 425] width 93 height 17
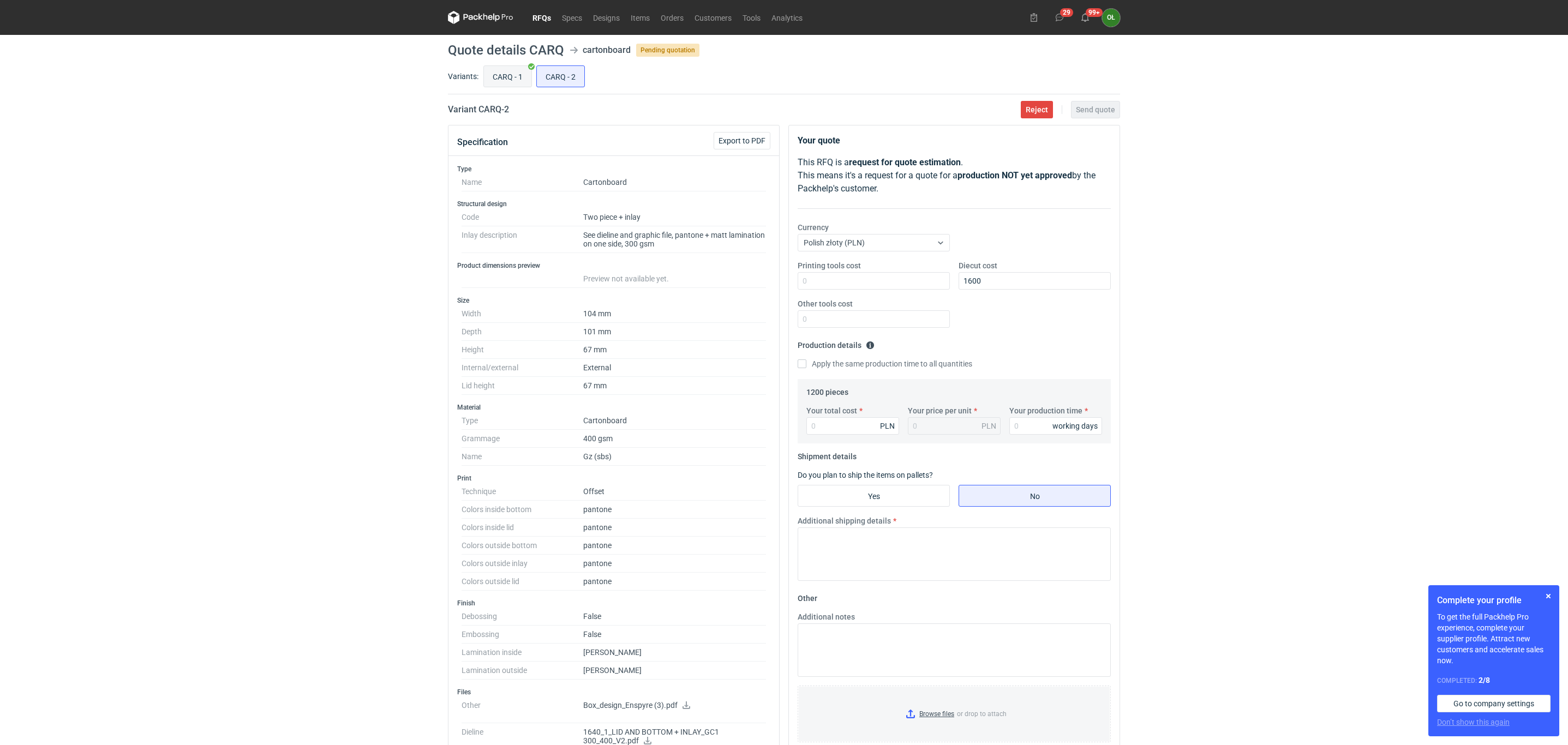
click at [491, 74] on input "CARQ - 1" at bounding box center [508, 76] width 47 height 20
radio input "true"
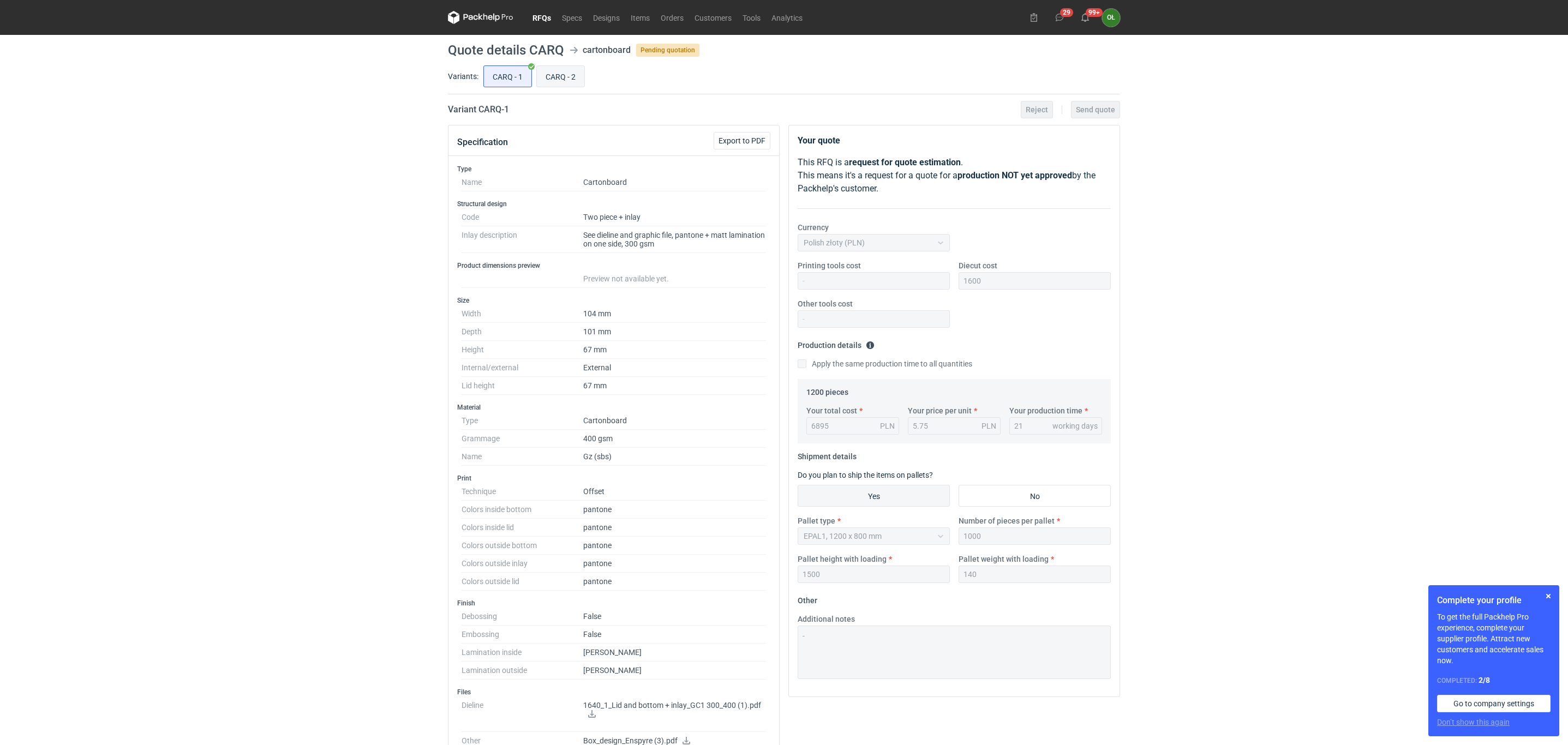
click at [568, 81] on input "CARQ - 2" at bounding box center [561, 76] width 47 height 20
radio input "true"
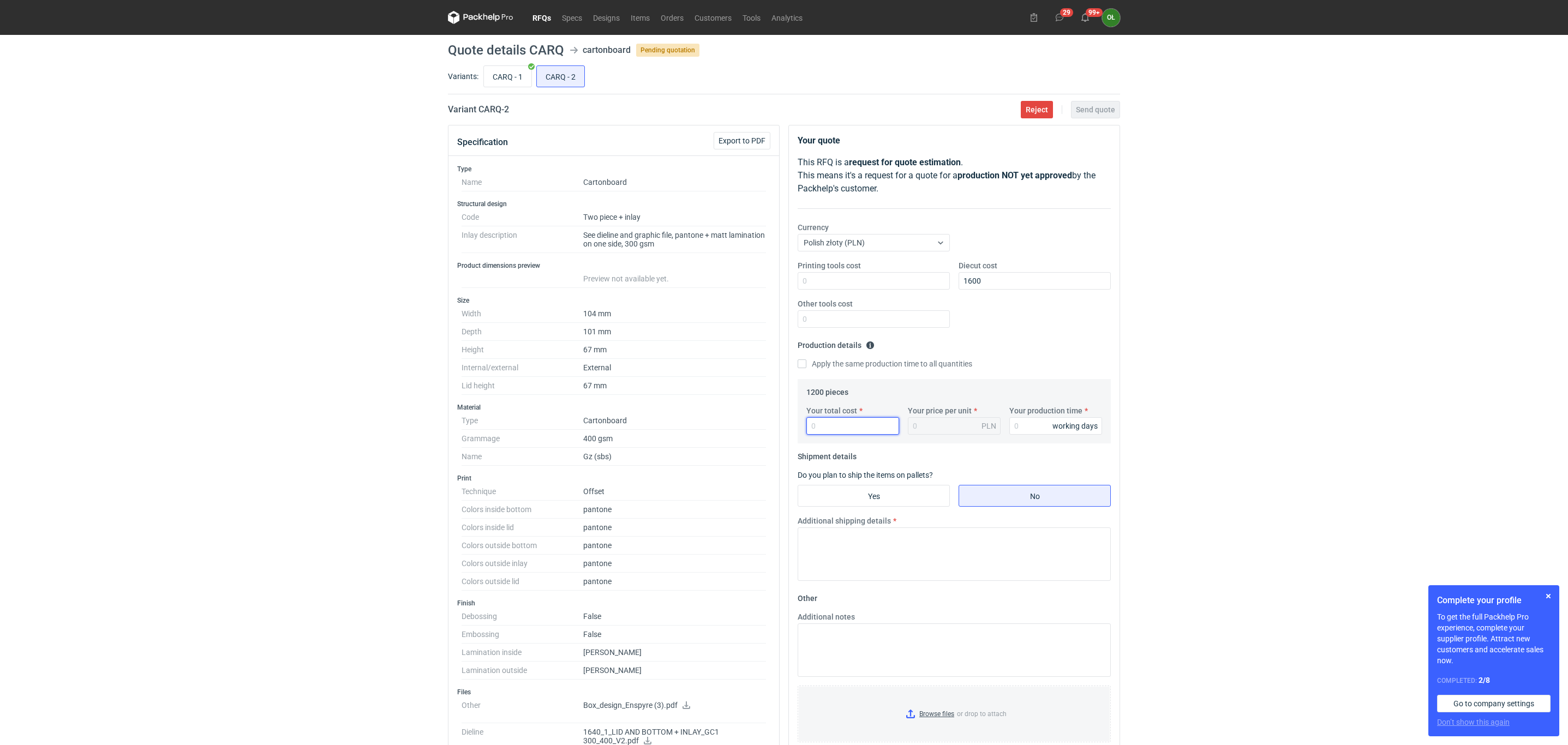
click at [850, 429] on input "Your total cost" at bounding box center [853, 425] width 93 height 17
type input "8500"
type input "7.08"
type input "8500"
click at [1018, 431] on input "Your production time" at bounding box center [1055, 425] width 93 height 17
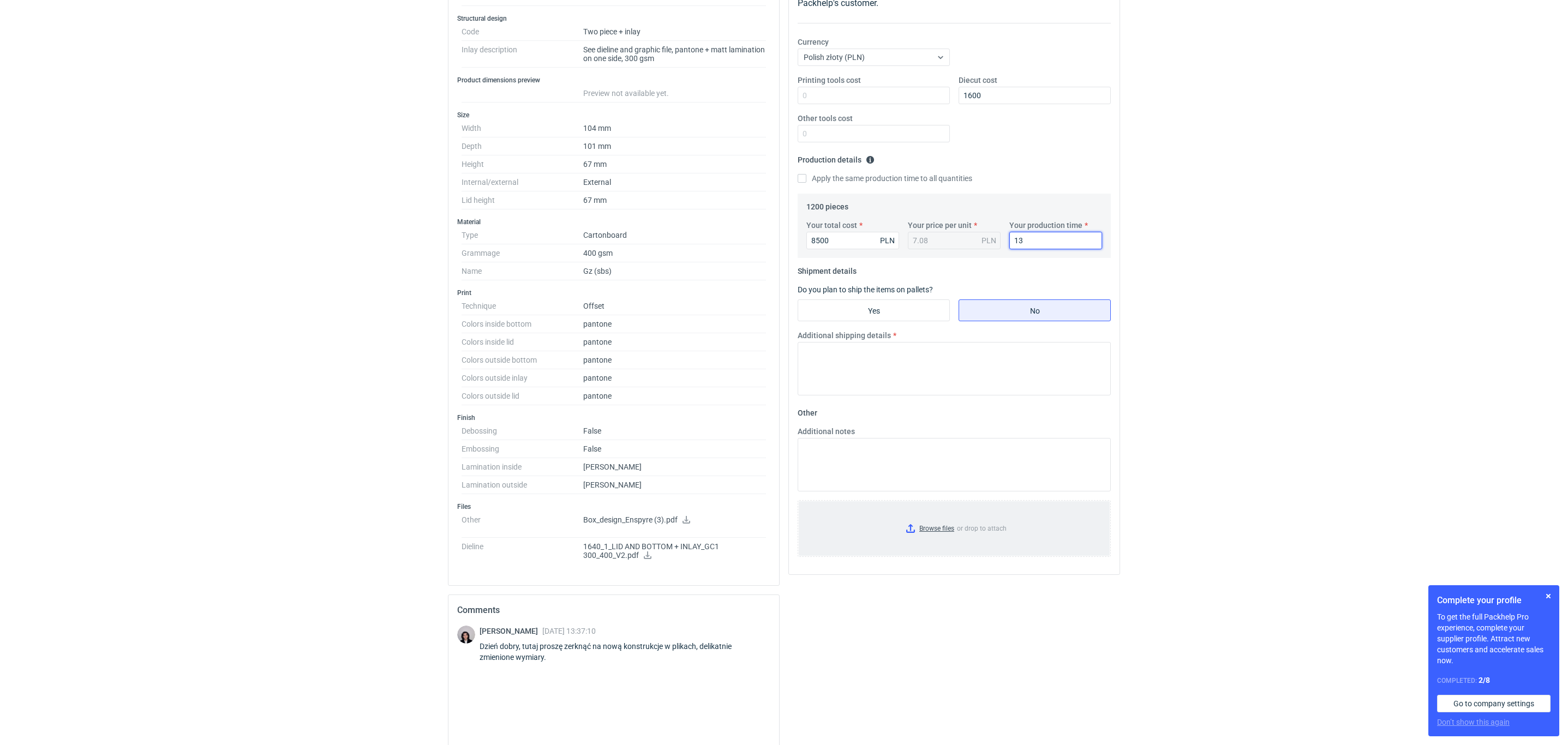
scroll to position [190, 0]
type input "13"
click at [827, 449] on textarea "Additional notes" at bounding box center [954, 460] width 313 height 54
type textarea "P"
click at [845, 467] on textarea "Additional notes" at bounding box center [954, 460] width 313 height 54
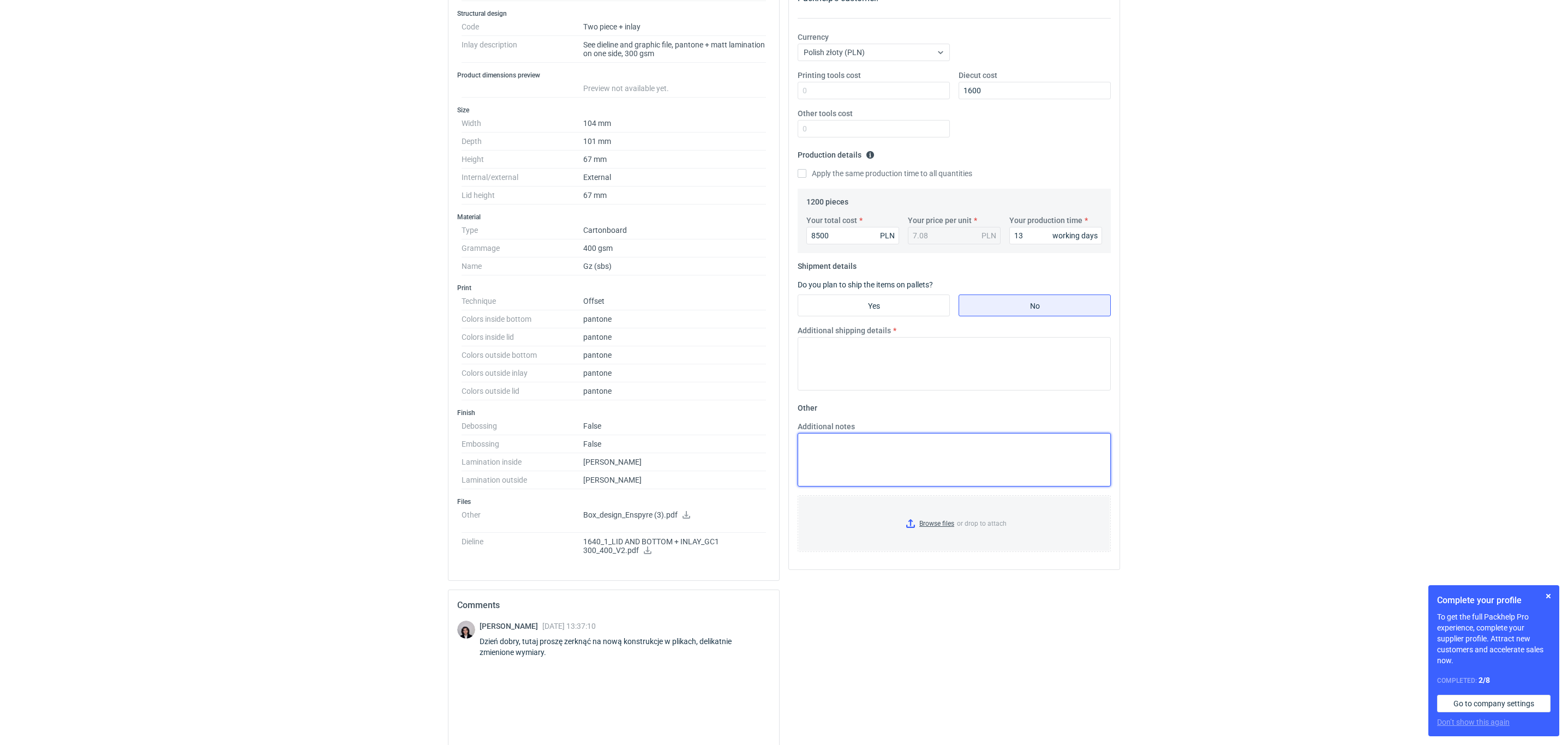
click at [846, 460] on textarea "Additional notes" at bounding box center [954, 460] width 313 height 54
paste textarea "Zaznaczam, że wyprodukowane pudełka nie mogą mieć bezpośredniego kontaktu z żyw…"
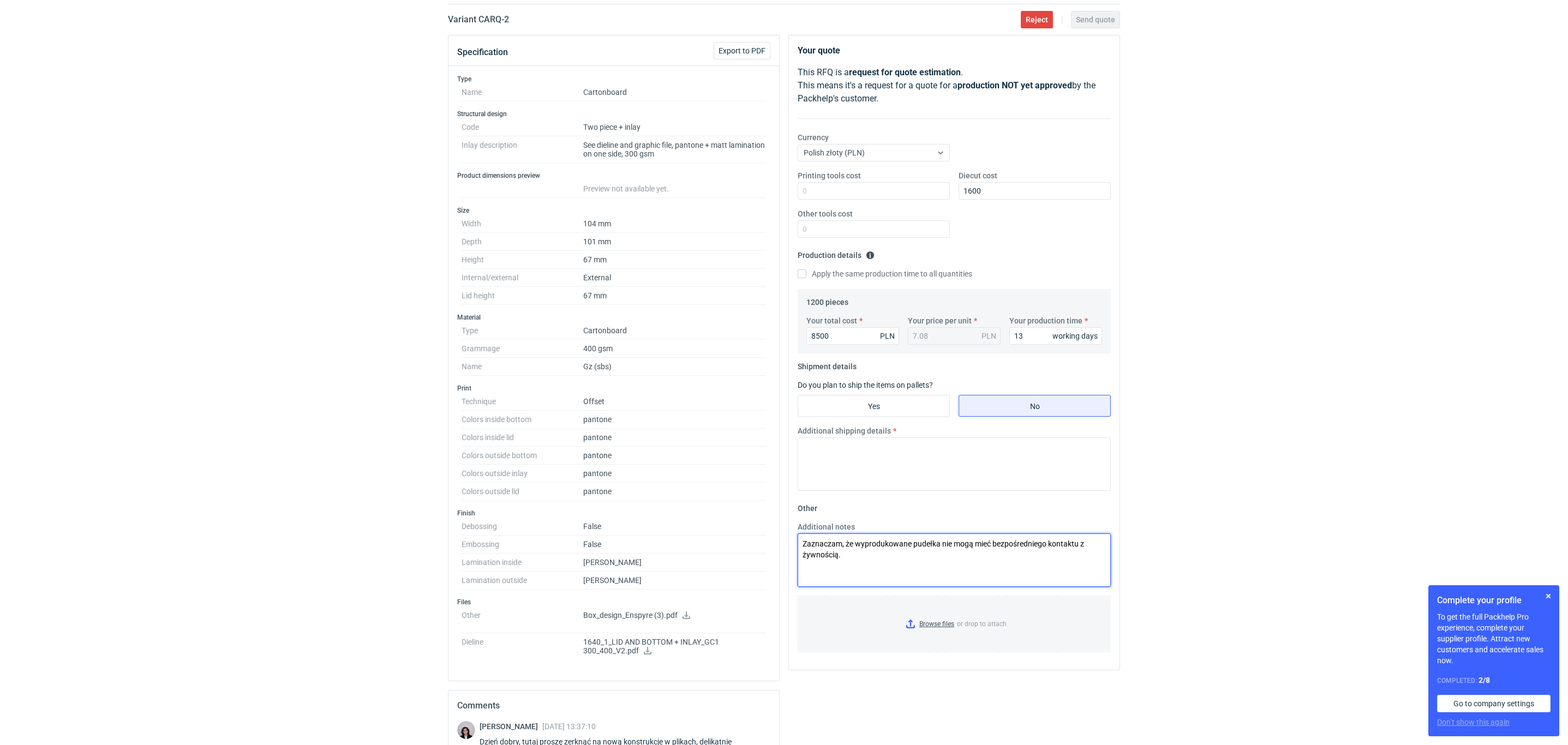
scroll to position [82, 0]
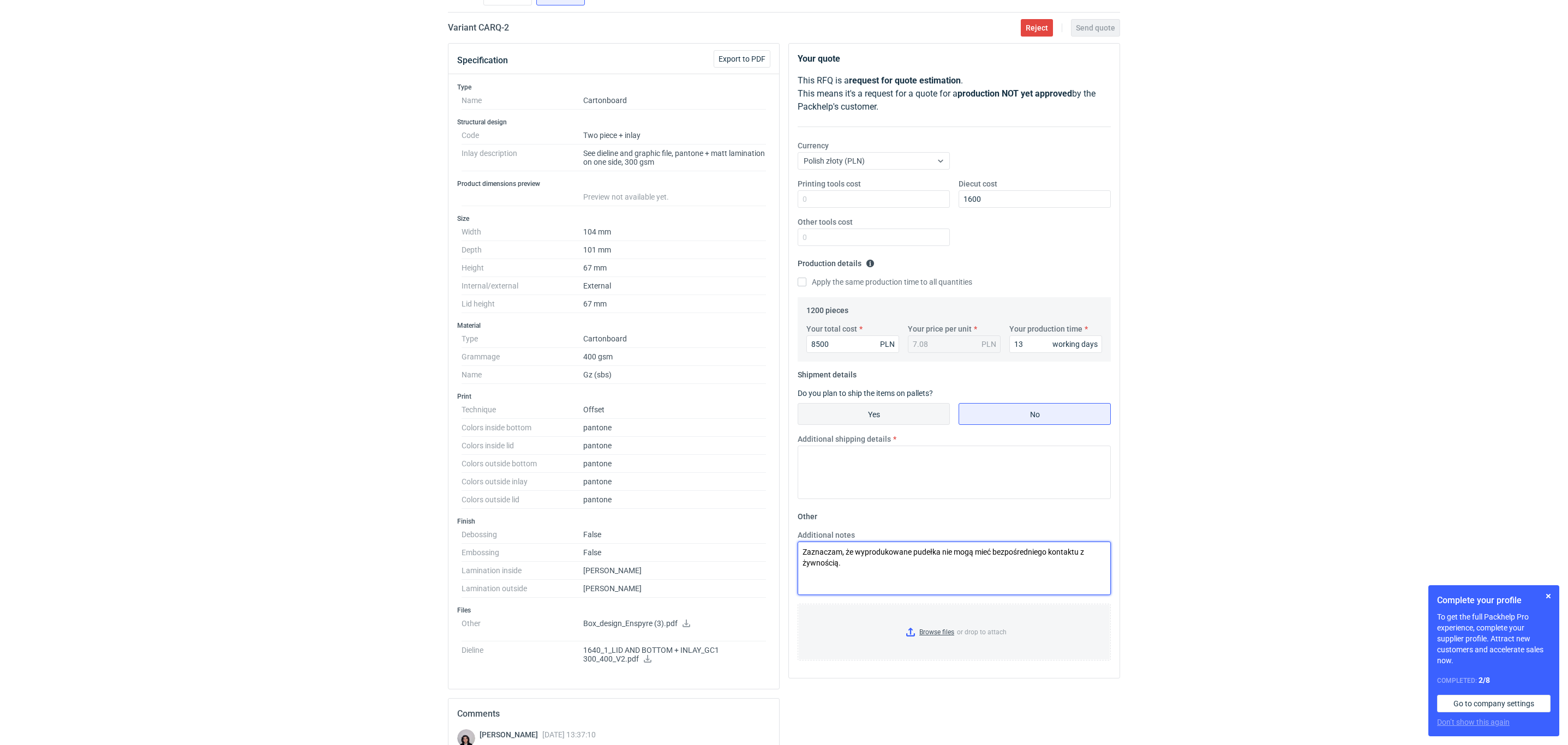
type textarea "Zaznaczam, że wyprodukowane pudełka nie mogą mieć bezpośredniego kontaktu z żyw…"
click at [860, 411] on input "Yes" at bounding box center [874, 413] width 151 height 20
radio input "true"
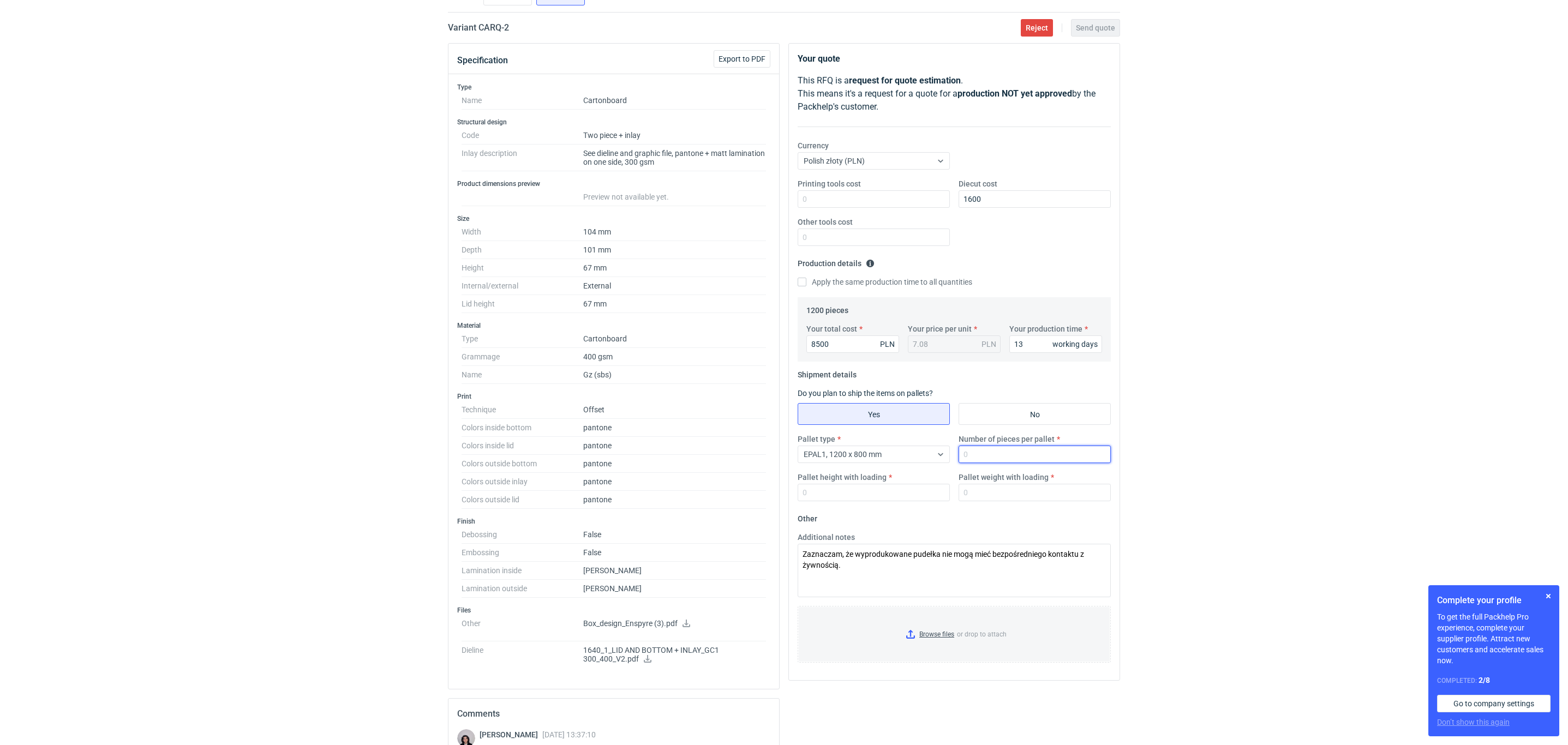
click at [1000, 450] on input "Number of pieces per pallet" at bounding box center [1034, 454] width 152 height 17
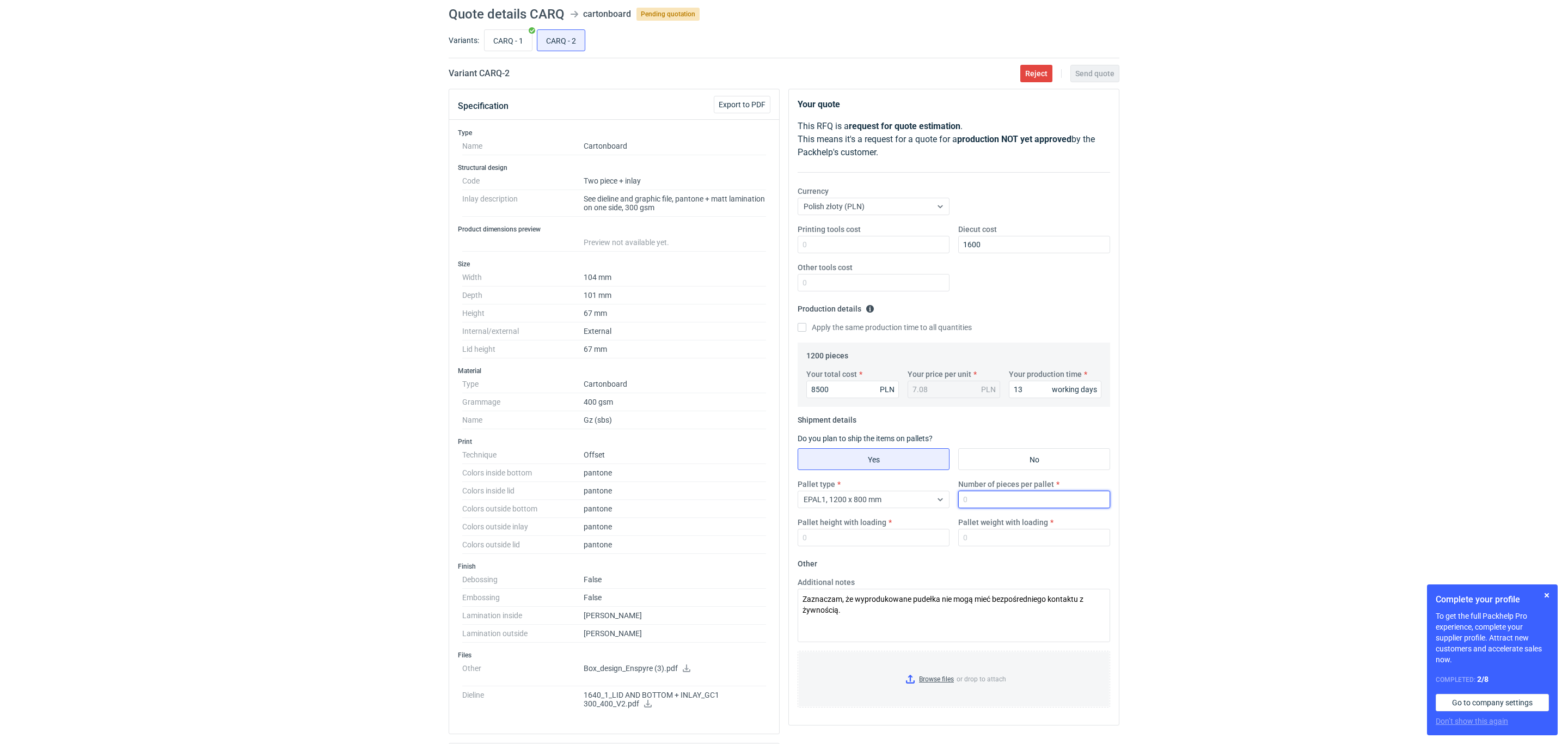
scroll to position [0, 0]
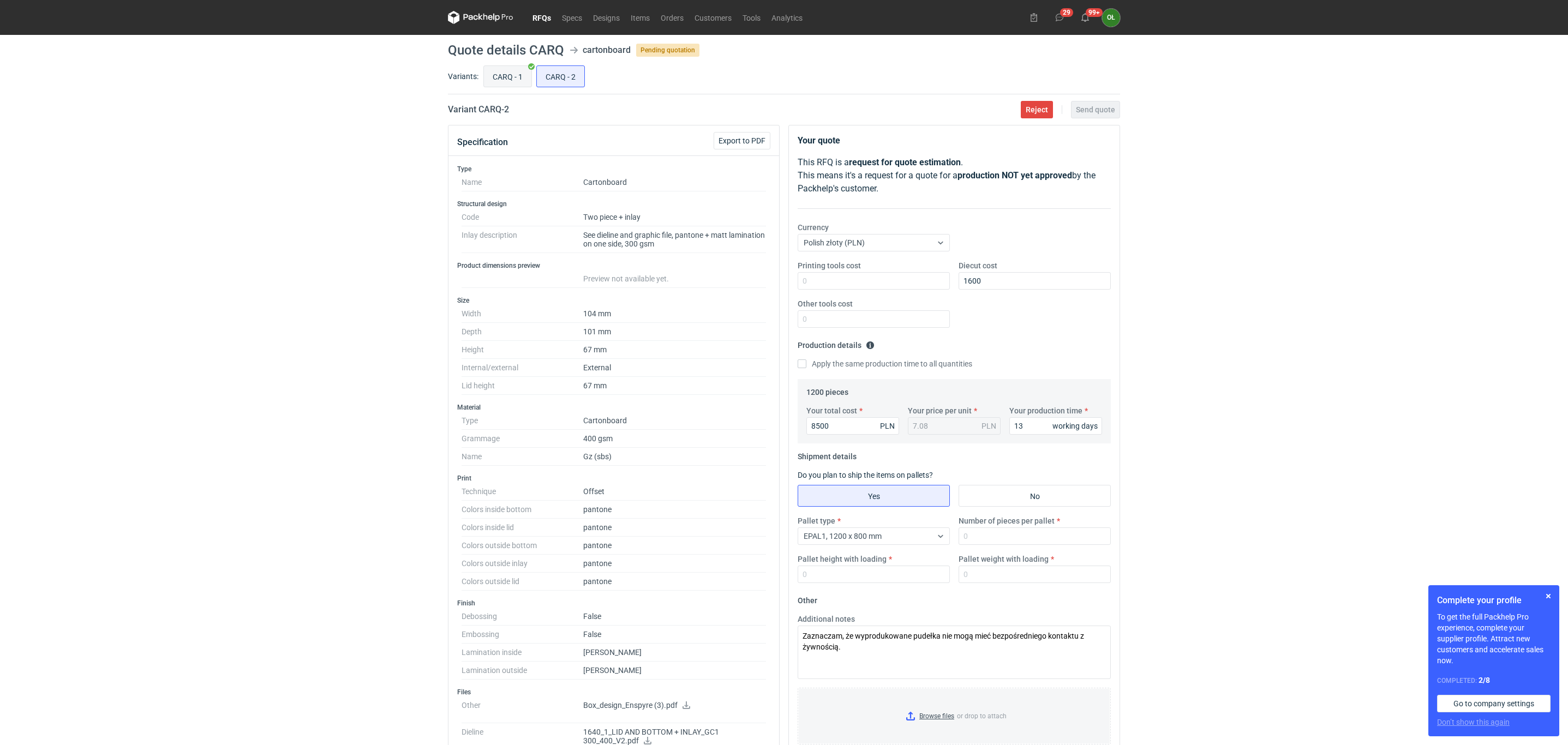
click at [513, 79] on input "CARQ - 1" at bounding box center [508, 76] width 47 height 20
radio input "true"
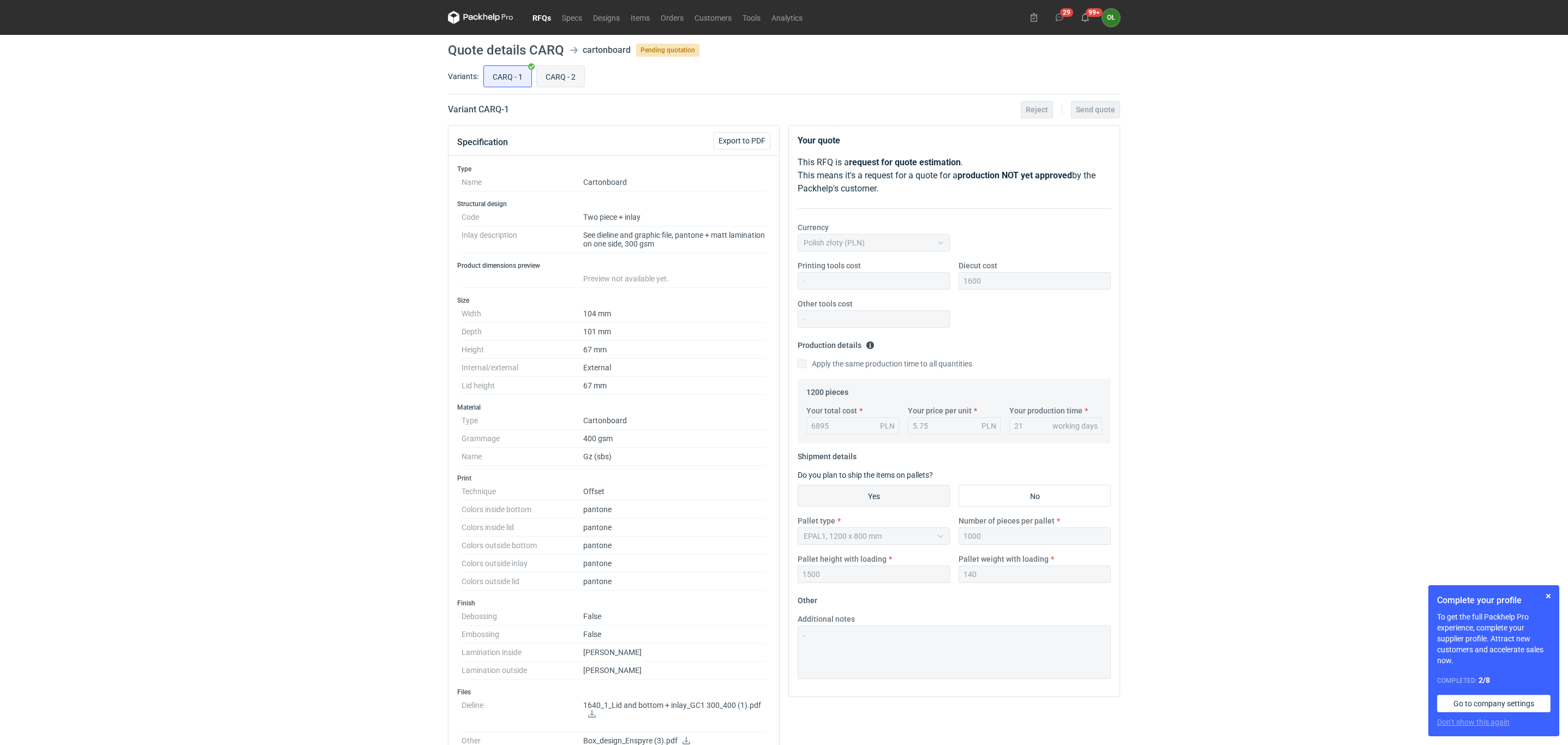
click at [579, 71] on input "CARQ - 2" at bounding box center [561, 76] width 47 height 20
radio input "true"
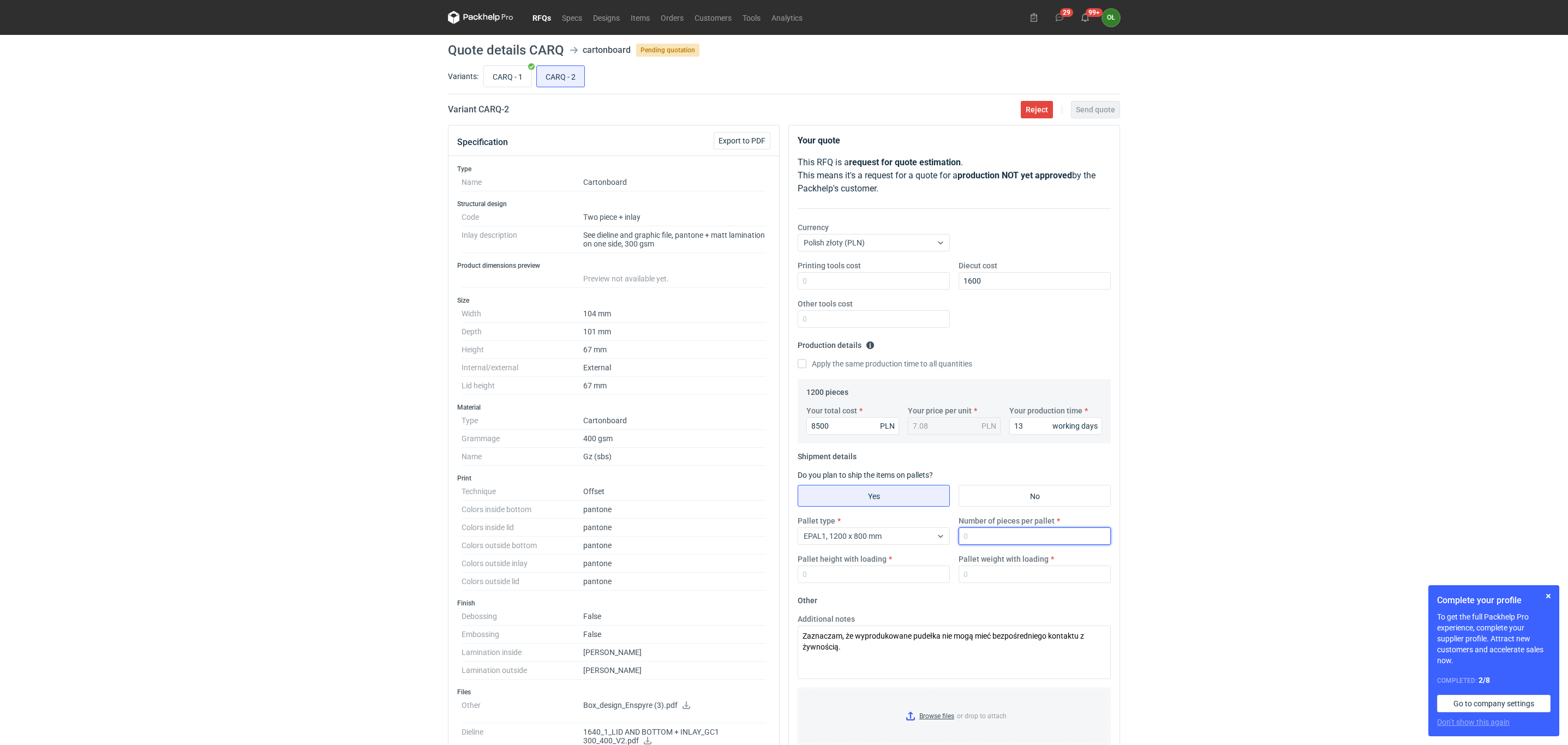
click at [984, 545] on input "Number of pieces per pallet" at bounding box center [1034, 535] width 152 height 17
type input "1000"
click at [514, 79] on input "CARQ - 1" at bounding box center [508, 76] width 47 height 20
radio input "true"
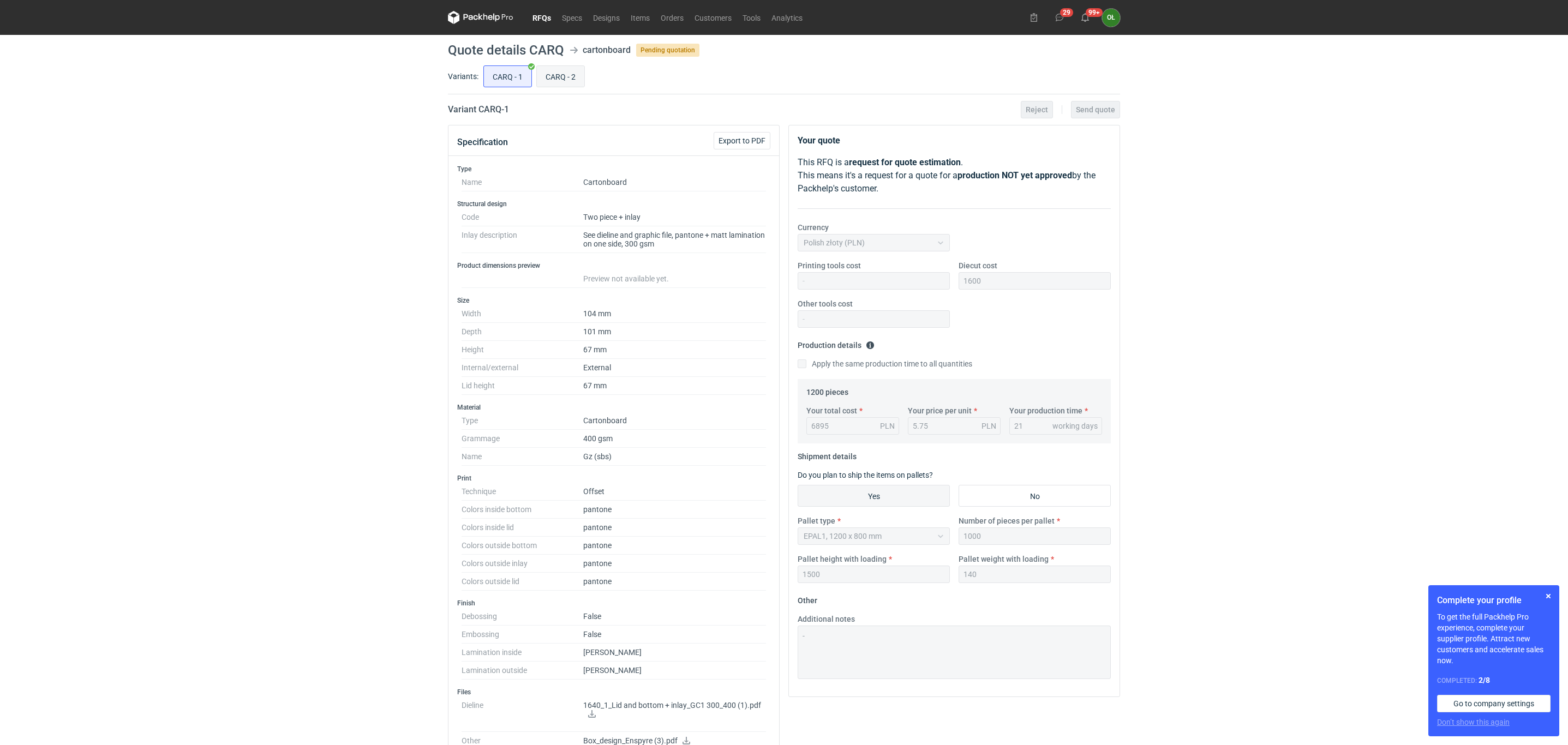
click at [562, 74] on input "CARQ - 2" at bounding box center [561, 76] width 47 height 20
radio input "true"
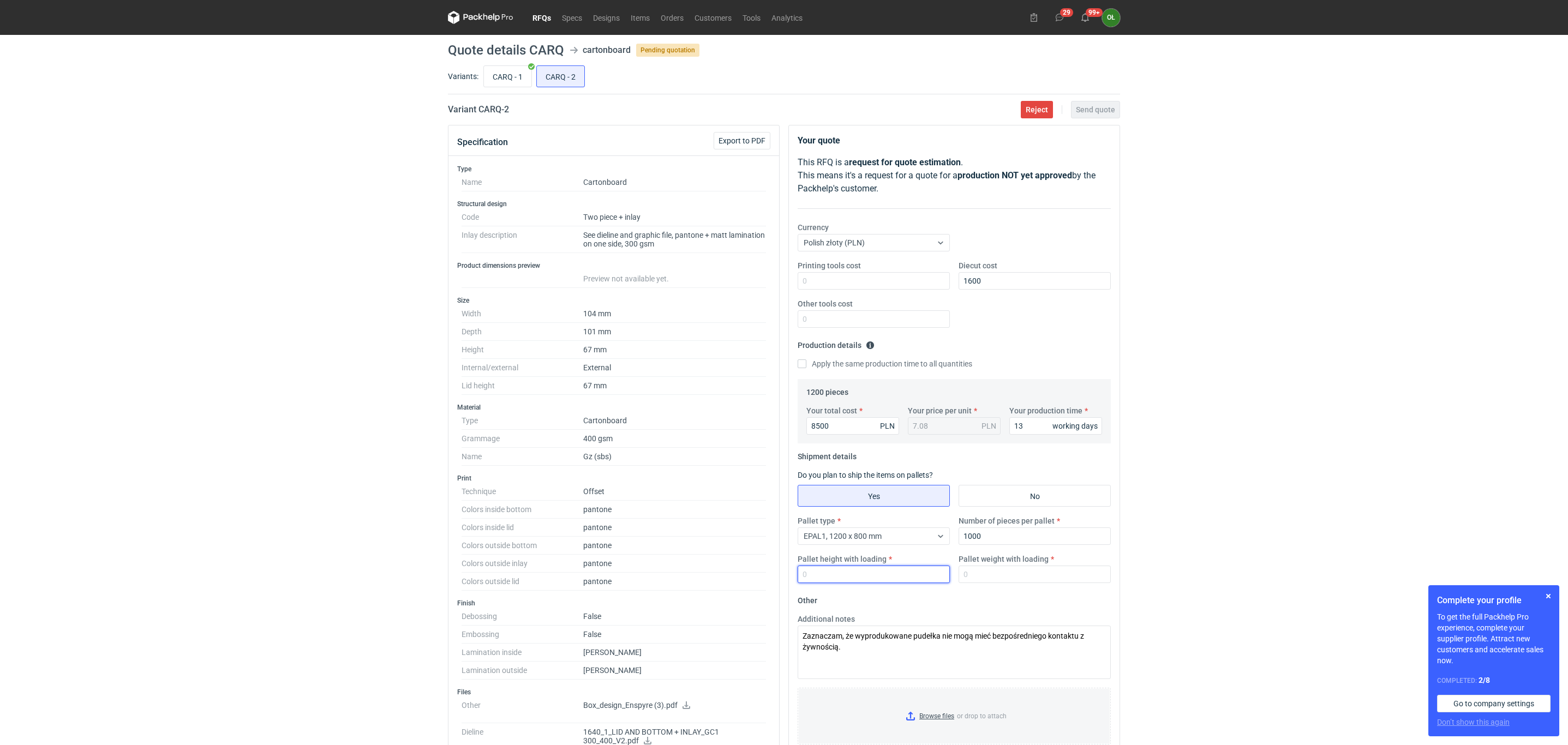
click at [847, 576] on input "Pallet height with loading" at bounding box center [873, 573] width 152 height 17
type input "1500"
click at [518, 81] on input "CARQ - 1" at bounding box center [508, 76] width 47 height 20
radio input "true"
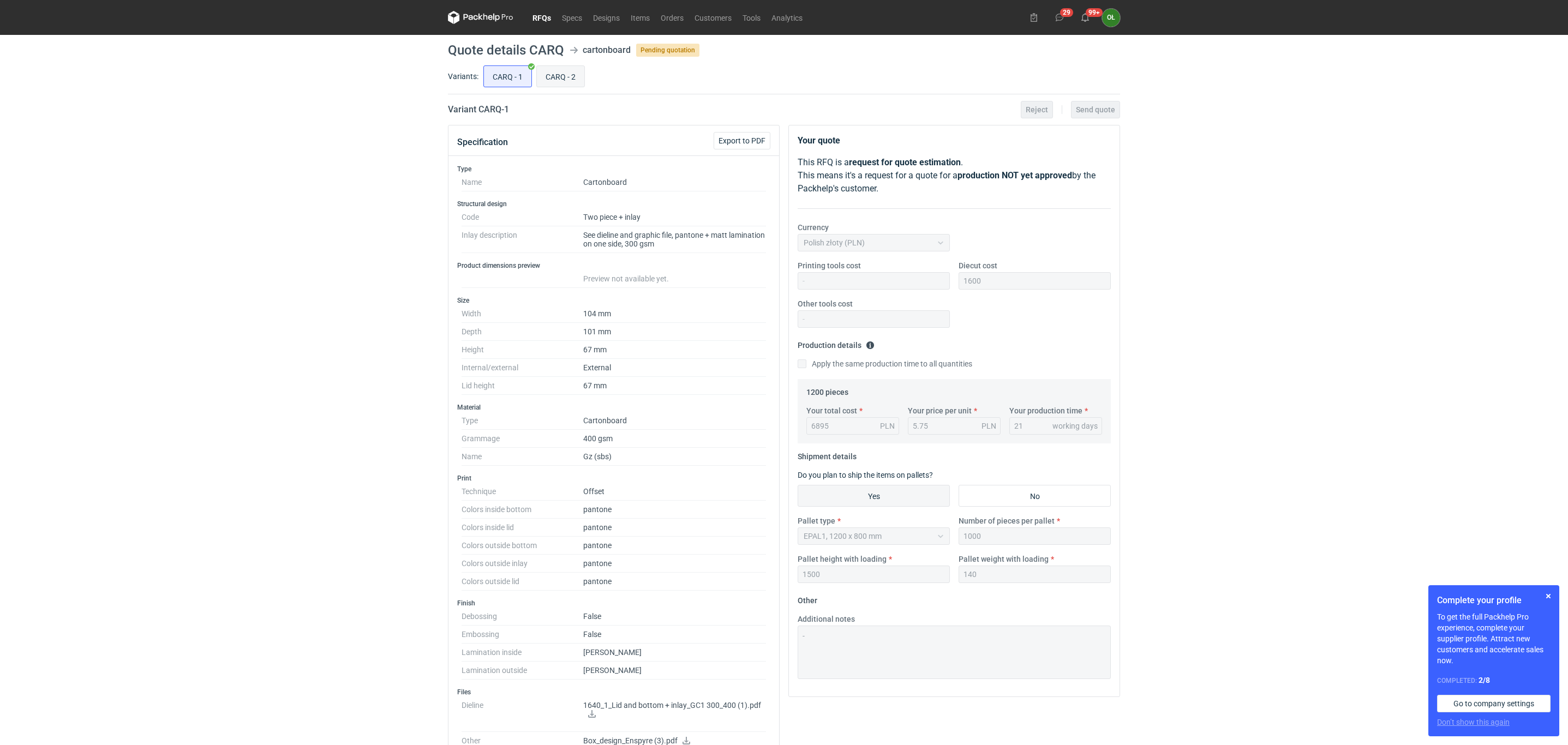
click at [540, 76] on input "CARQ - 2" at bounding box center [561, 76] width 47 height 20
radio input "true"
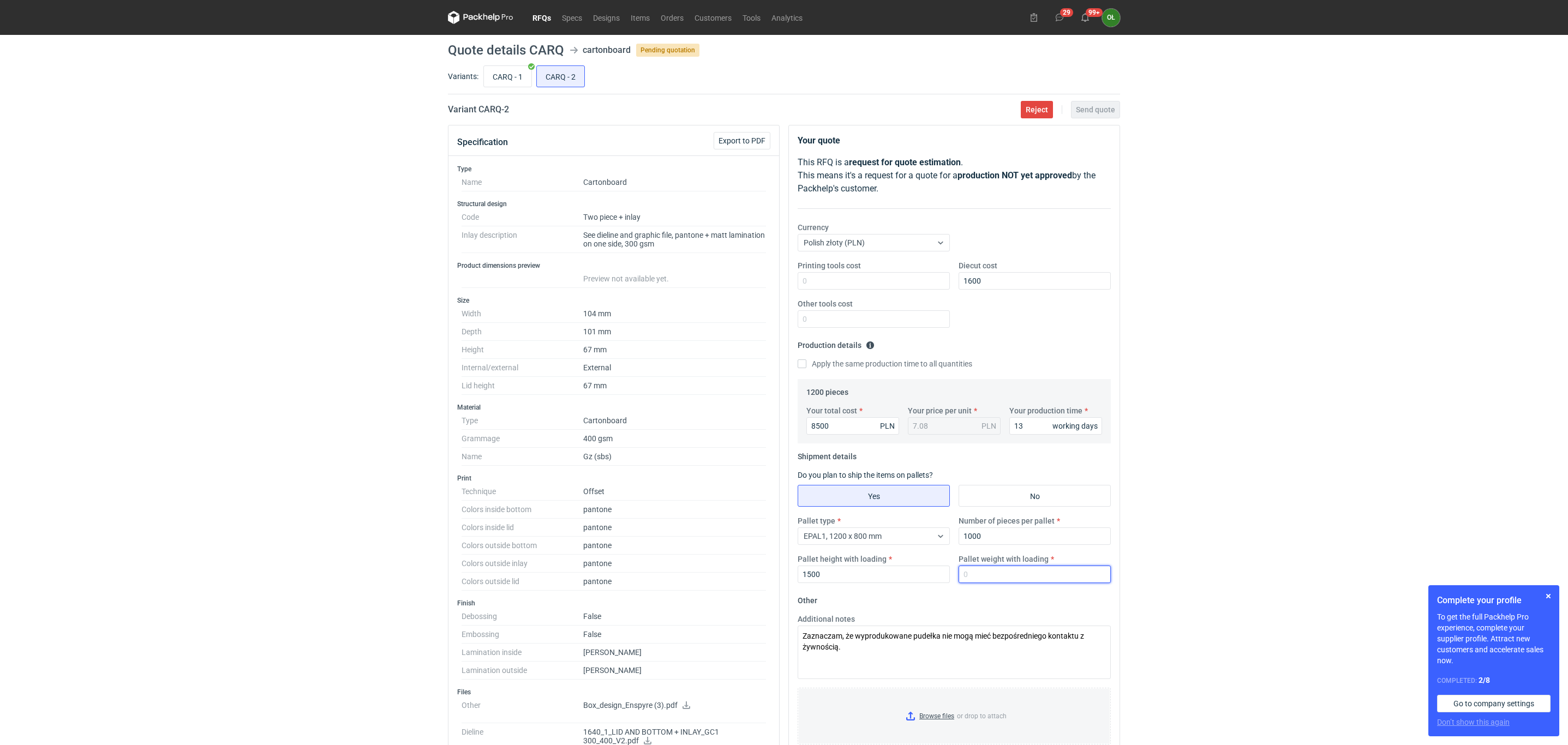
click at [985, 573] on input "Pallet weight with loading" at bounding box center [1034, 573] width 152 height 17
type input "140"
click at [508, 74] on input "CARQ - 1" at bounding box center [508, 76] width 47 height 20
radio input "true"
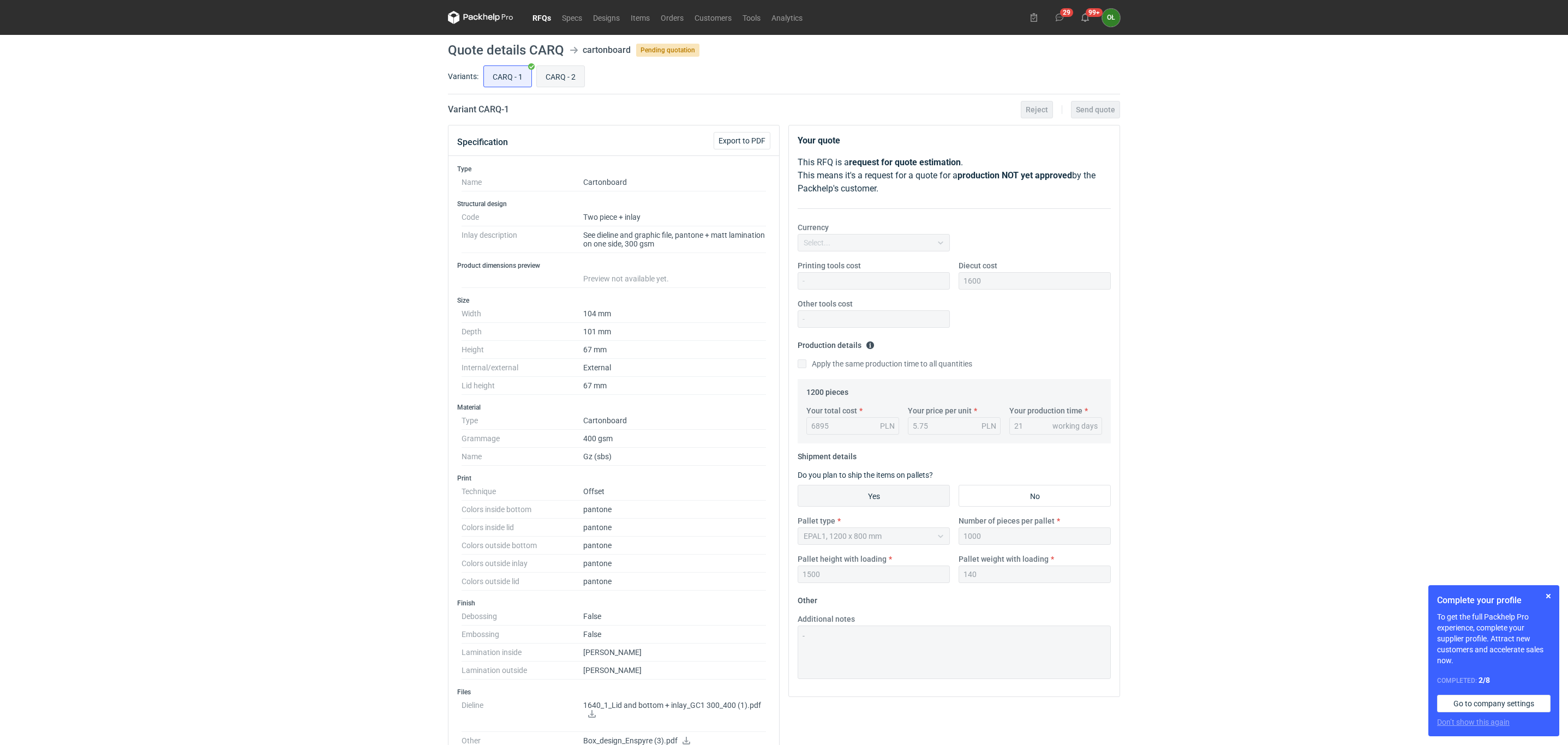
click at [574, 74] on input "CARQ - 2" at bounding box center [561, 76] width 47 height 20
radio input "true"
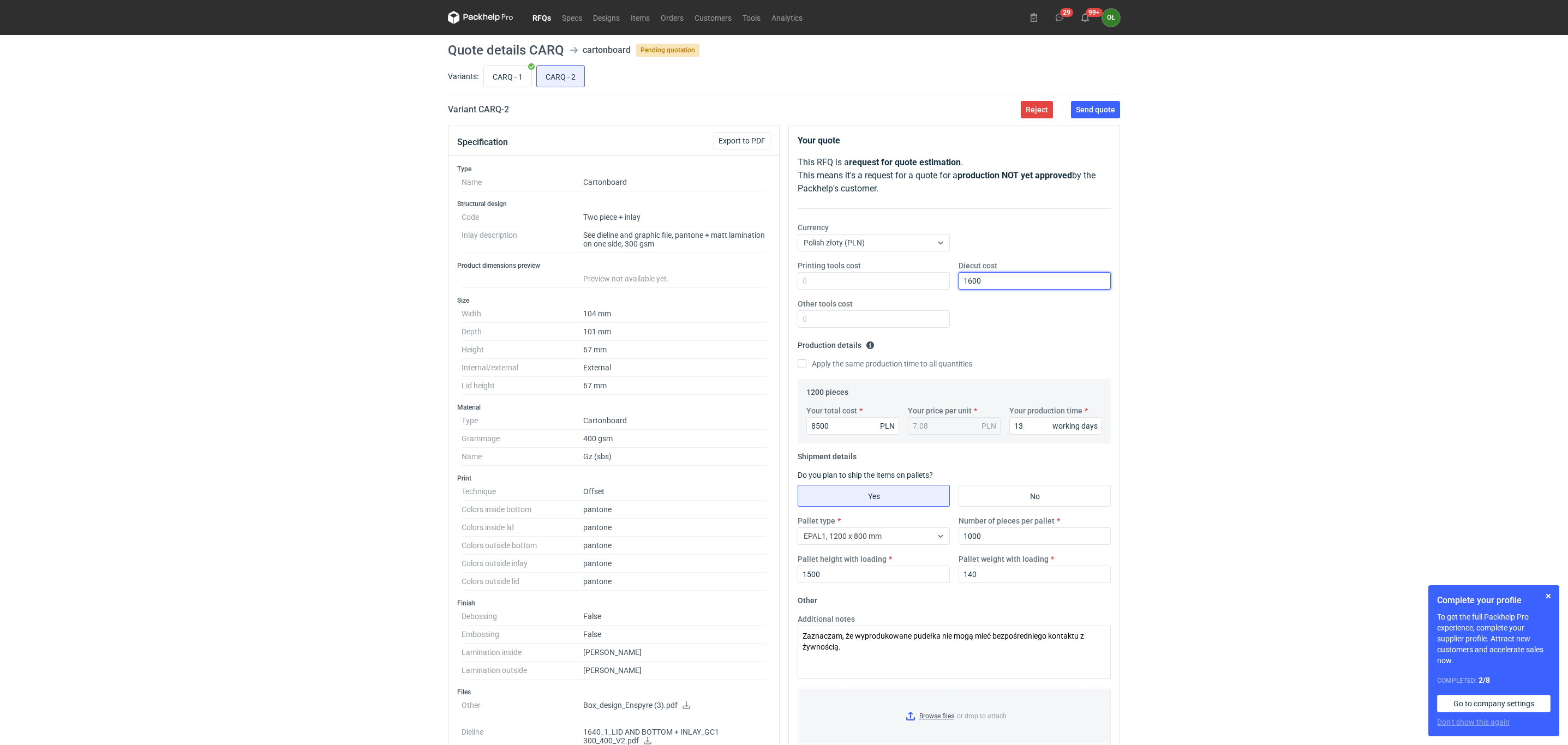
drag, startPoint x: 984, startPoint y: 280, endPoint x: 963, endPoint y: 277, distance: 21.2
click at [963, 277] on input "1600" at bounding box center [1034, 281] width 152 height 17
type input "1700"
click at [991, 360] on div "Apply the same production time to all quantities" at bounding box center [954, 364] width 313 height 12
click at [218, 405] on div "RFQs Specs Designs Items Orders Customers Tools Analytics 29 99+ OŁ Olga Łopato…" at bounding box center [784, 372] width 1568 height 745
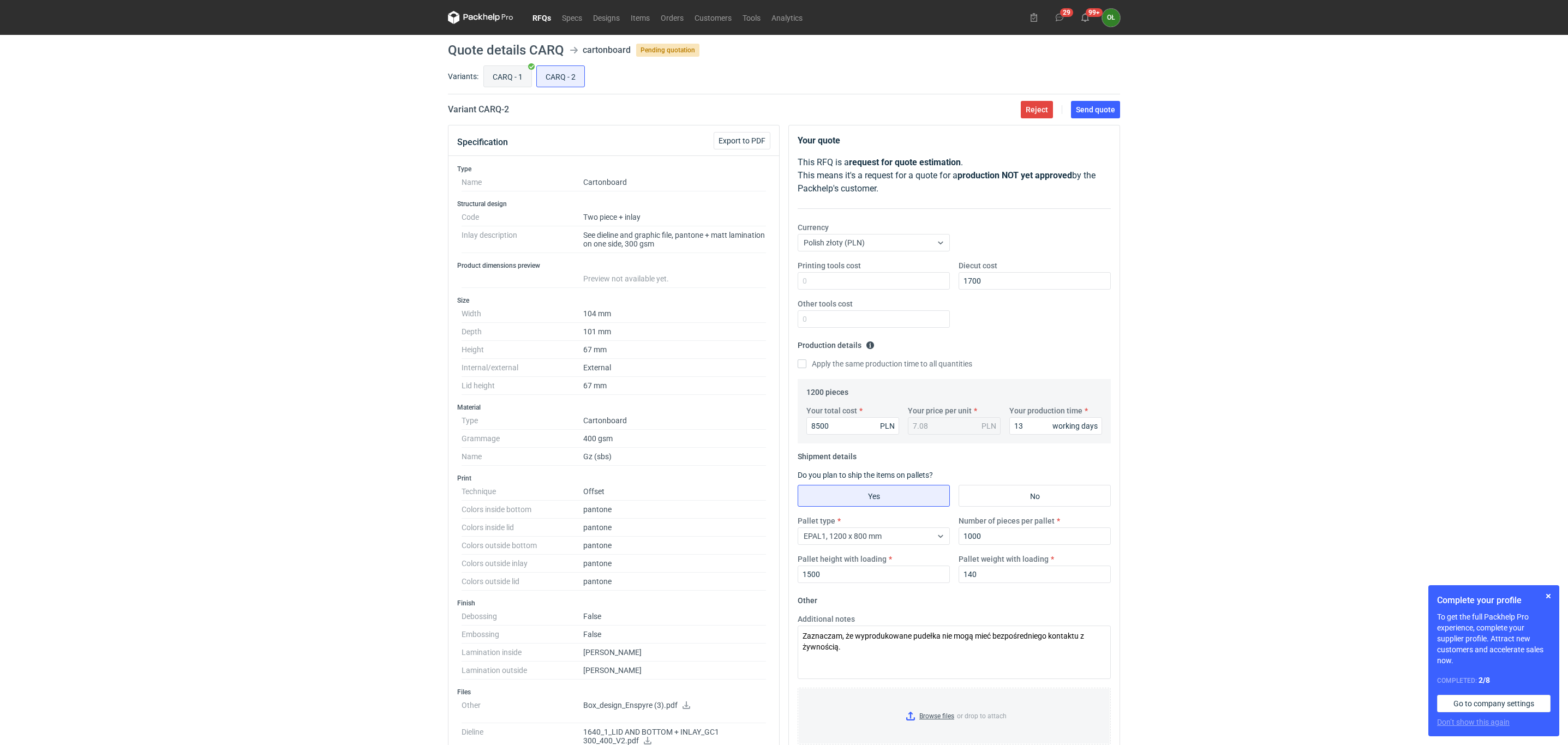
click at [524, 74] on input "CARQ - 1" at bounding box center [508, 76] width 47 height 20
radio input "true"
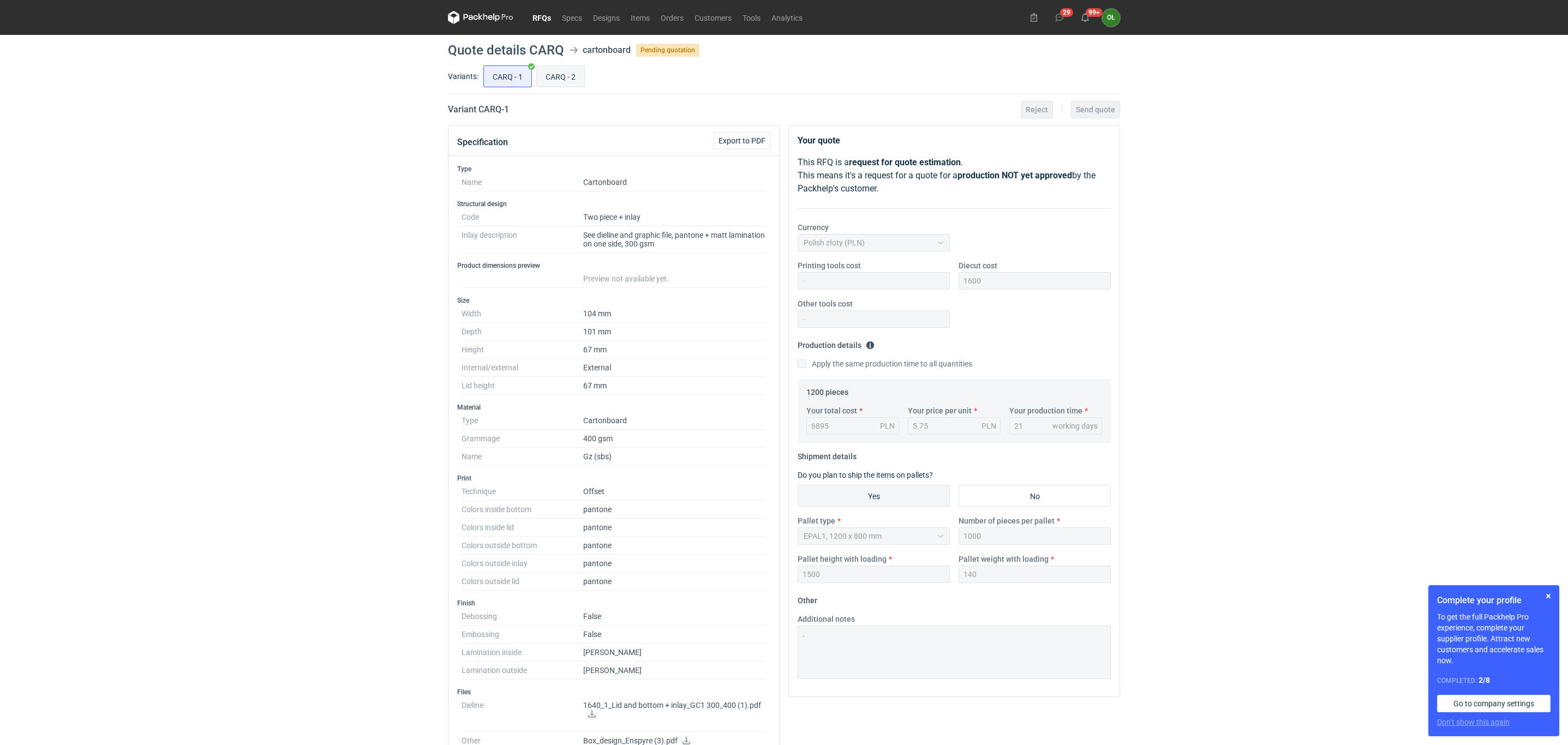
click at [557, 69] on input "CARQ - 2" at bounding box center [561, 76] width 47 height 20
radio input "true"
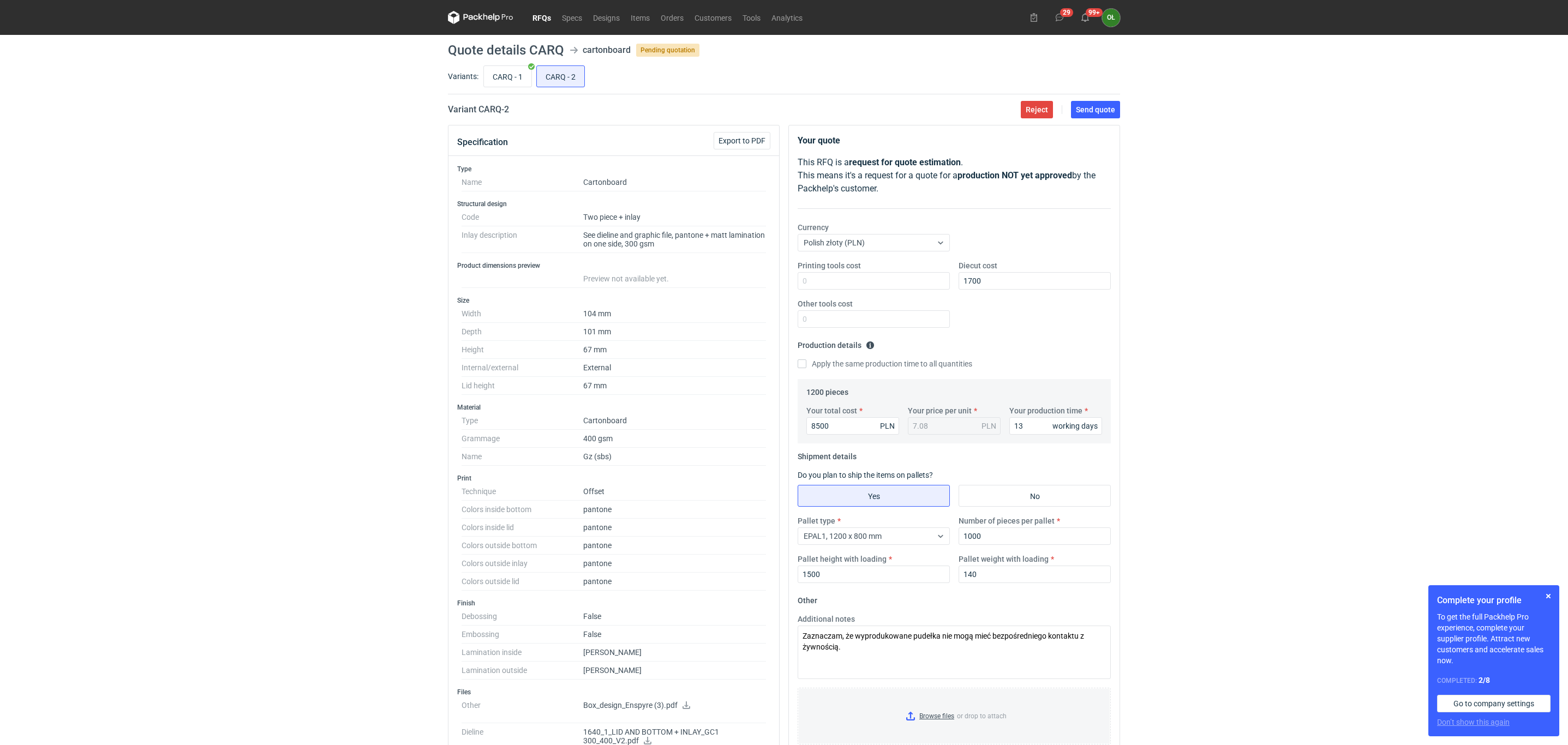
click at [976, 312] on div "Printing tools cost Diecut cost 1700 Other tools cost" at bounding box center [954, 298] width 322 height 76
drag, startPoint x: 1025, startPoint y: 425, endPoint x: 993, endPoint y: 425, distance: 32.0
click at [993, 425] on div "Your total cost 8500 PLN Your price per unit 7.08 PLN Your production time 13 w…" at bounding box center [954, 424] width 304 height 38
type input "15"
click at [1020, 367] on div "Apply the same production time to all quantities" at bounding box center [954, 364] width 313 height 12
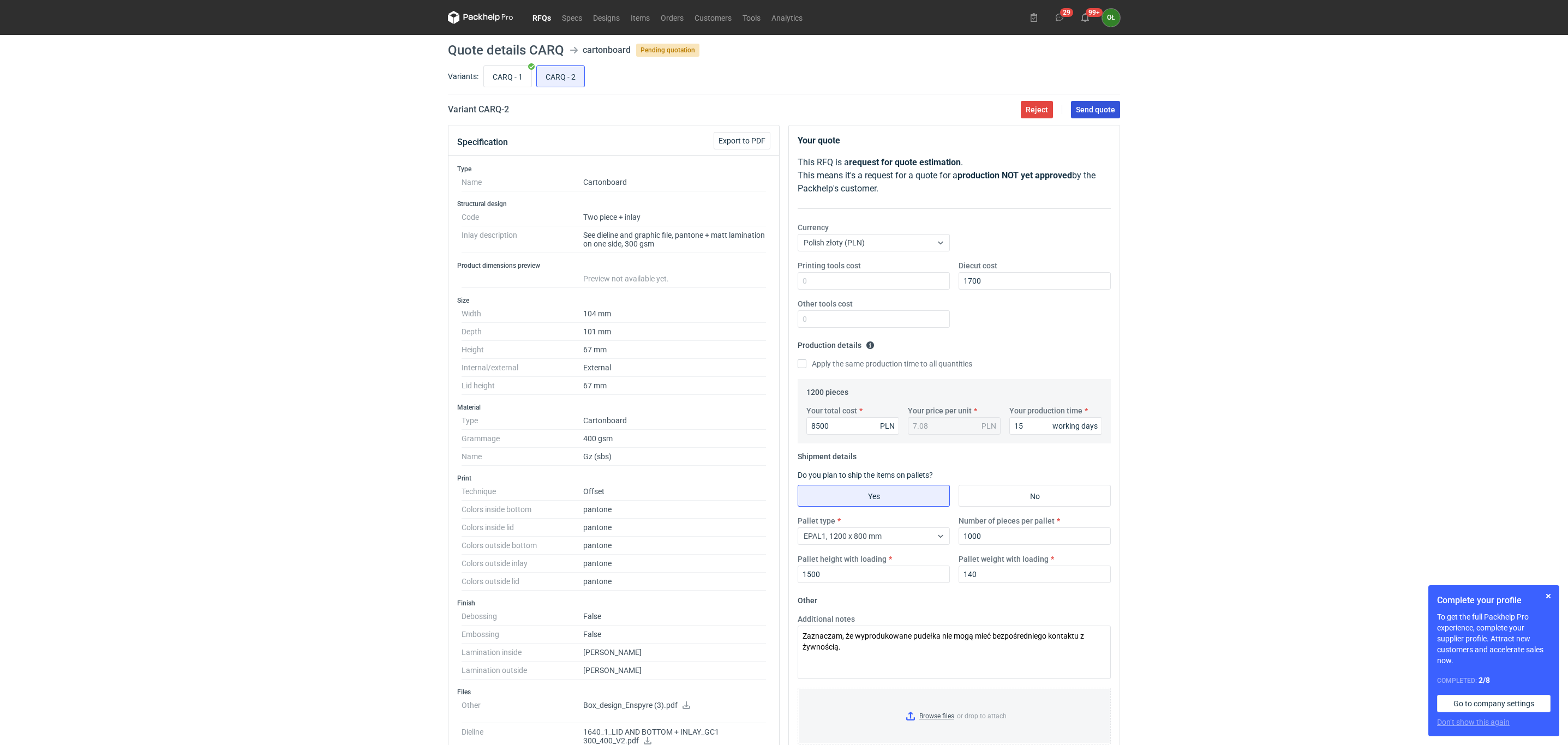
click at [1112, 116] on button "Send quote" at bounding box center [1095, 109] width 49 height 17
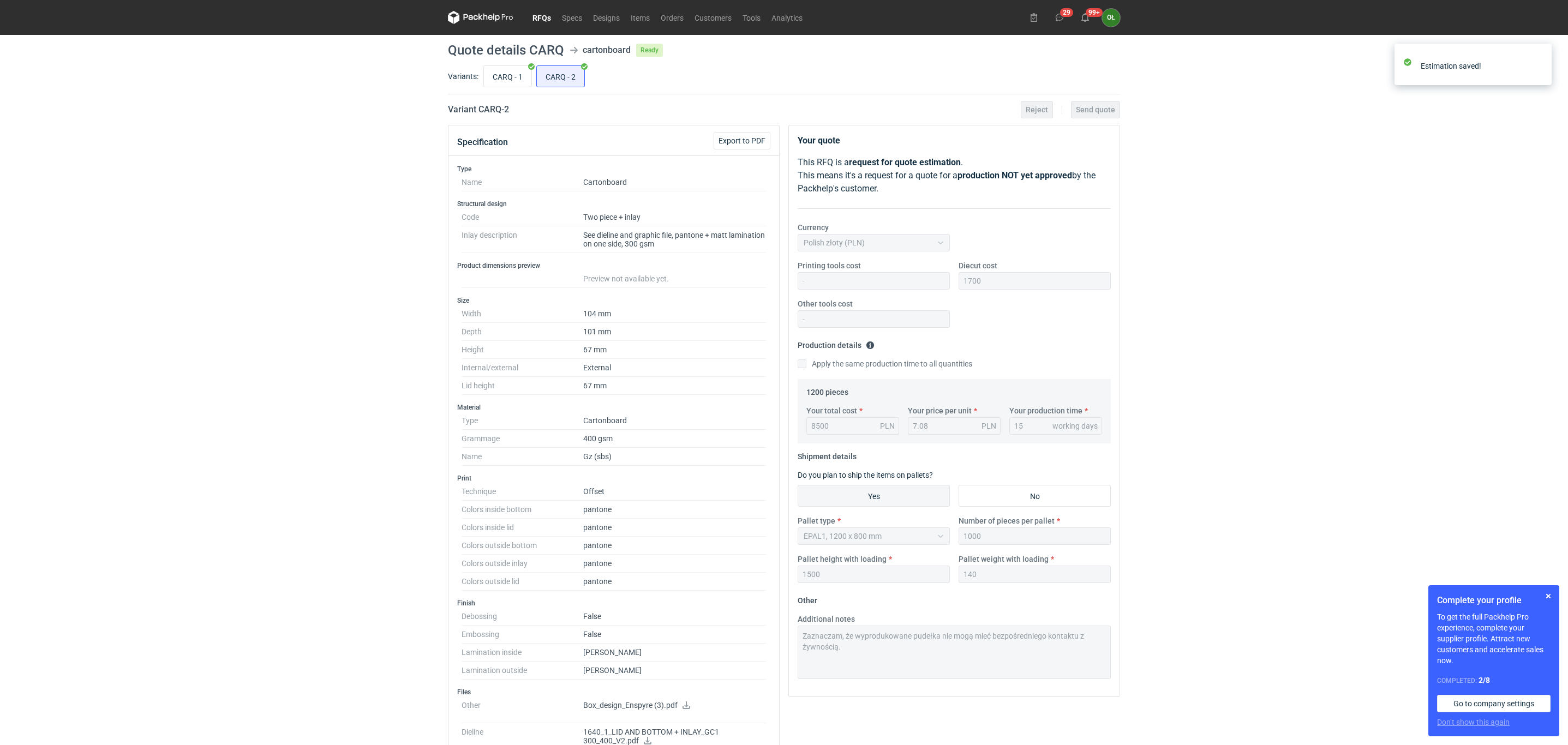
click at [540, 20] on link "RFQs" at bounding box center [542, 17] width 29 height 13
